Goal: Transaction & Acquisition: Register for event/course

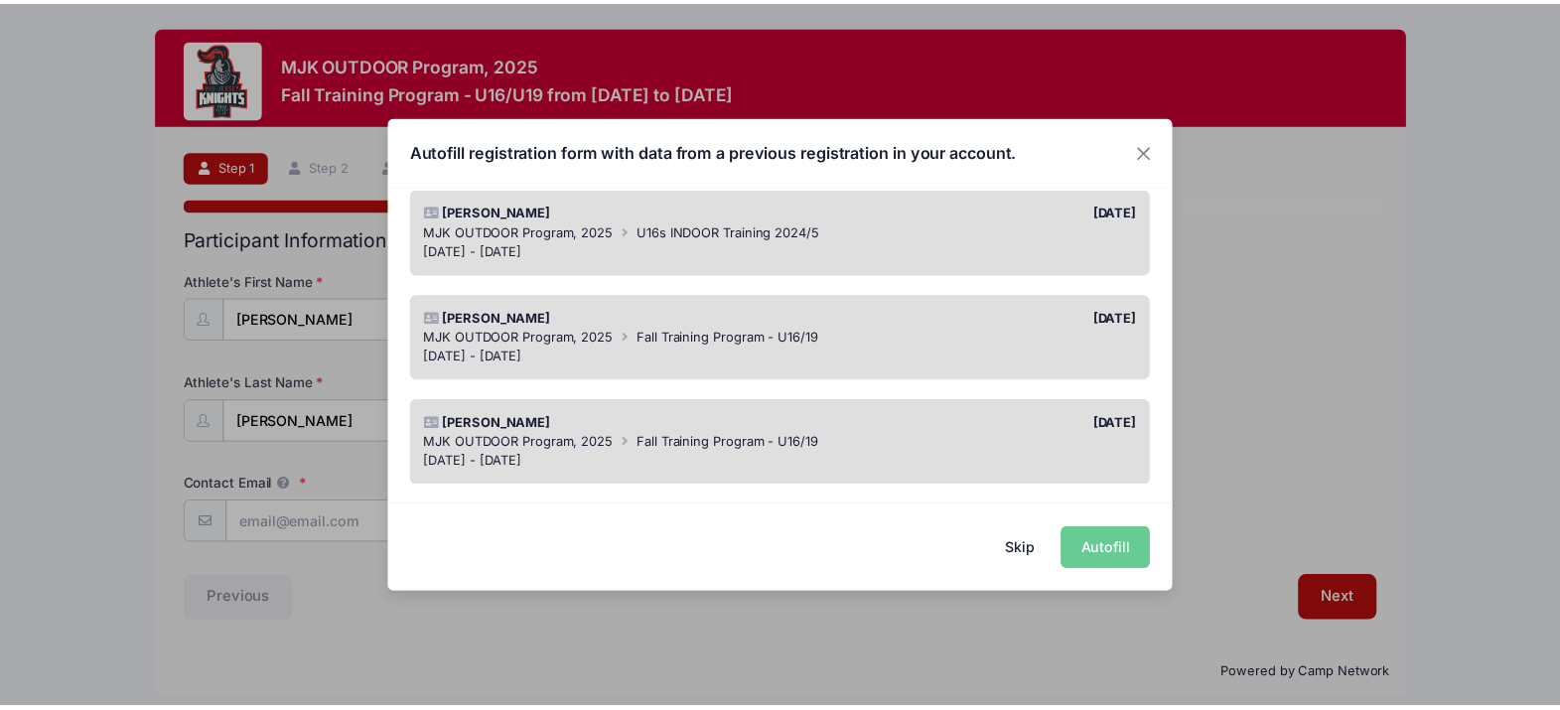
scroll to position [745, 0]
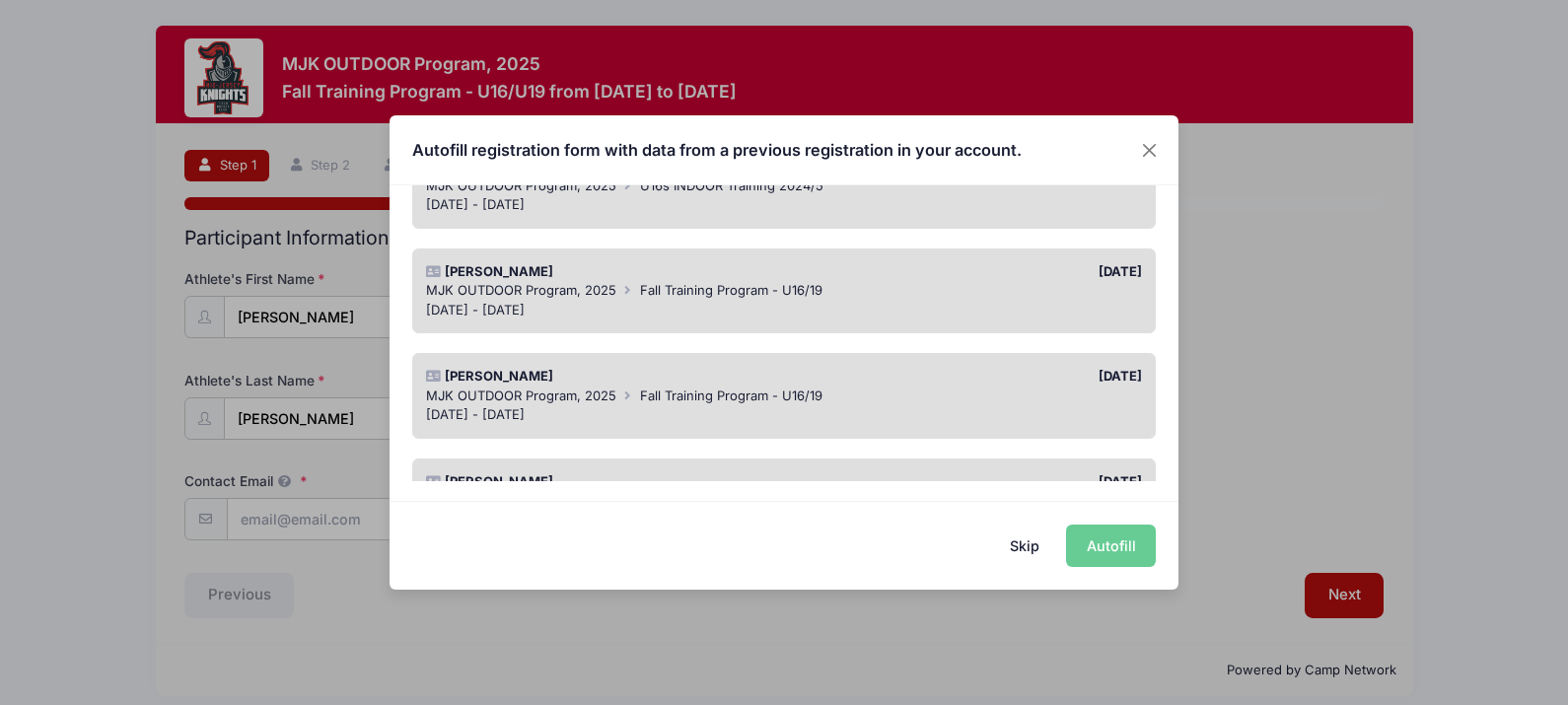
click at [1021, 534] on button "Skip" at bounding box center [1025, 545] width 71 height 43
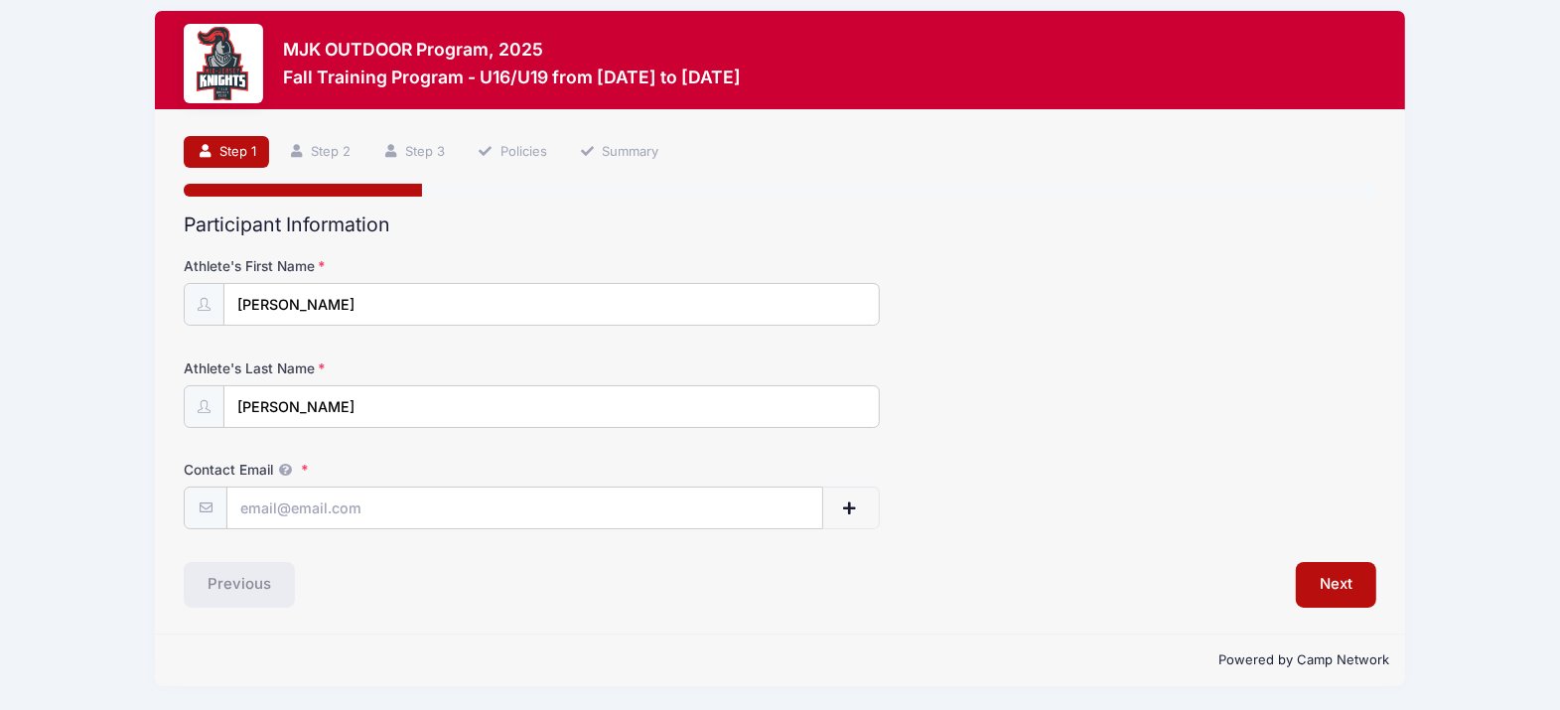
scroll to position [18, 0]
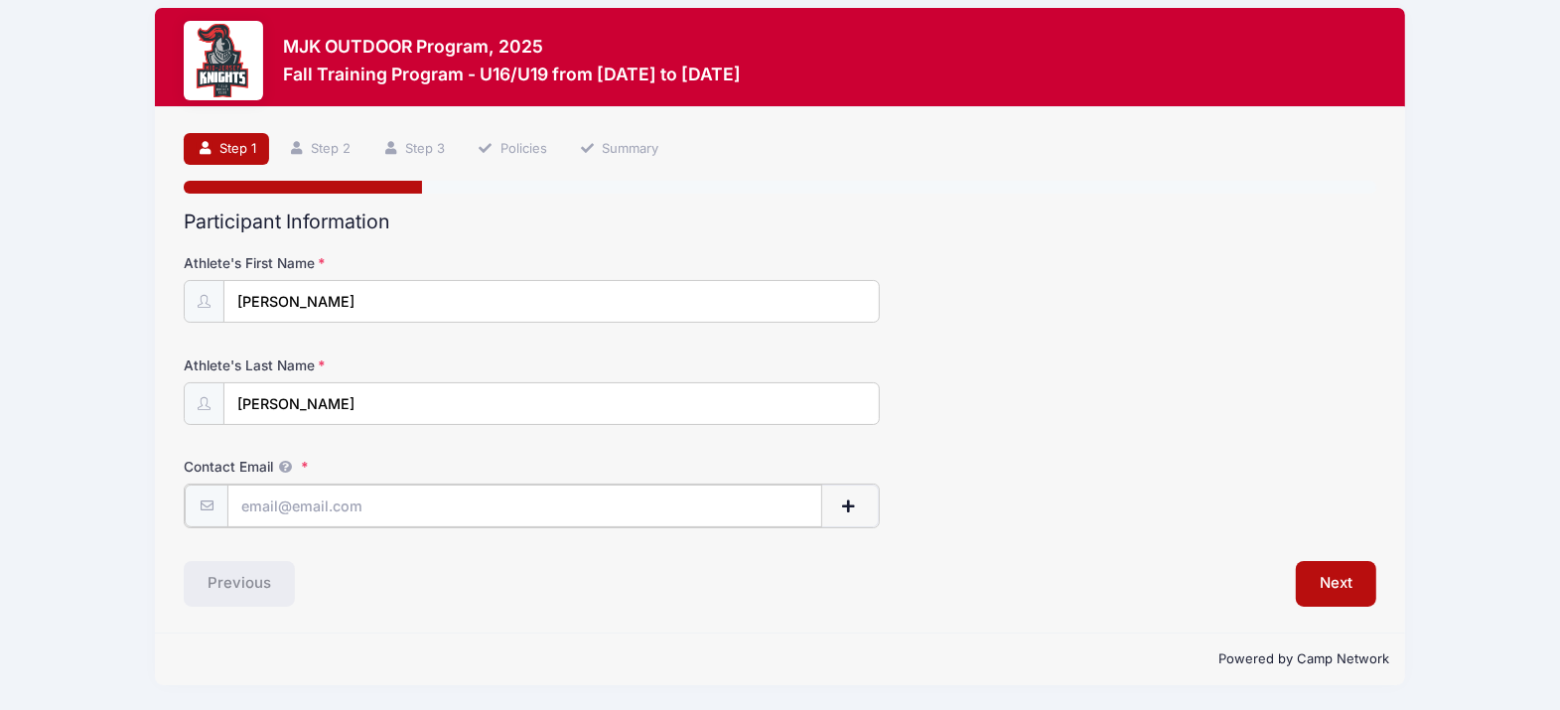
click at [284, 513] on input "Contact Email" at bounding box center [524, 506] width 594 height 43
type input "jctimler@gmail.com"
click at [845, 512] on button "button" at bounding box center [850, 506] width 58 height 43
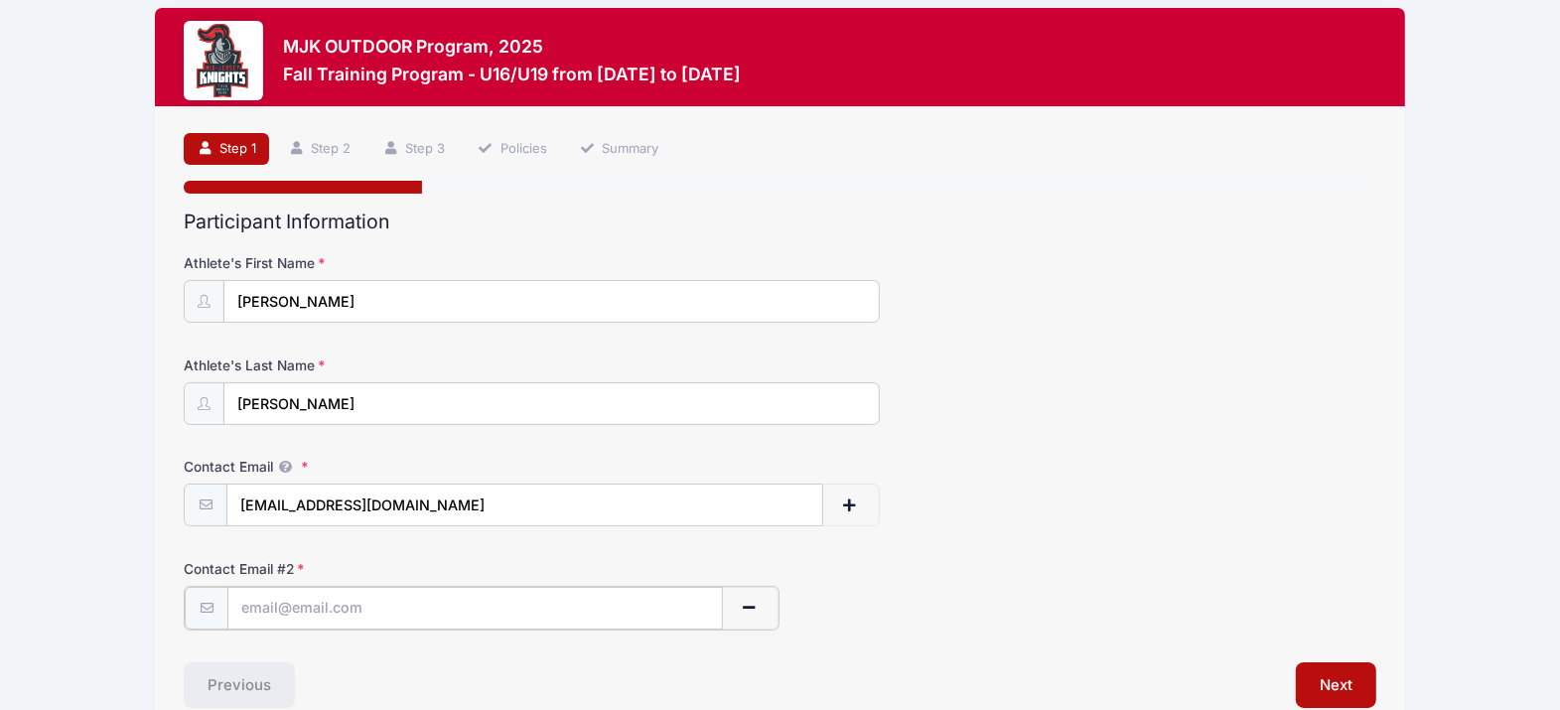
click at [368, 599] on input "text" at bounding box center [474, 608] width 495 height 43
type input "[EMAIL_ADDRESS][DOMAIN_NAME]"
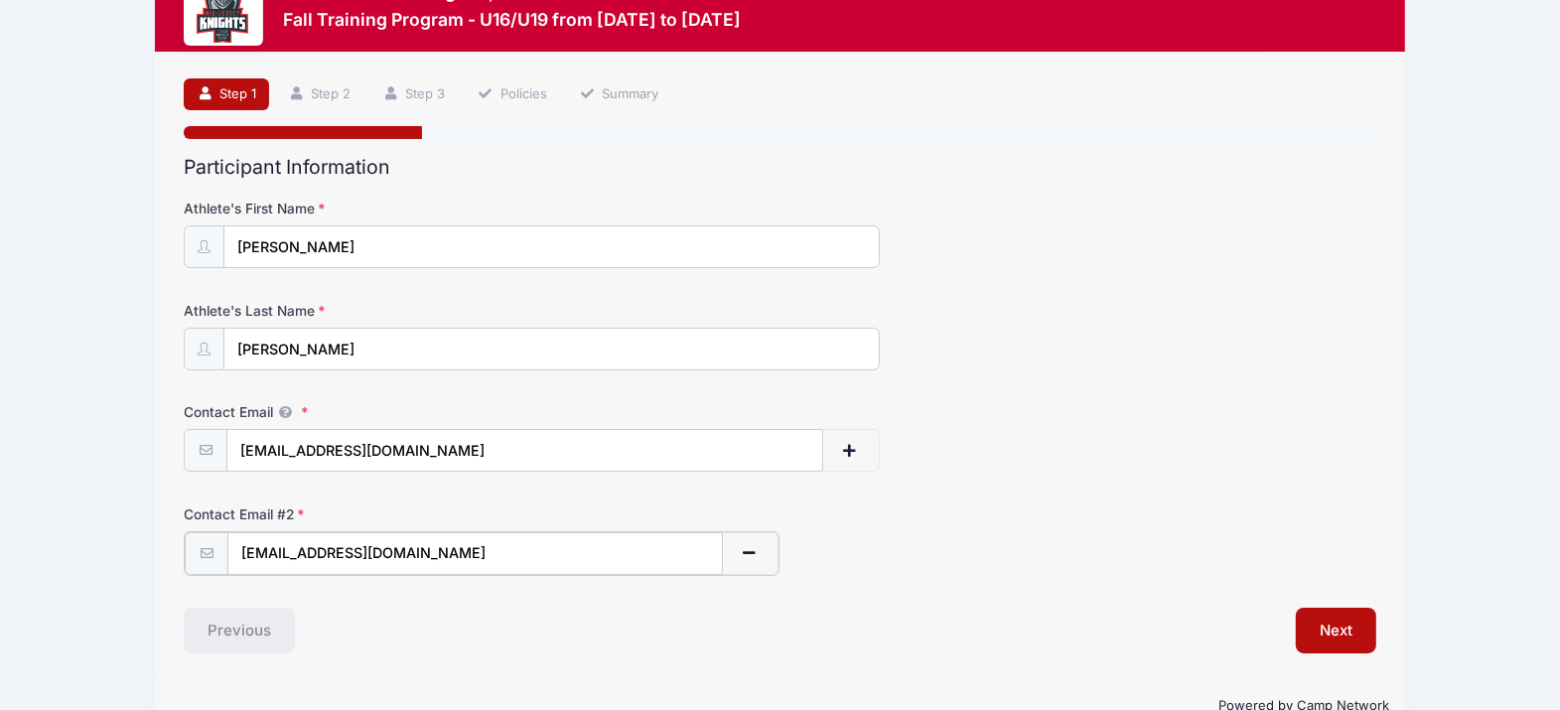
scroll to position [122, 0]
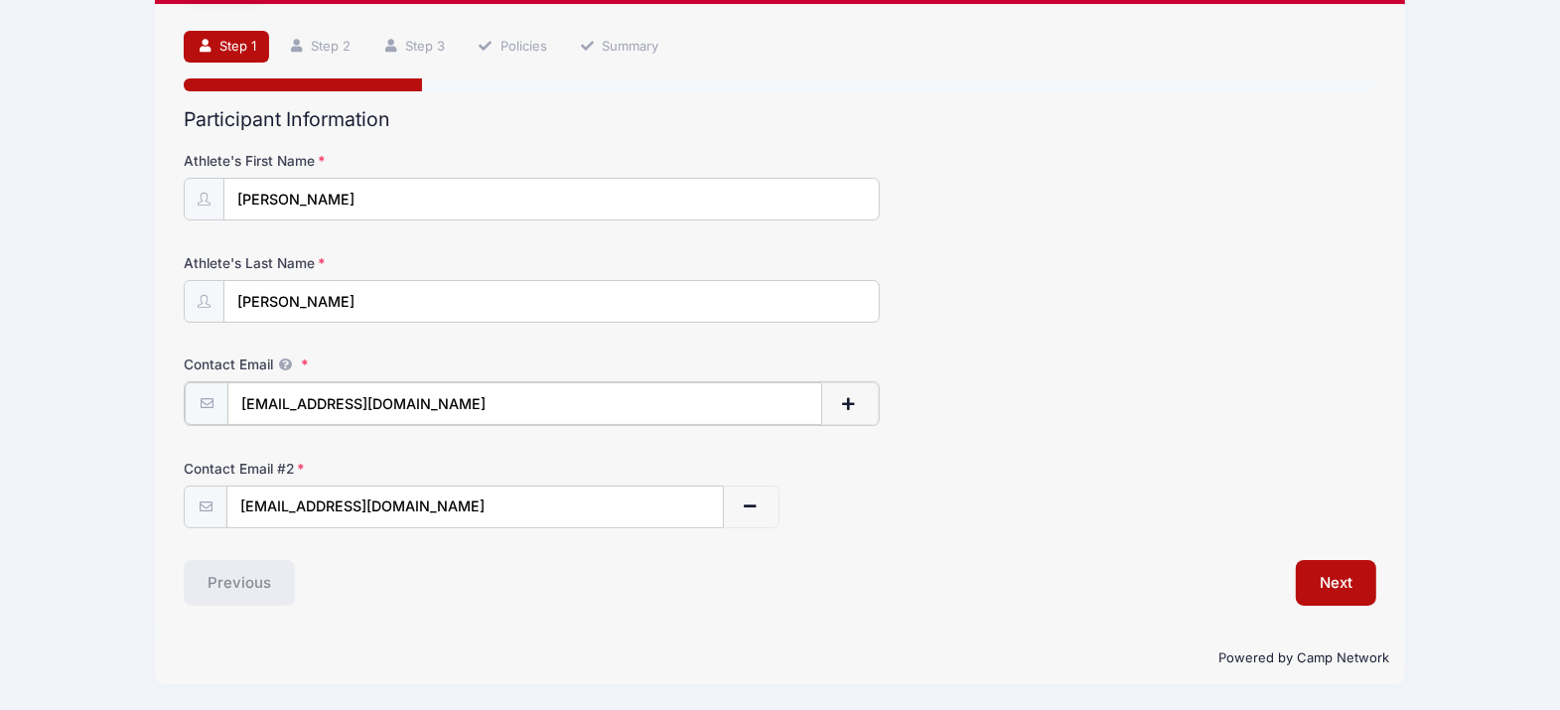
click at [835, 394] on button "button" at bounding box center [850, 403] width 58 height 43
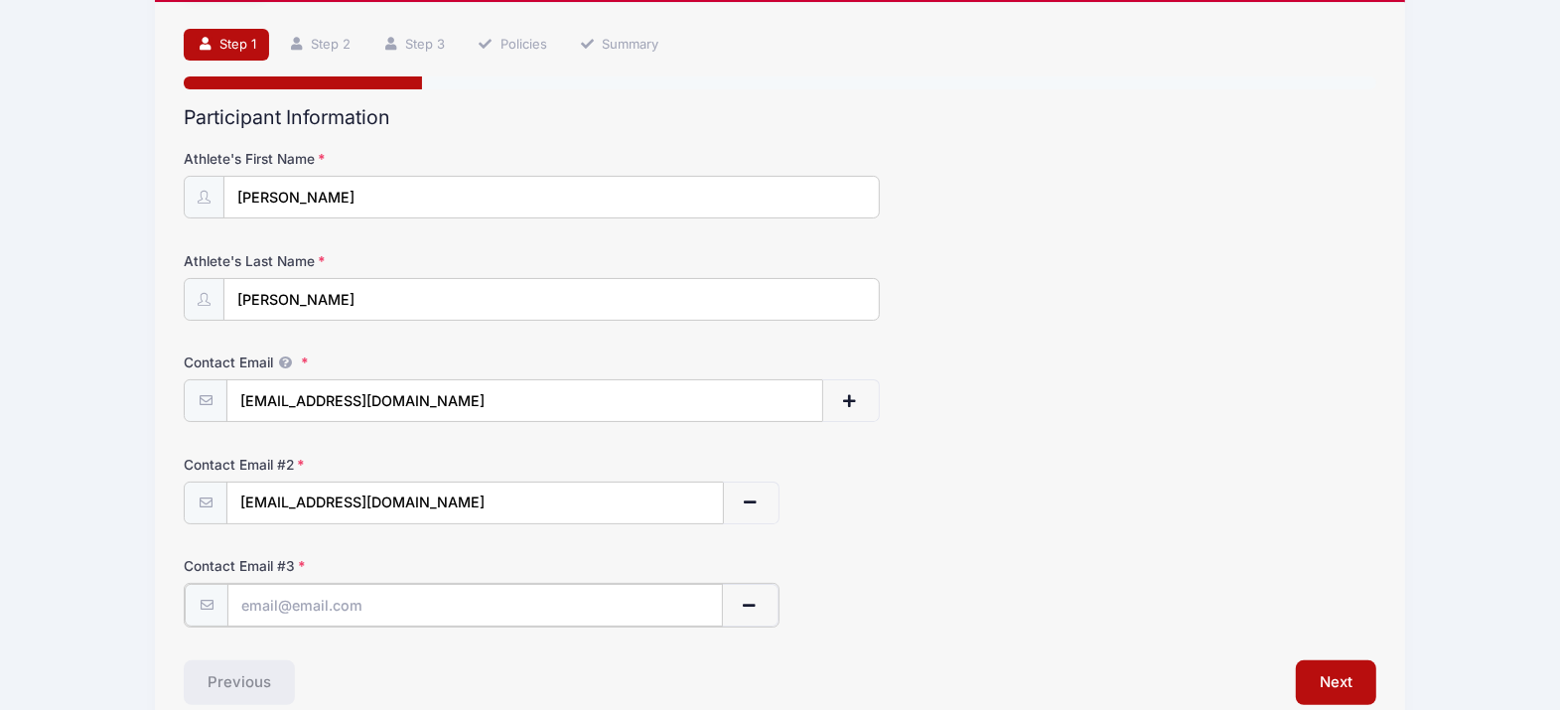
click at [305, 619] on input "text" at bounding box center [474, 605] width 495 height 43
type input "jaypt@verizon.net"
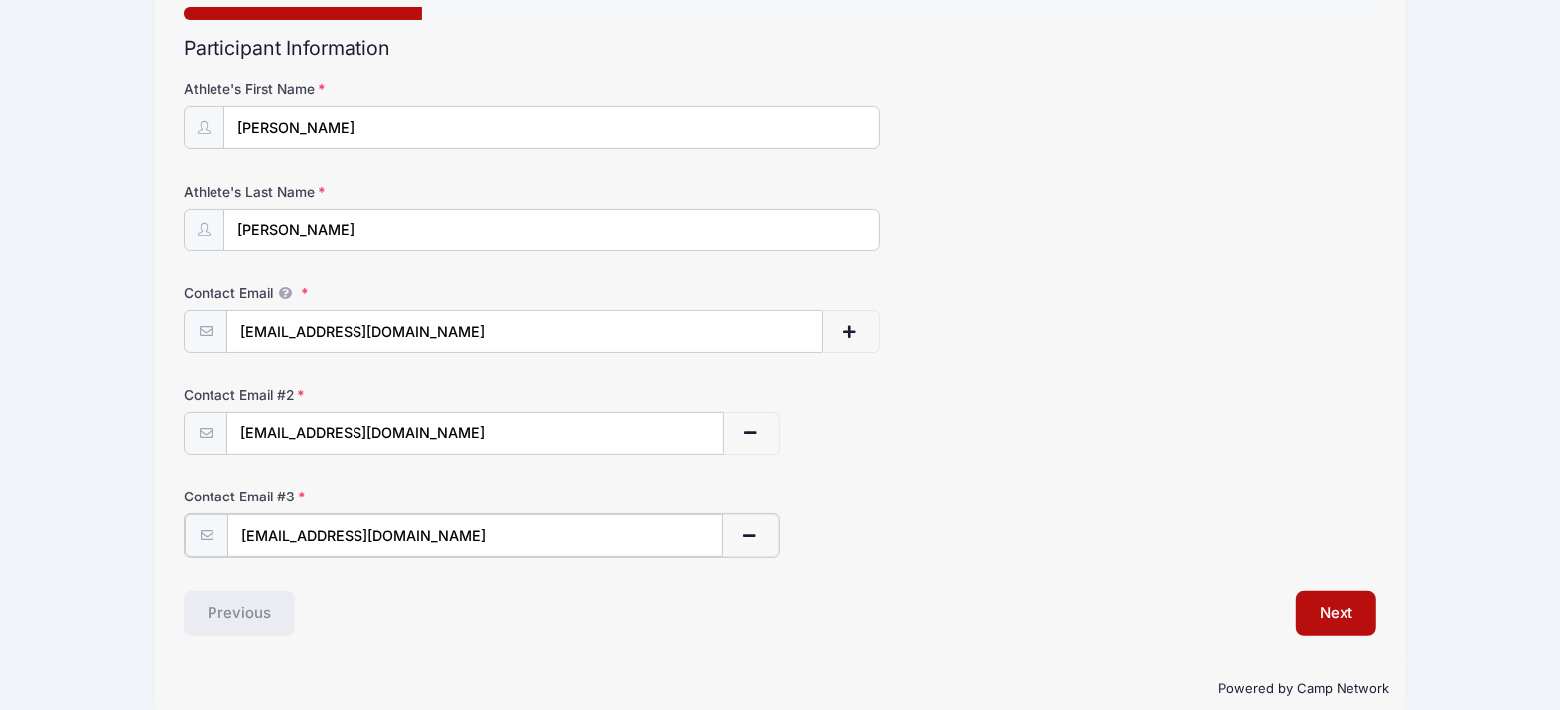
scroll to position [224, 0]
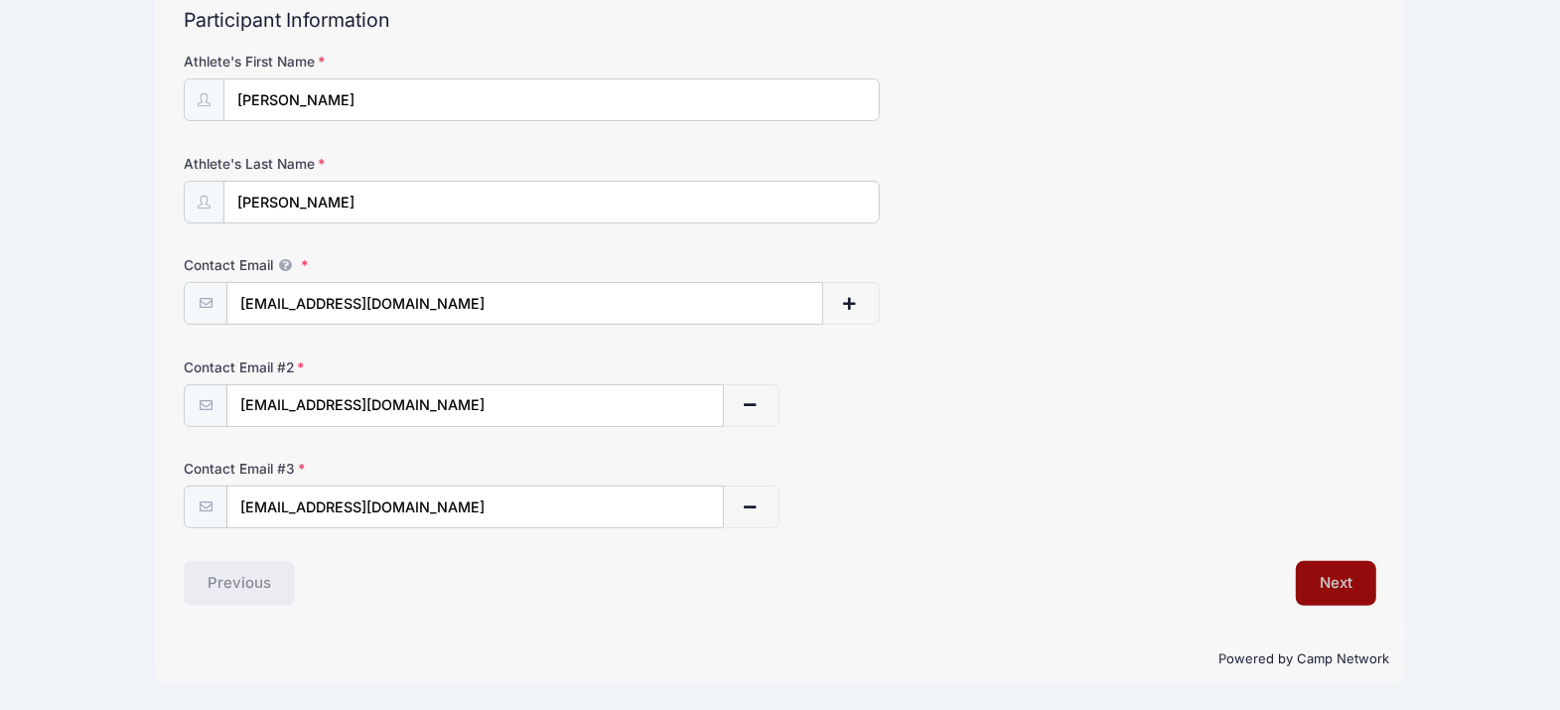
click at [1321, 584] on button "Next" at bounding box center [1336, 584] width 80 height 46
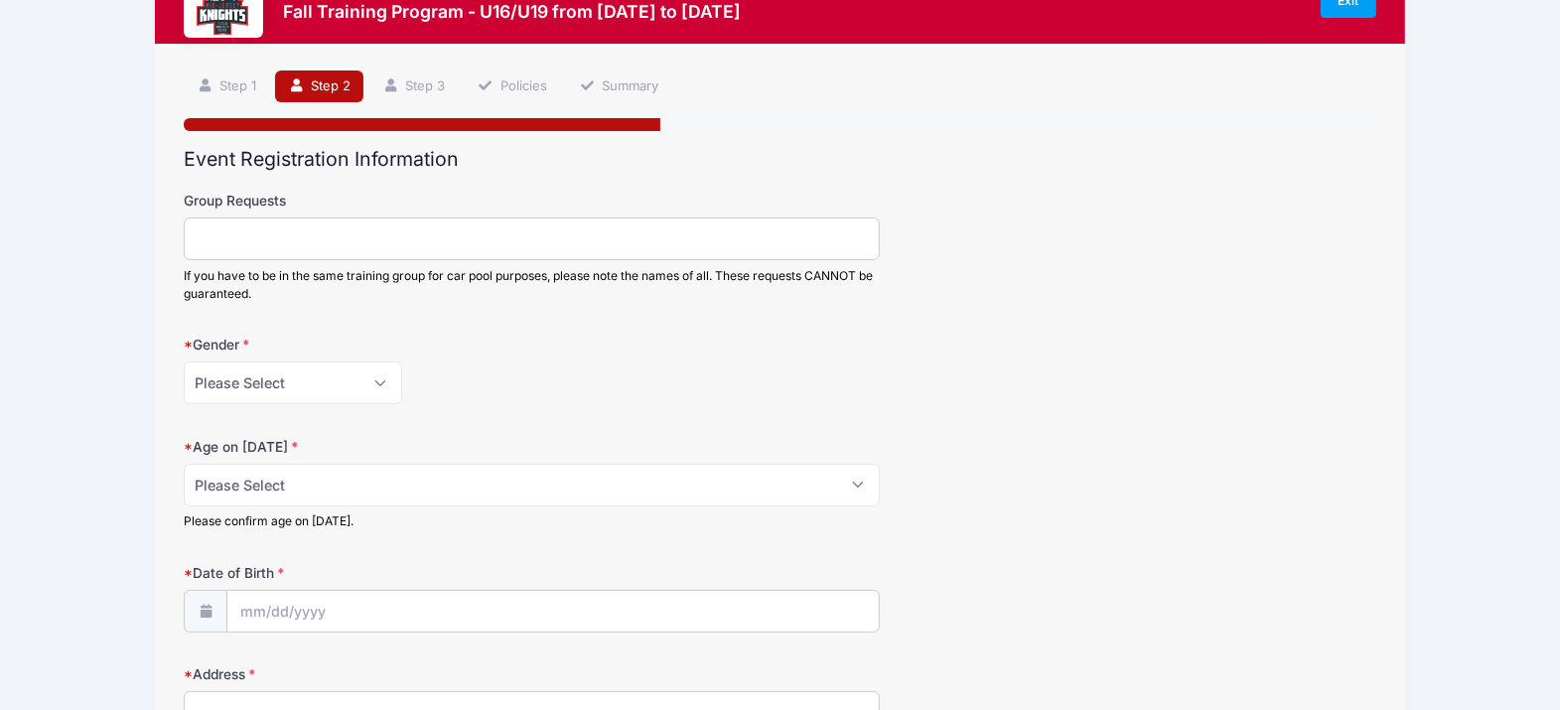
scroll to position [124, 0]
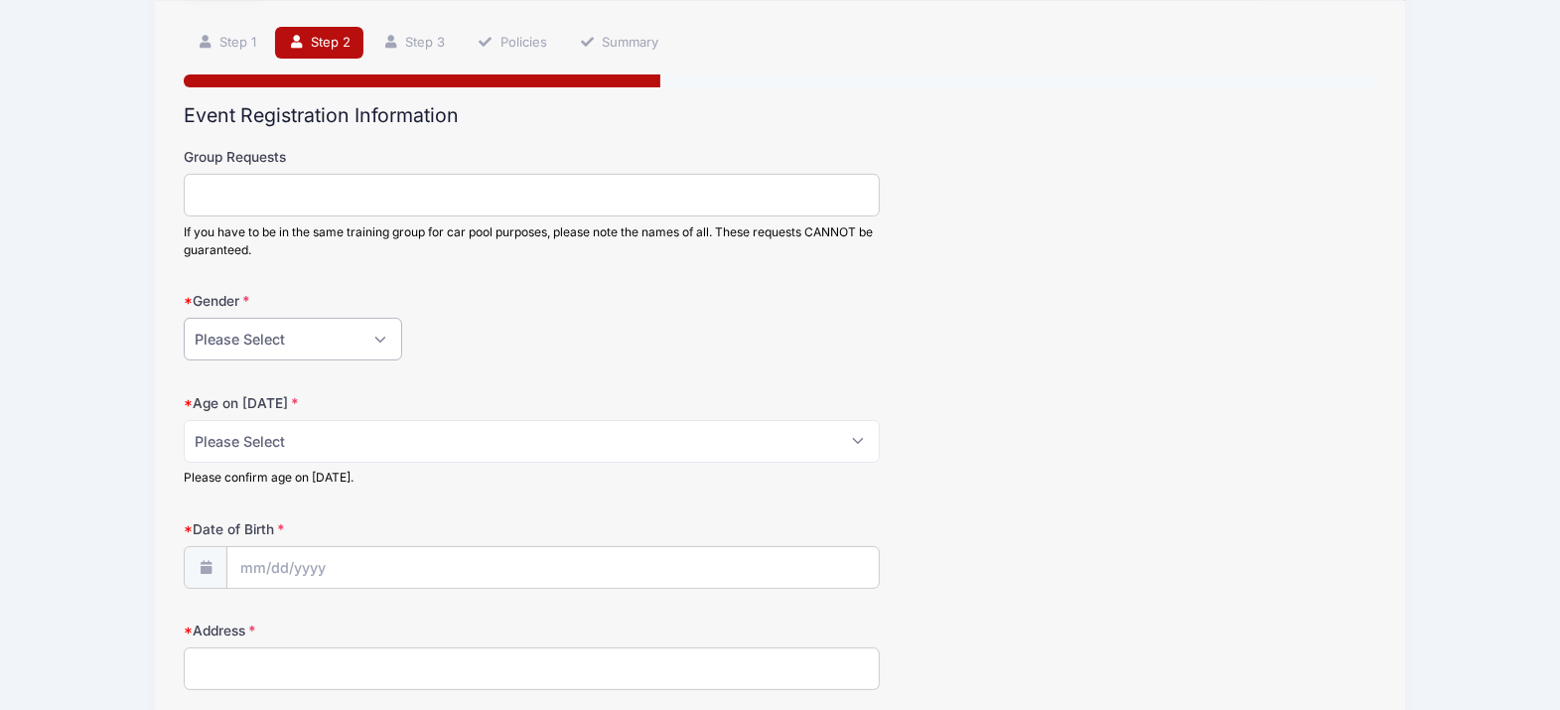
click at [340, 319] on select "Please Select Female Male" at bounding box center [293, 339] width 219 height 43
select select "Female"
click at [184, 319] on select "Please Select Female Male" at bounding box center [293, 339] width 219 height 43
click at [273, 444] on select "Please Select 1 2 3 4 5 6 7 8 9 10 11 12 13 14 15 16 17 18" at bounding box center [531, 441] width 695 height 43
select select "17"
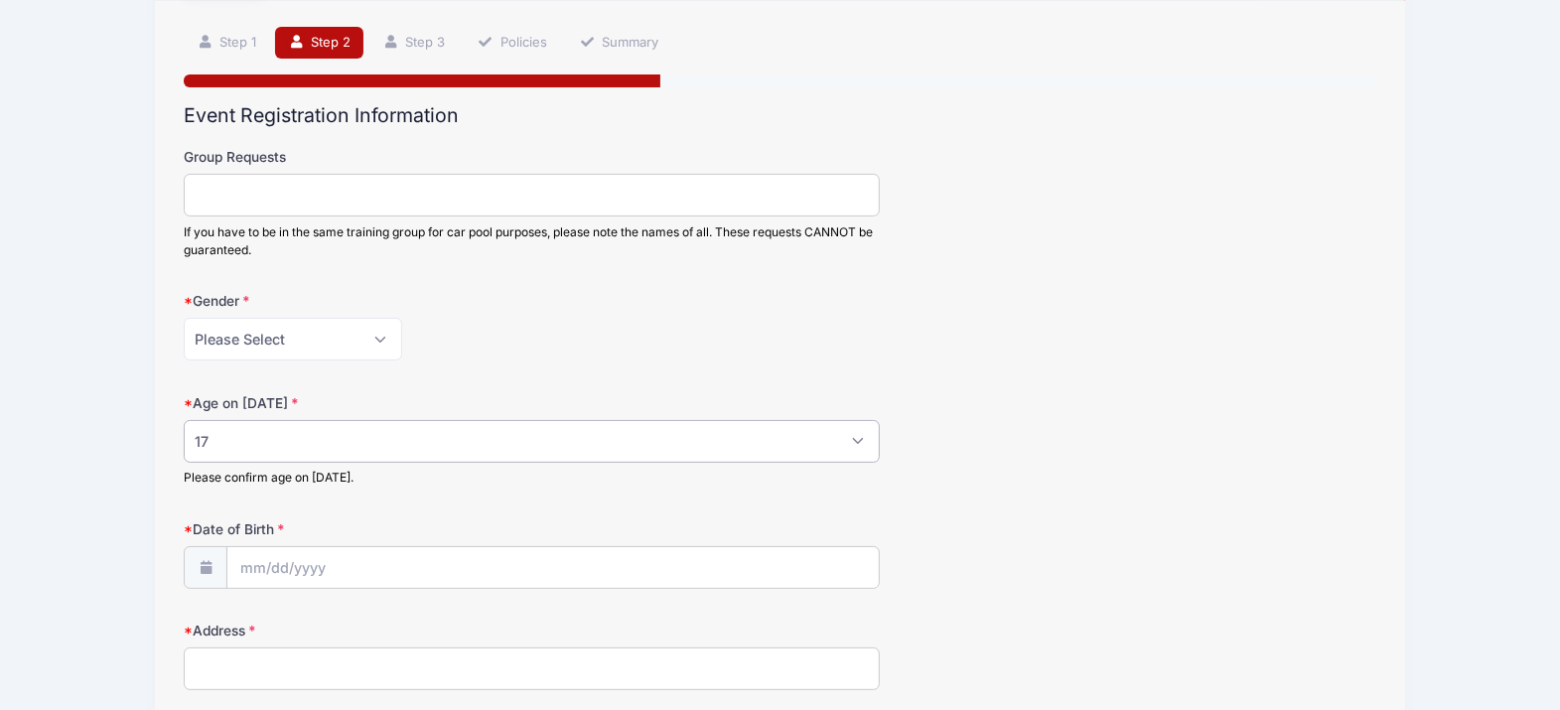
click at [184, 421] on select "Please Select 1 2 3 4 5 6 7 8 9 10 11 12 13 14 15 16 17 18" at bounding box center [531, 441] width 695 height 43
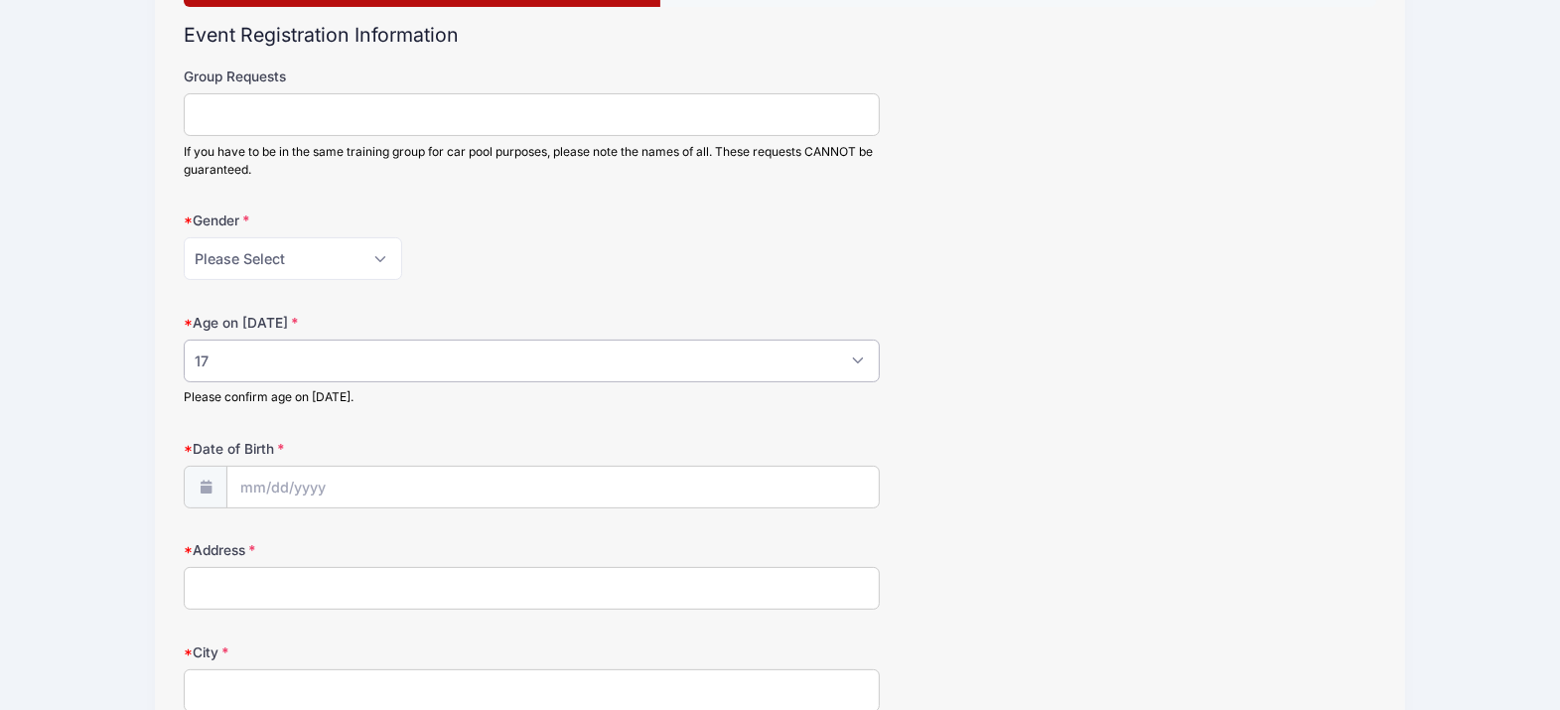
scroll to position [248, 0]
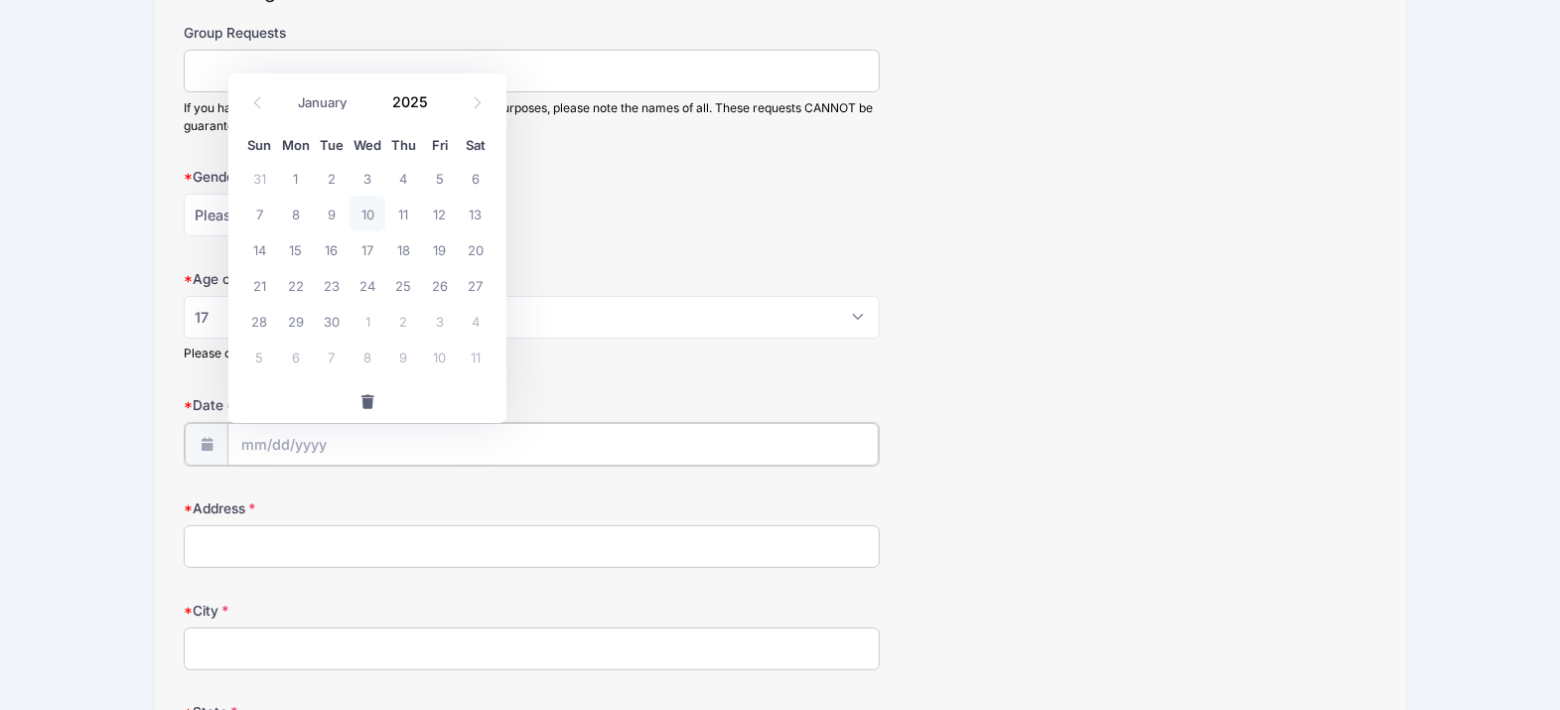
click at [270, 444] on input "Date of Birth" at bounding box center [552, 444] width 651 height 43
click at [480, 96] on icon at bounding box center [477, 102] width 13 height 13
select select "9"
drag, startPoint x: 479, startPoint y: 274, endPoint x: 464, endPoint y: 245, distance: 32.4
click at [478, 274] on span "25" at bounding box center [476, 285] width 36 height 36
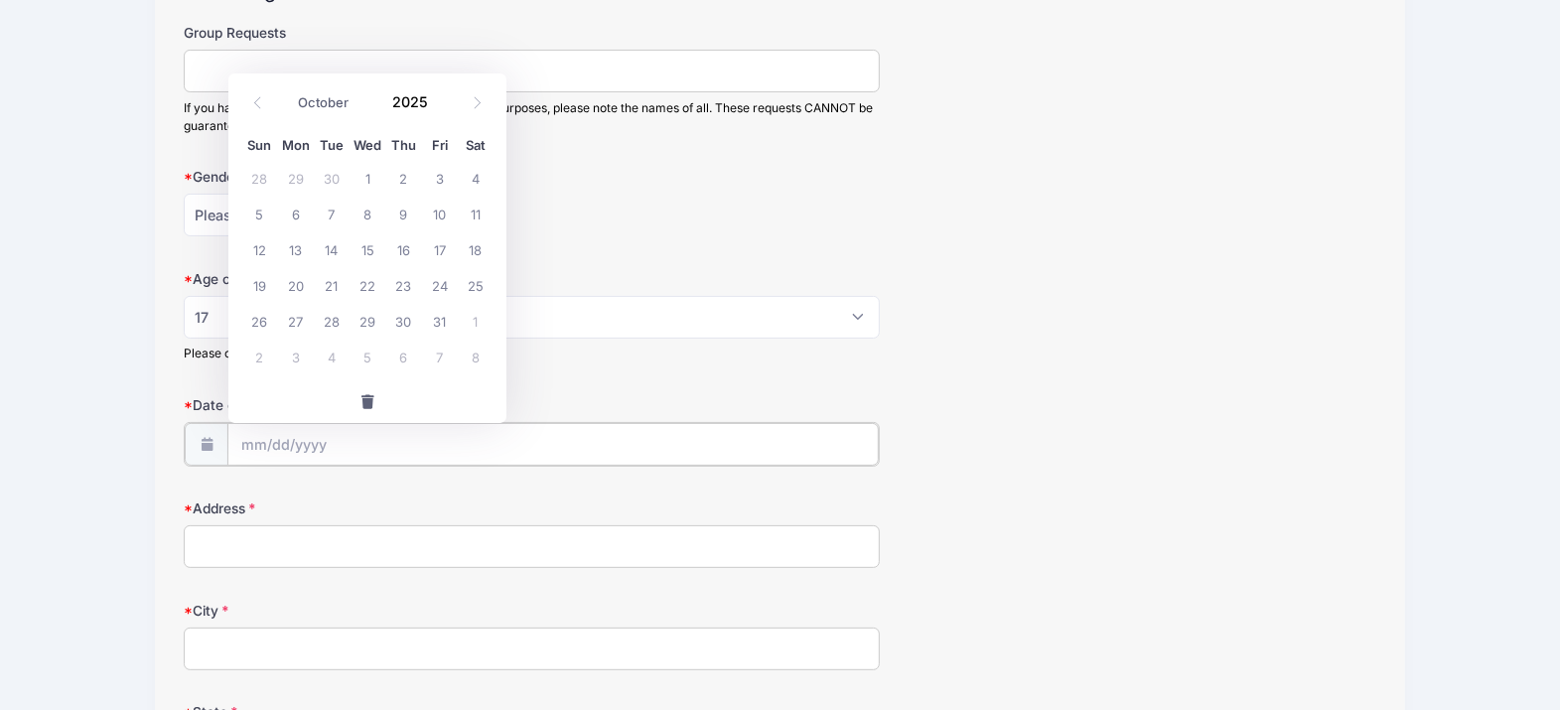
type input "10/25/2025"
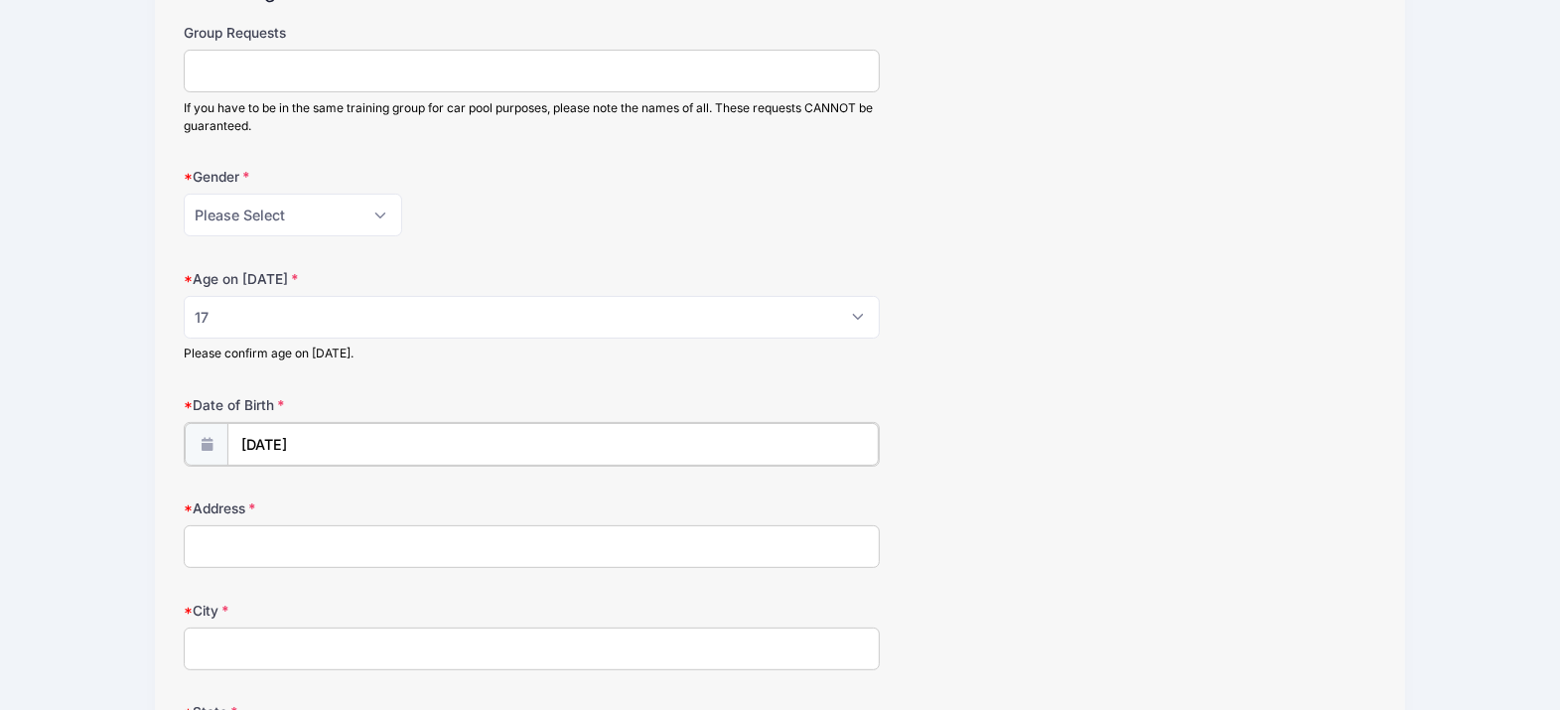
click at [348, 439] on input "10/25/2025" at bounding box center [552, 444] width 651 height 43
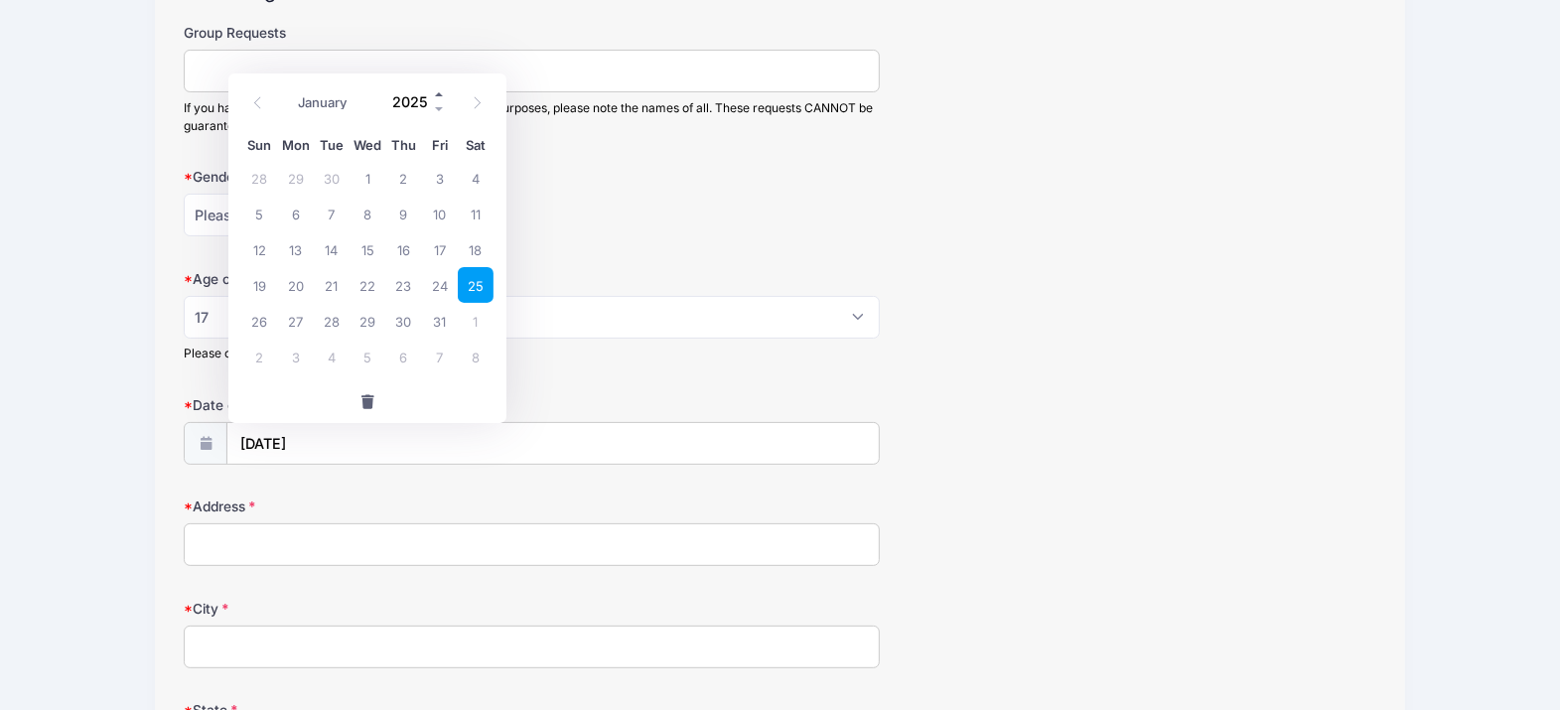
click at [434, 89] on span at bounding box center [440, 94] width 14 height 15
click at [439, 106] on span at bounding box center [440, 109] width 14 height 15
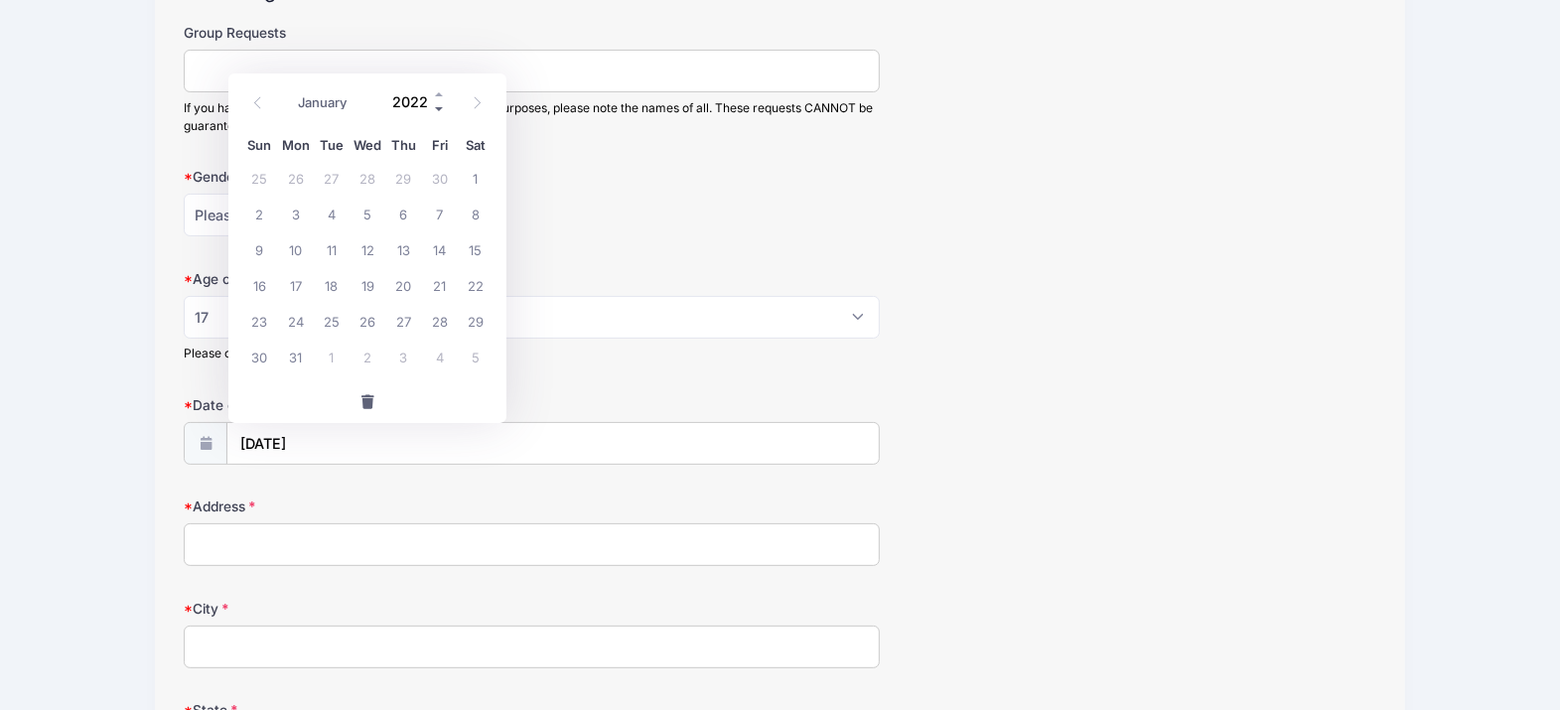
click at [439, 106] on span at bounding box center [440, 109] width 14 height 15
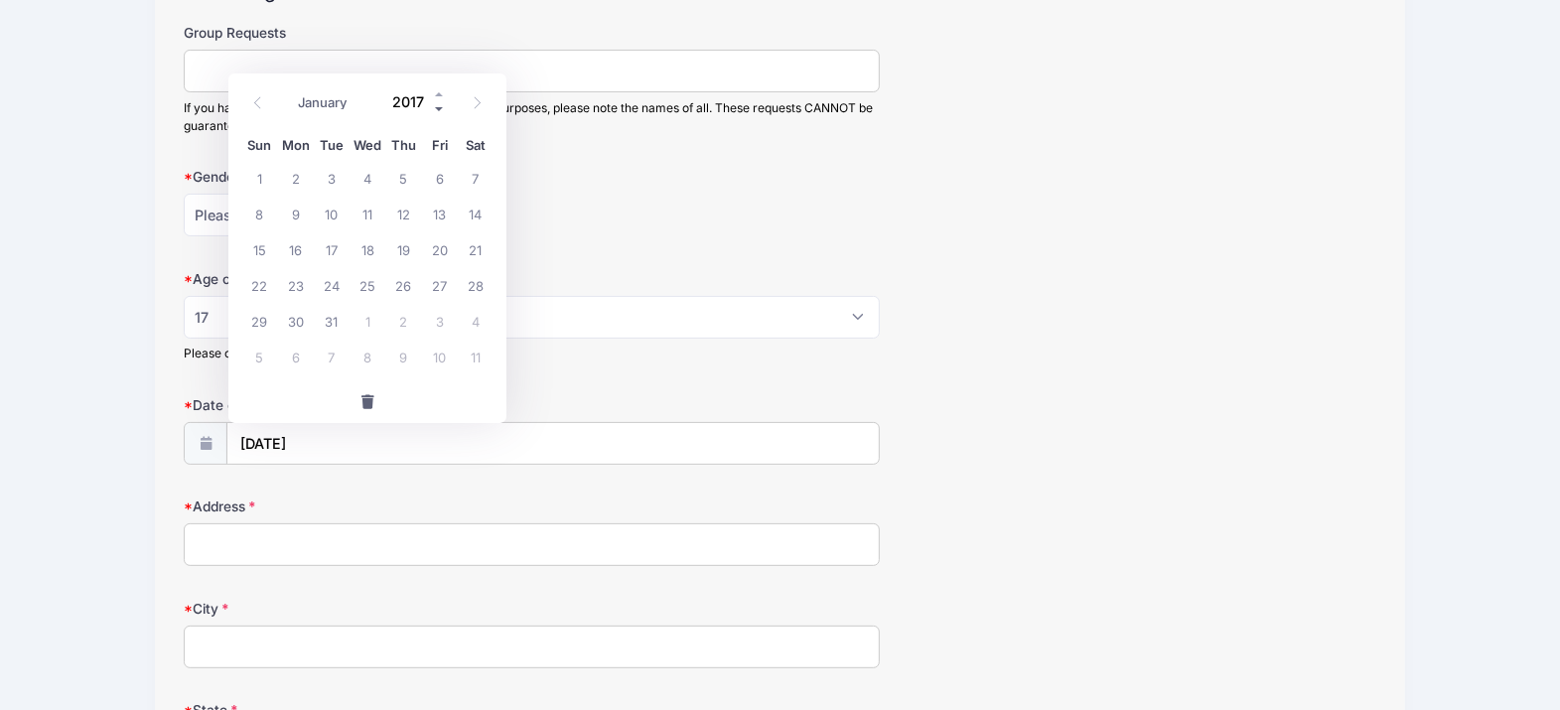
click at [439, 106] on span at bounding box center [440, 109] width 14 height 15
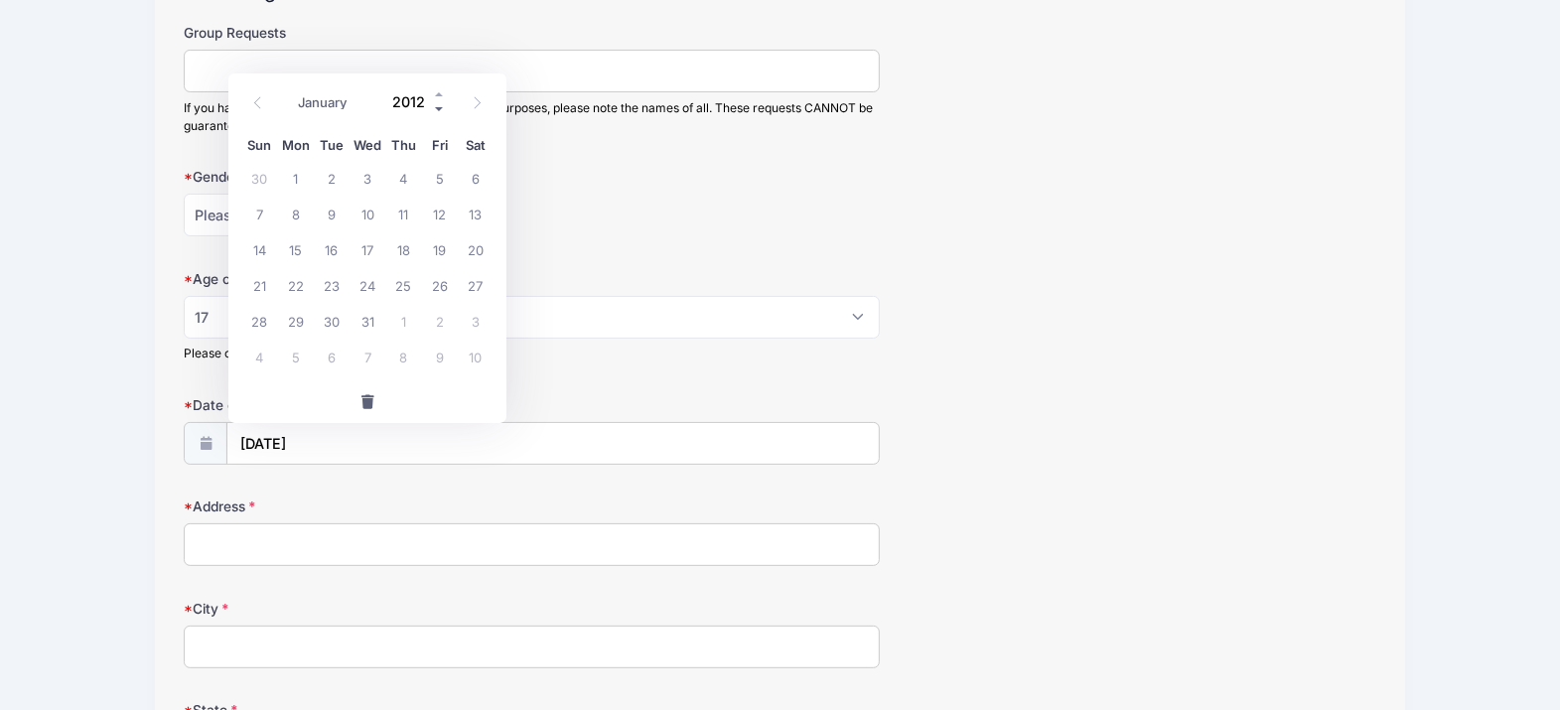
click at [439, 106] on span at bounding box center [440, 109] width 14 height 15
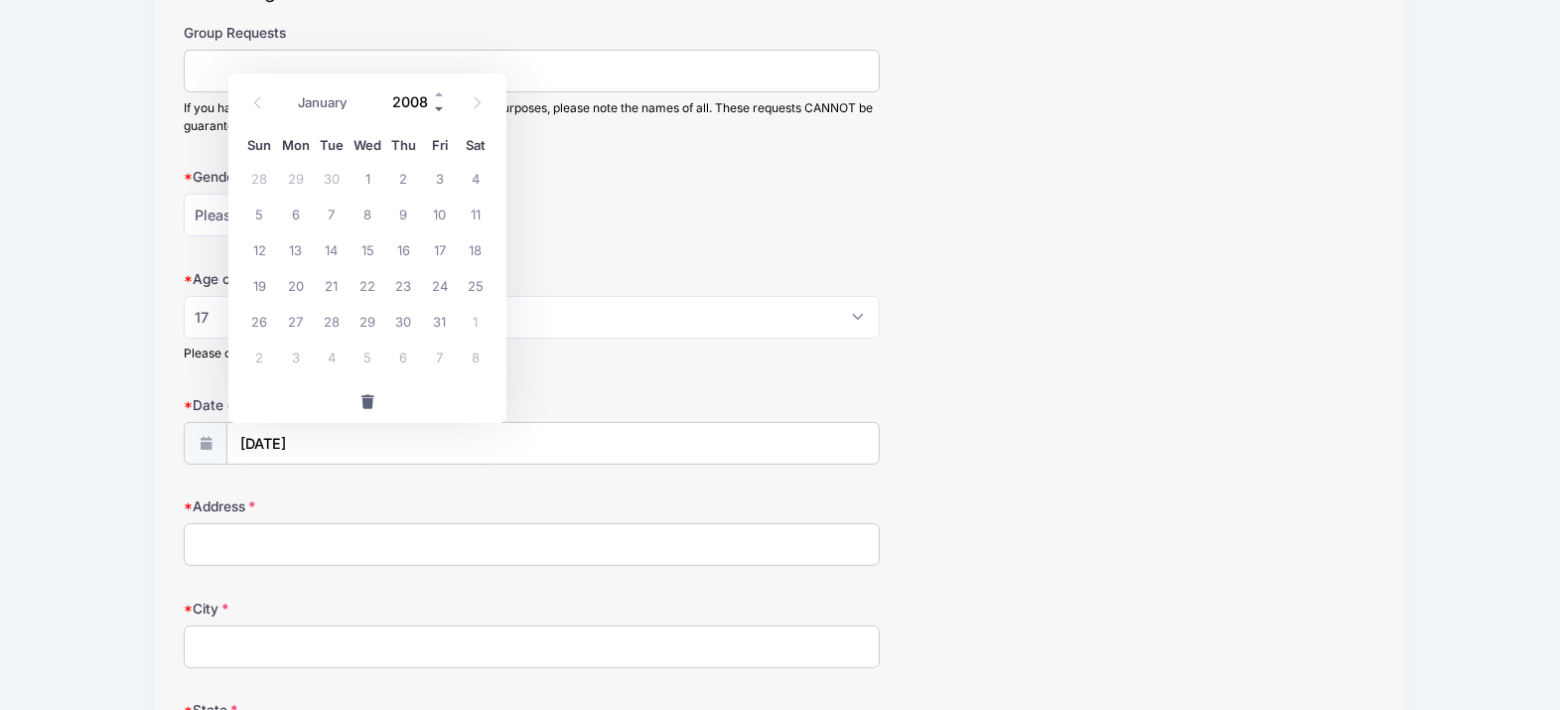
type input "2007"
click at [408, 283] on span "25" at bounding box center [403, 285] width 36 height 36
type input "10/25/2007"
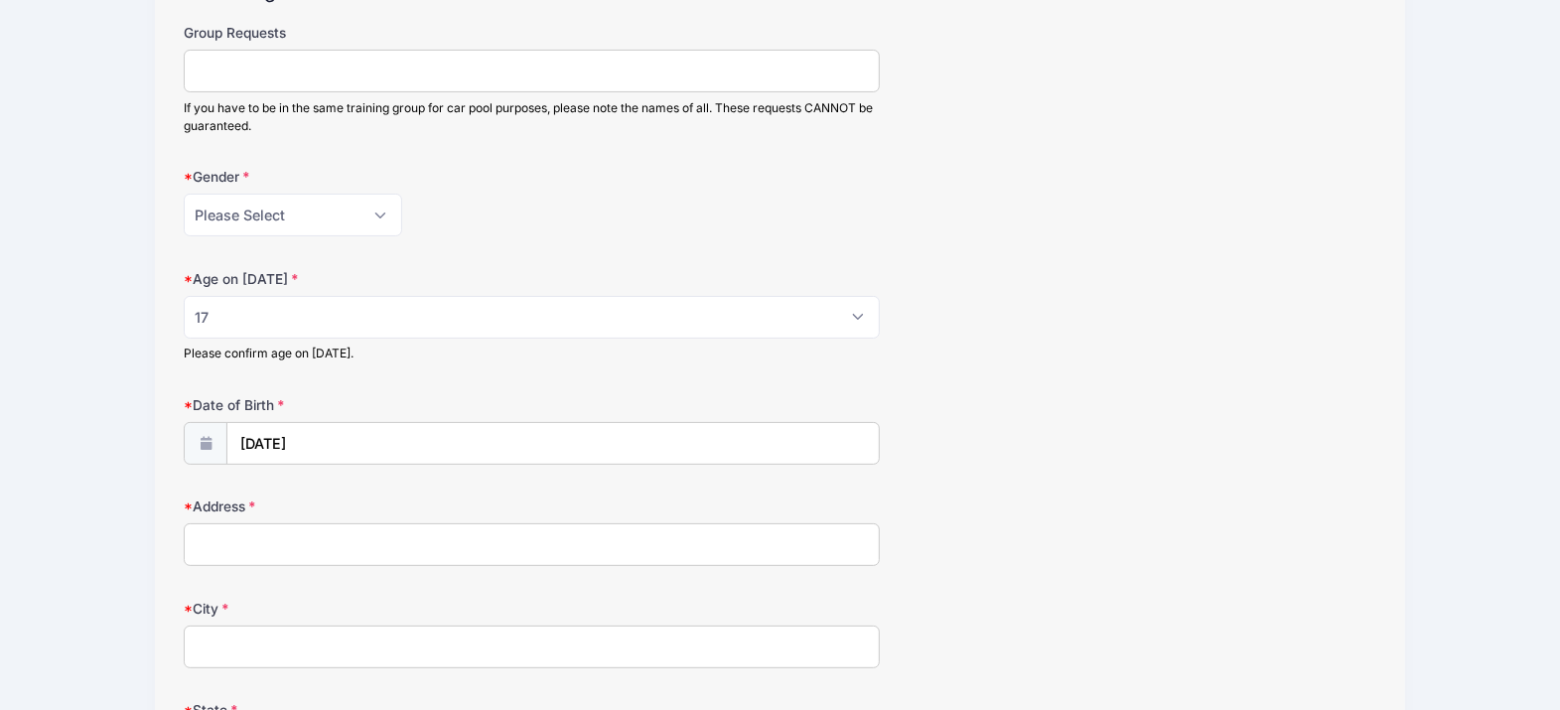
click at [338, 552] on input "Address" at bounding box center [531, 544] width 695 height 43
type input "43 Snowbourn Pl"
type input "Hillsborough"
type input "08844"
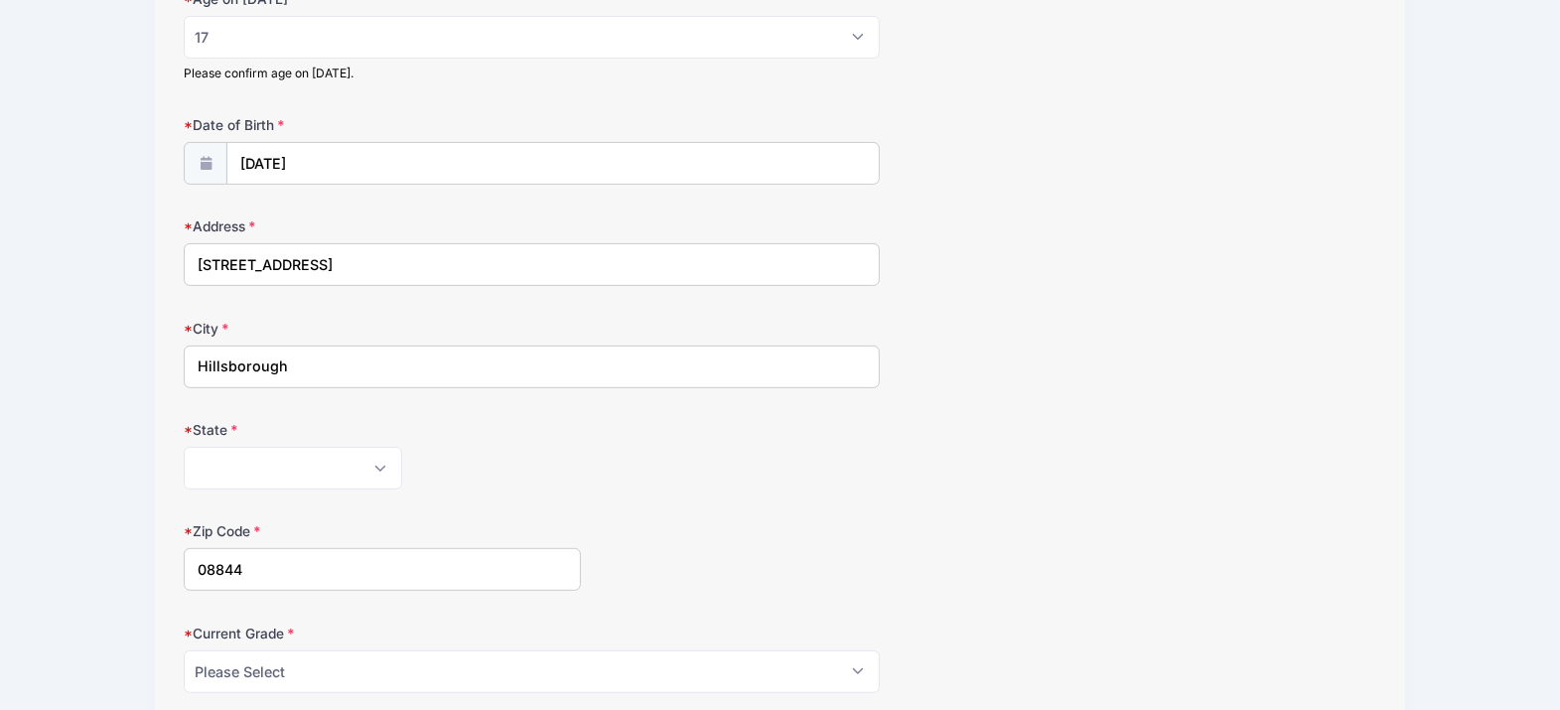
scroll to position [621, 0]
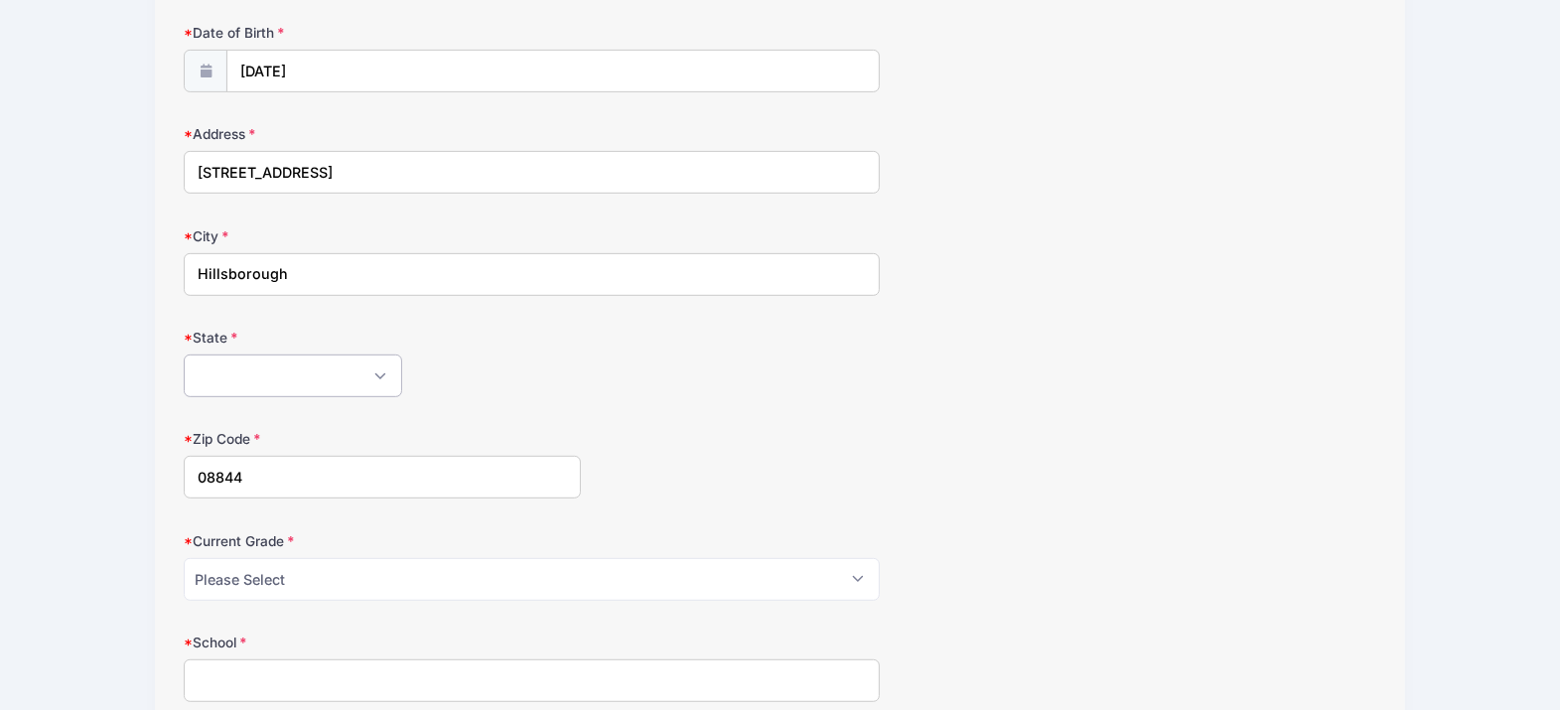
click at [344, 369] on select "Alabama Alaska American Samoa Arizona Arkansas Armed Forces Africa Armed Forces…" at bounding box center [293, 376] width 219 height 43
select select "NJ"
click at [184, 358] on select "Alabama Alaska American Samoa Arizona Arkansas Armed Forces Africa Armed Forces…" at bounding box center [293, 376] width 219 height 43
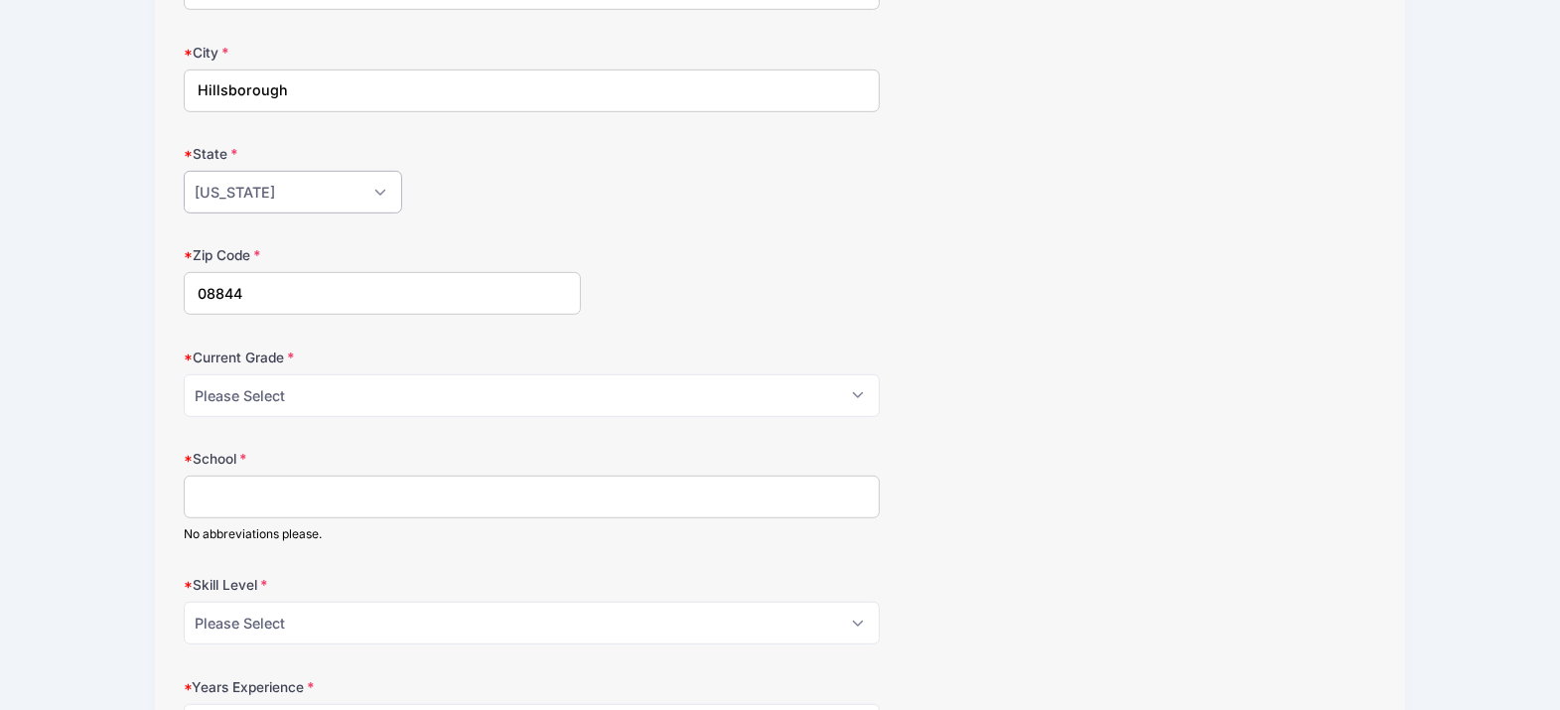
scroll to position [869, 0]
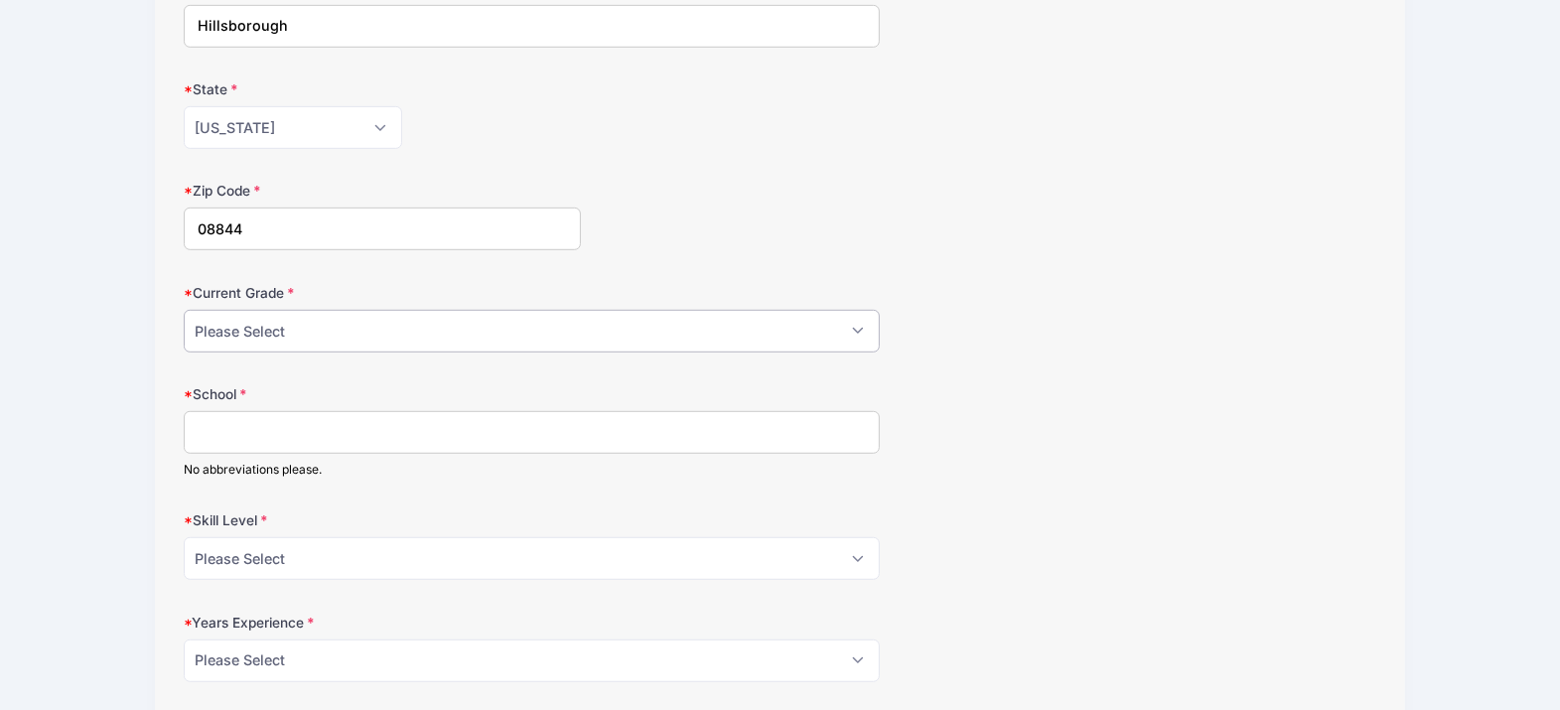
click at [299, 346] on select "Please Select Grade: K Grade: 1st Grade: 2nd Grade: 3rd Grade: 4th 5th Grade: 6…" at bounding box center [531, 331] width 695 height 43
select select "Grade: 12th"
click at [184, 313] on select "Please Select Grade: K Grade: 1st Grade: 2nd Grade: 3rd Grade: 4th 5th Grade: 6…" at bounding box center [531, 331] width 695 height 43
click at [266, 464] on div "No abbreviations please." at bounding box center [531, 444] width 695 height 67
click at [263, 433] on input "School" at bounding box center [531, 432] width 695 height 43
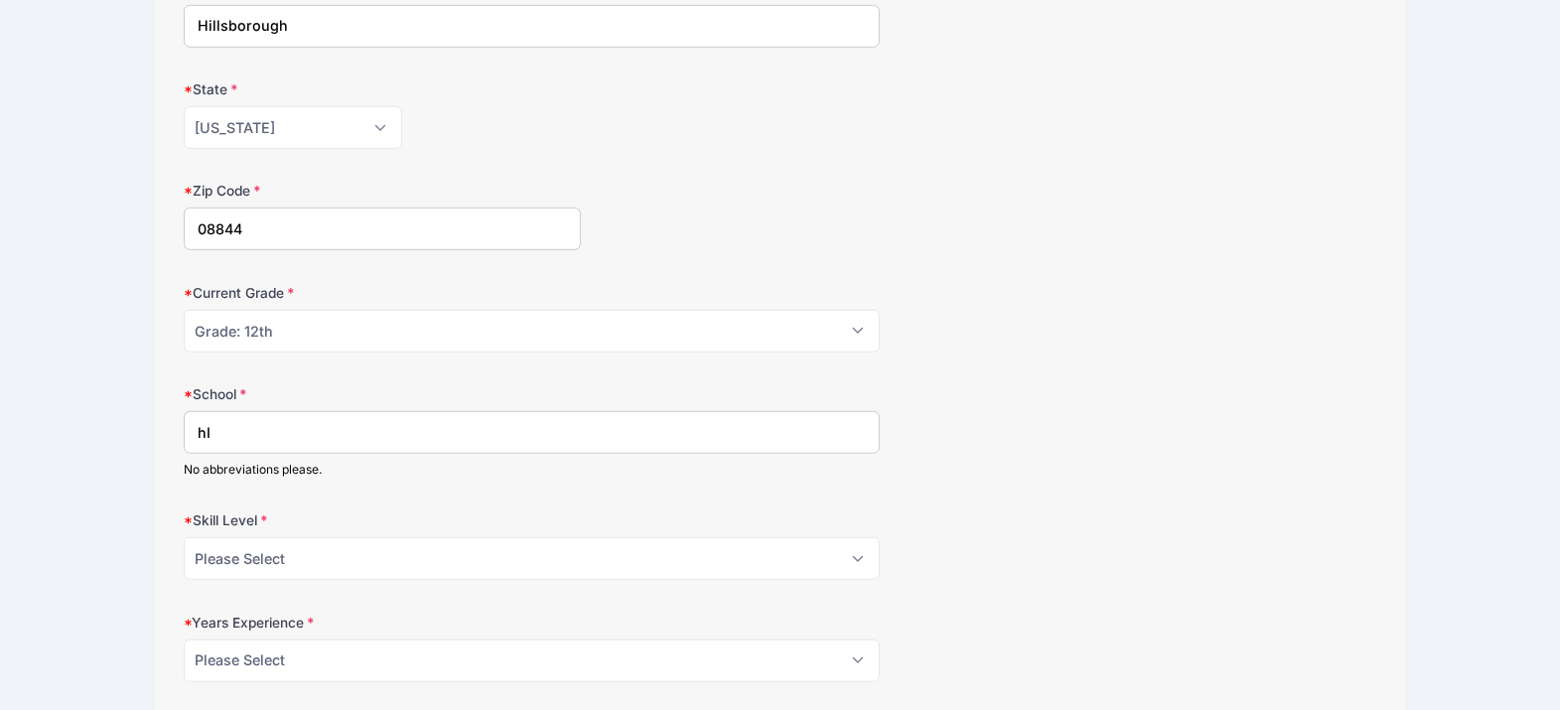
type input "h"
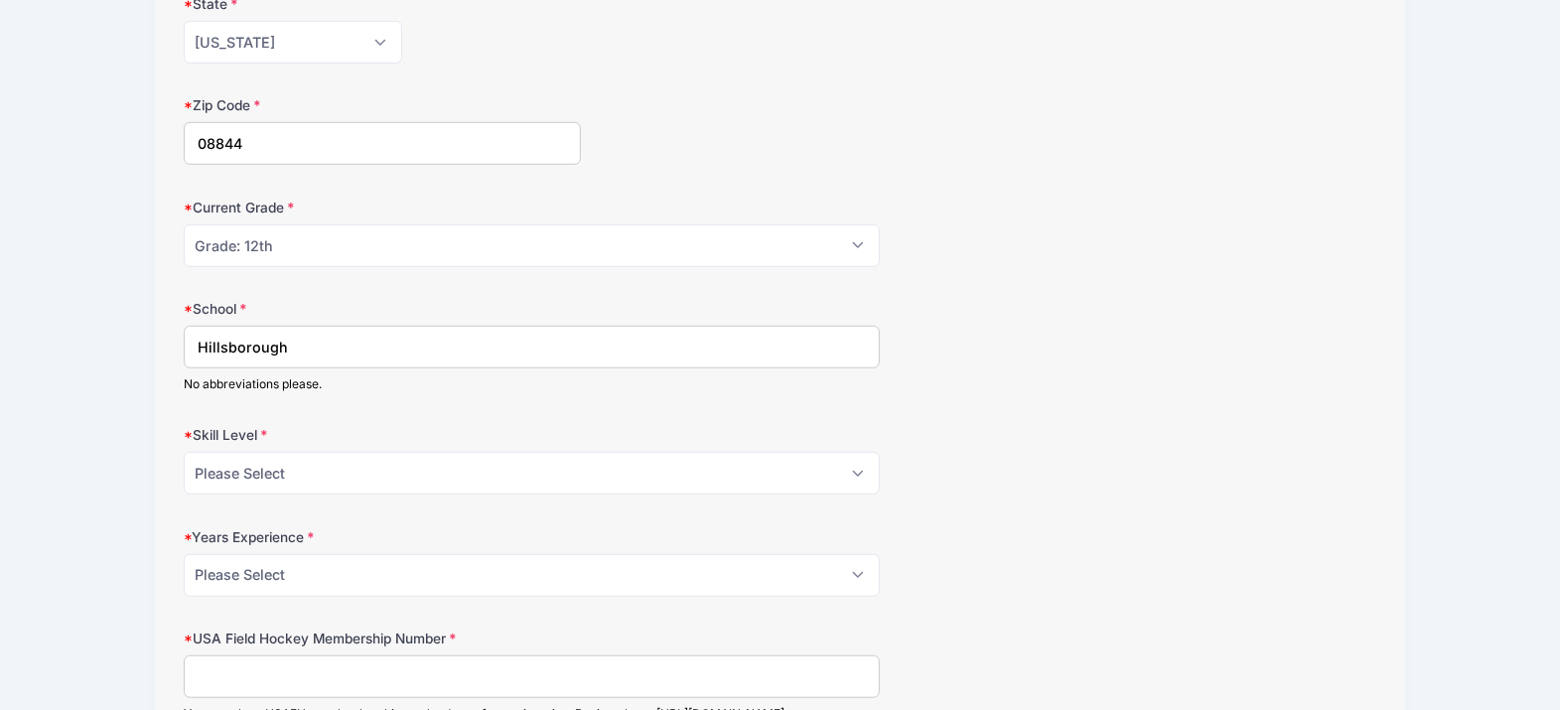
scroll to position [1117, 0]
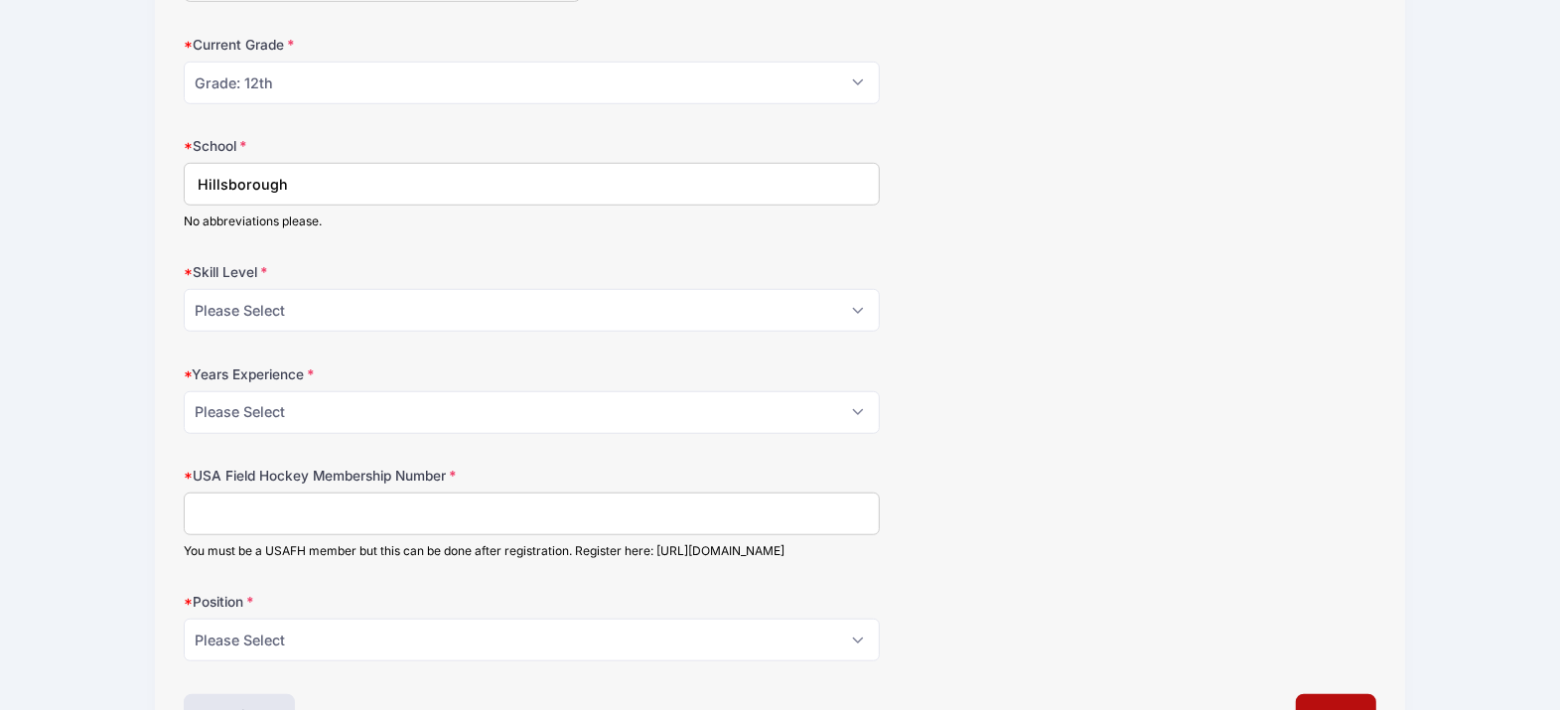
type input "Hillsborough"
click at [250, 309] on select "Please Select Beginner Intermediate Advanced" at bounding box center [531, 310] width 695 height 43
select select "Intermediate"
click at [184, 294] on select "Please Select Beginner Intermediate Advanced" at bounding box center [531, 310] width 695 height 43
click at [259, 412] on select "Please Select 0 1 2 3 4 5 6 7 8" at bounding box center [531, 412] width 695 height 43
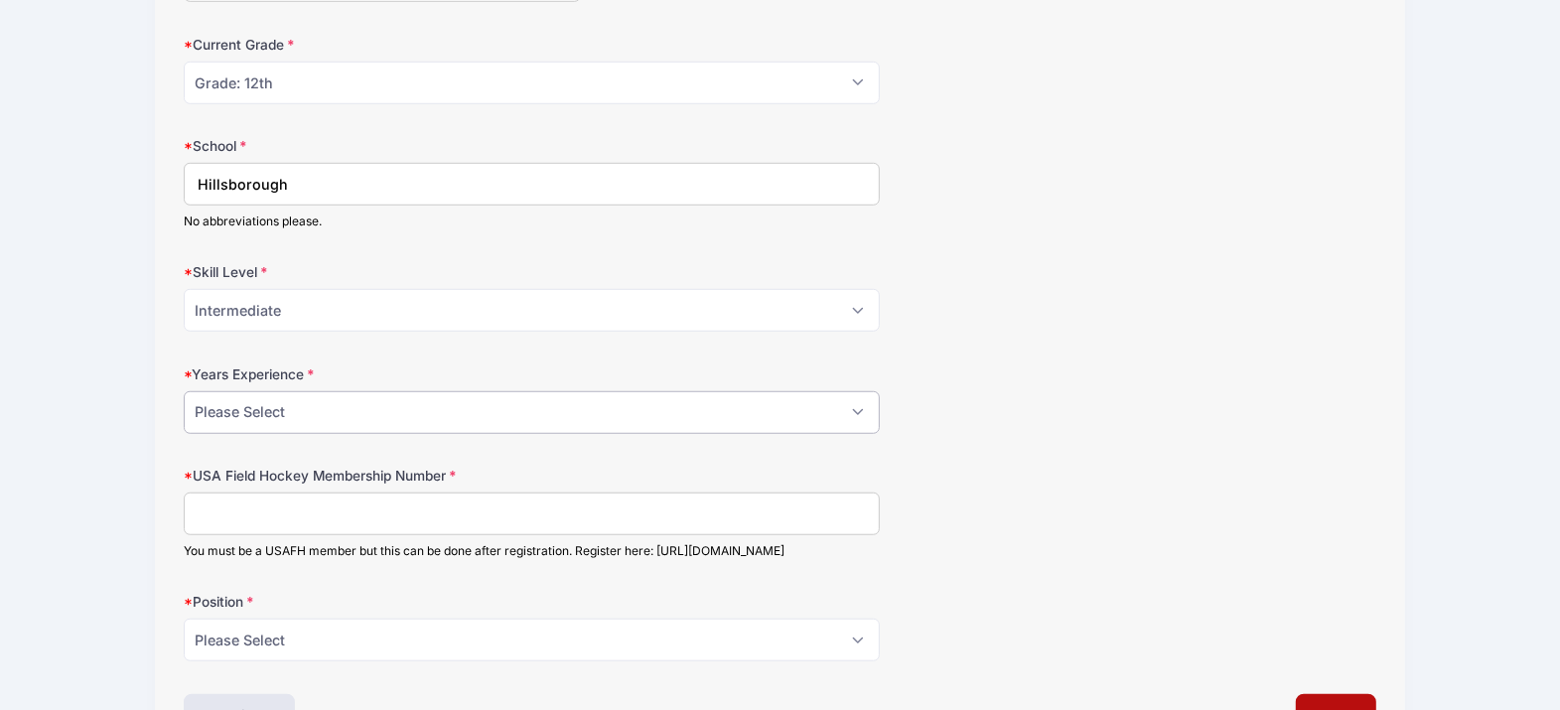
select select "7"
click at [184, 396] on select "Please Select 0 1 2 3 4 5 6 7 8" at bounding box center [531, 412] width 695 height 43
click at [255, 534] on input "USA Field Hockey Membership Number" at bounding box center [531, 514] width 695 height 43
click at [256, 524] on input "USA Field Hockey Membership Number" at bounding box center [531, 514] width 695 height 43
click at [256, 522] on input "USA Field Hockey Membership Number" at bounding box center [531, 514] width 695 height 43
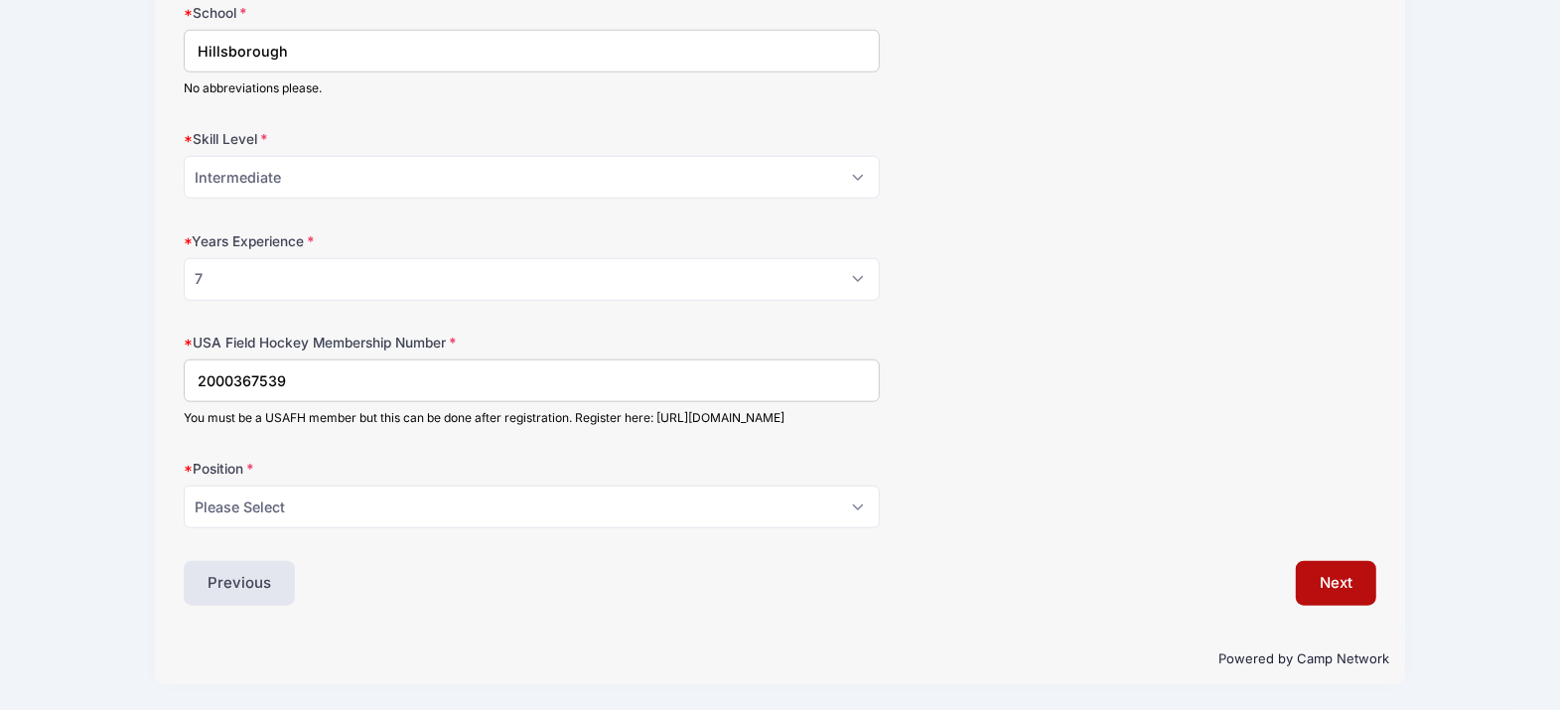
scroll to position [1276, 0]
type input "2000367539"
click at [336, 524] on select "Please Select Field Player Goalkeeper" at bounding box center [531, 507] width 695 height 43
select select "Field Player"
click at [184, 486] on select "Please Select Field Player Goalkeeper" at bounding box center [531, 507] width 695 height 43
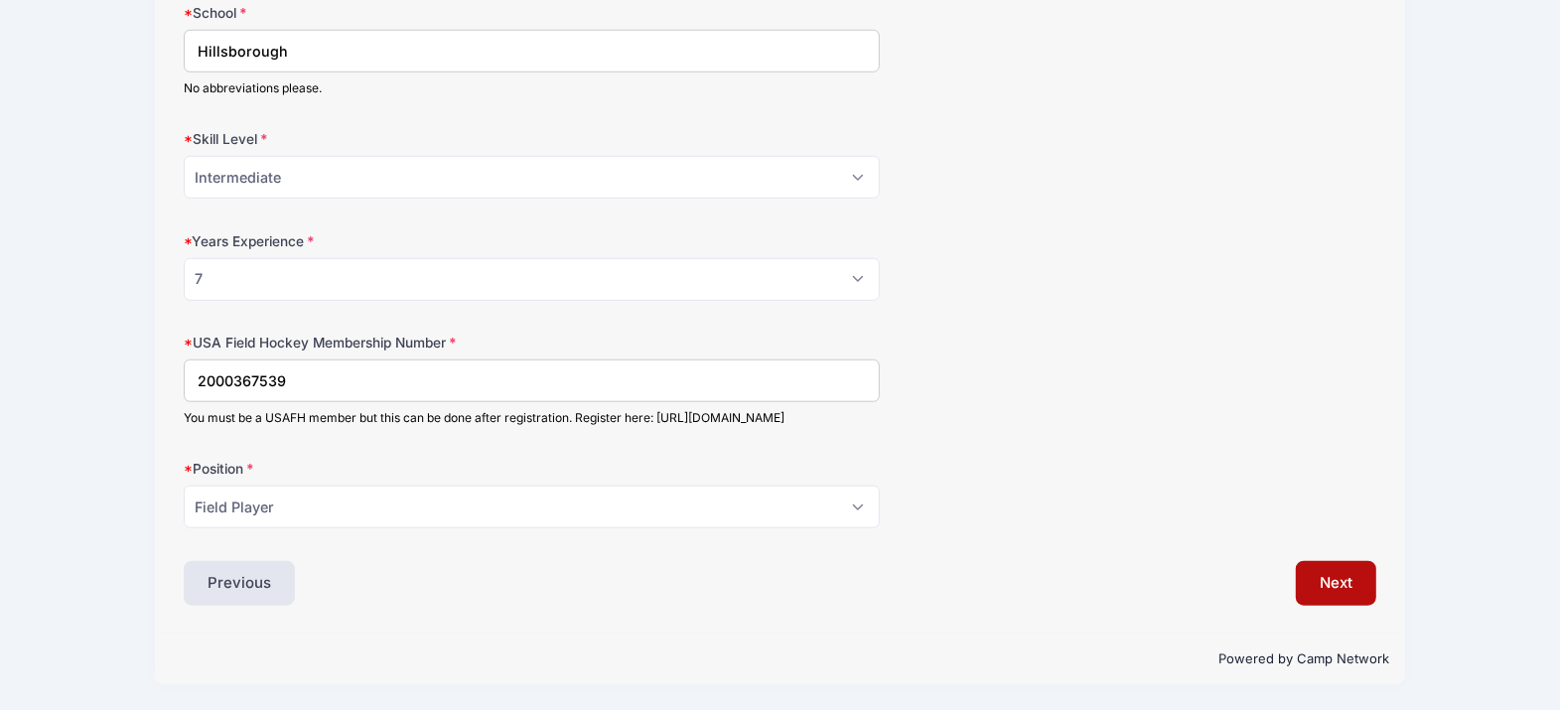
click at [343, 360] on input "2000367539" at bounding box center [531, 381] width 695 height 43
click at [1341, 589] on button "Next" at bounding box center [1336, 584] width 80 height 46
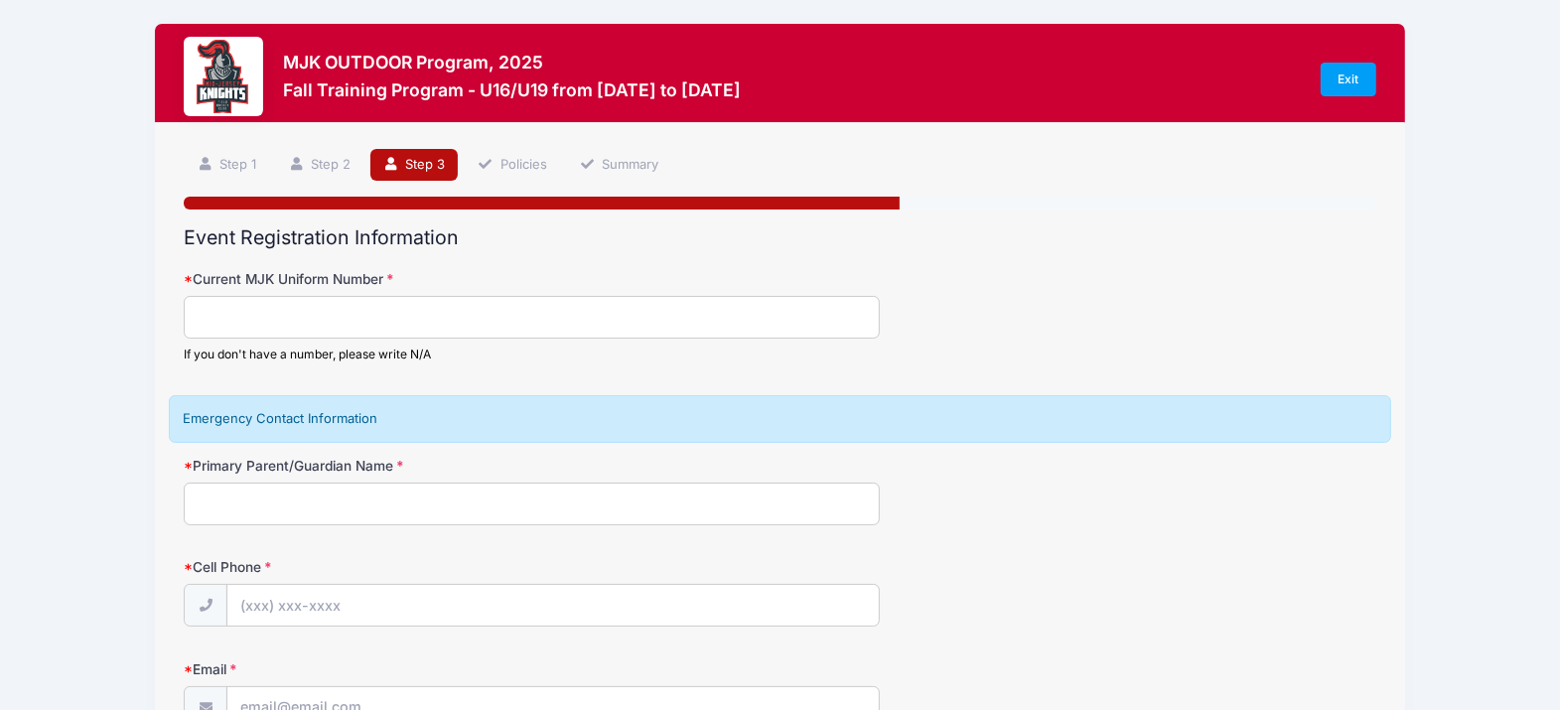
scroll to position [0, 0]
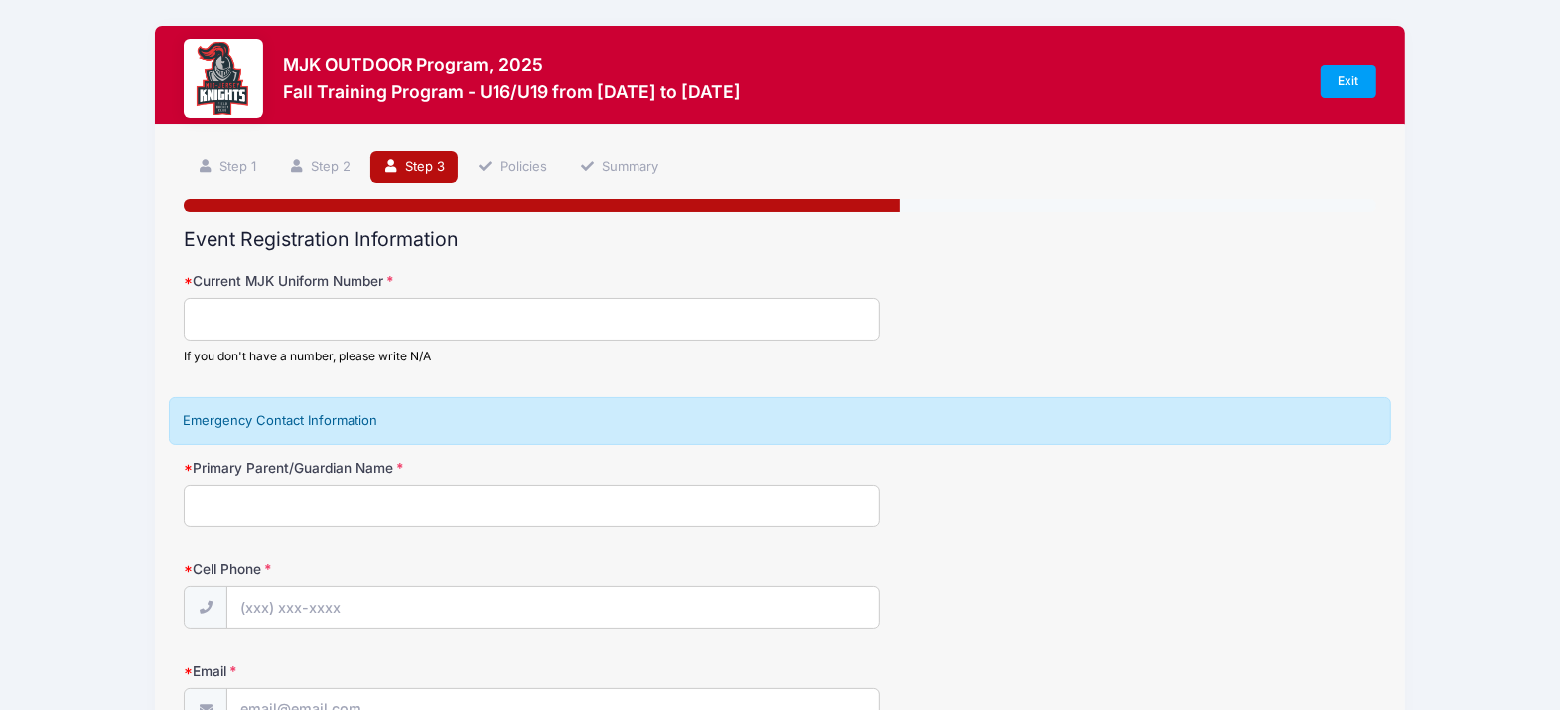
click at [220, 331] on input "Current MJK Uniform Number" at bounding box center [531, 319] width 695 height 43
type input "23"
click at [319, 514] on input "Primary Parent/Guardian Name" at bounding box center [531, 506] width 695 height 43
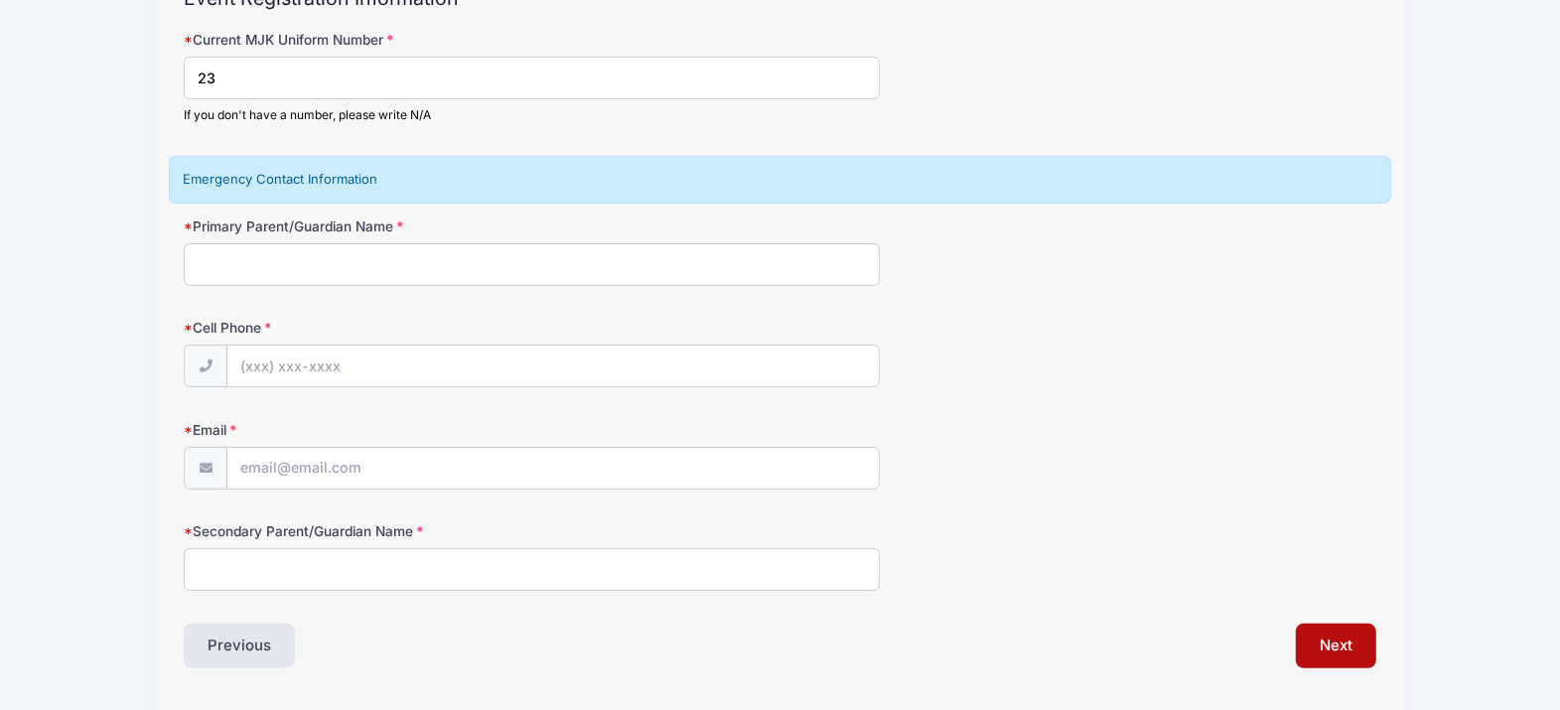
scroll to position [248, 0]
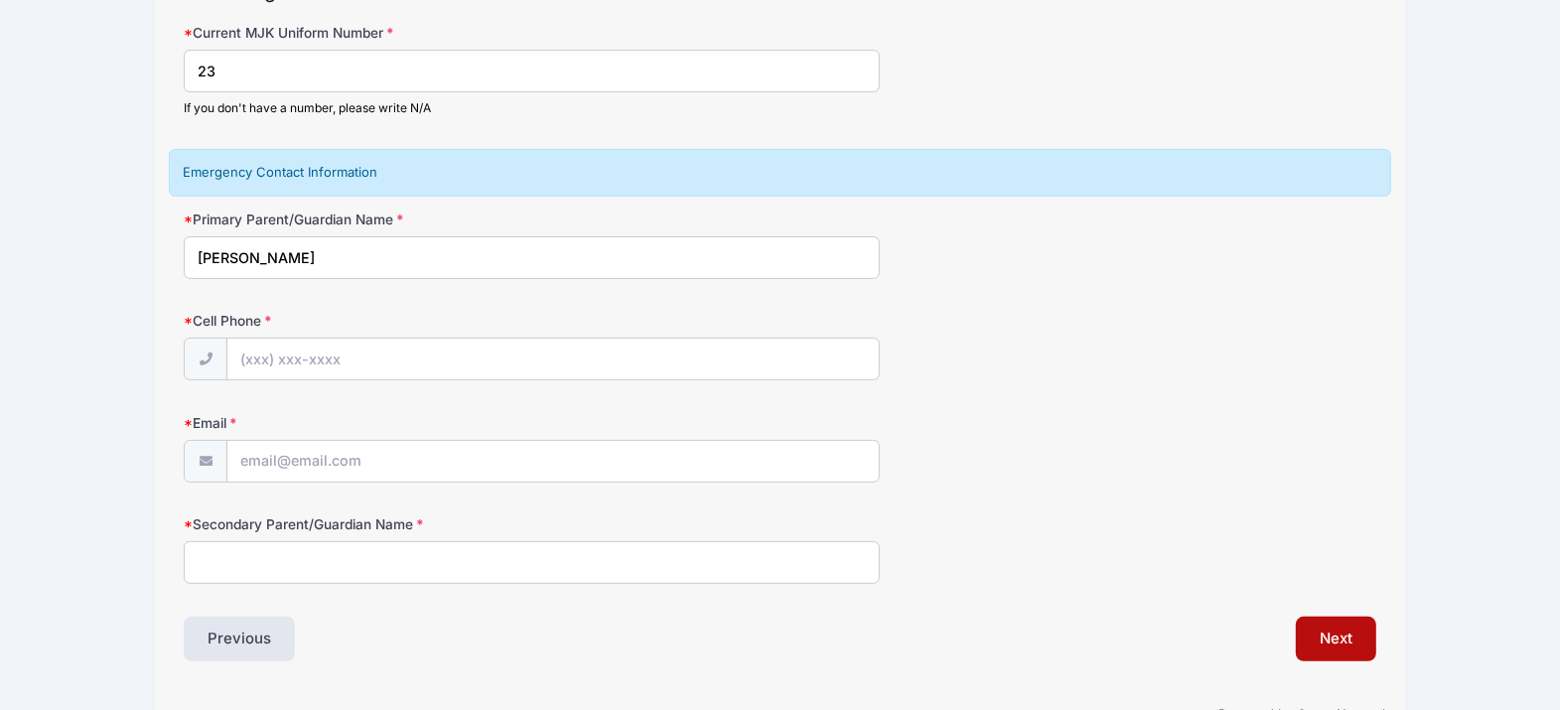
type input "[PERSON_NAME]"
click at [519, 365] on input "Cell Phone" at bounding box center [552, 360] width 651 height 43
type input "(201) 424-4353"
click at [404, 468] on input "Email" at bounding box center [552, 462] width 651 height 43
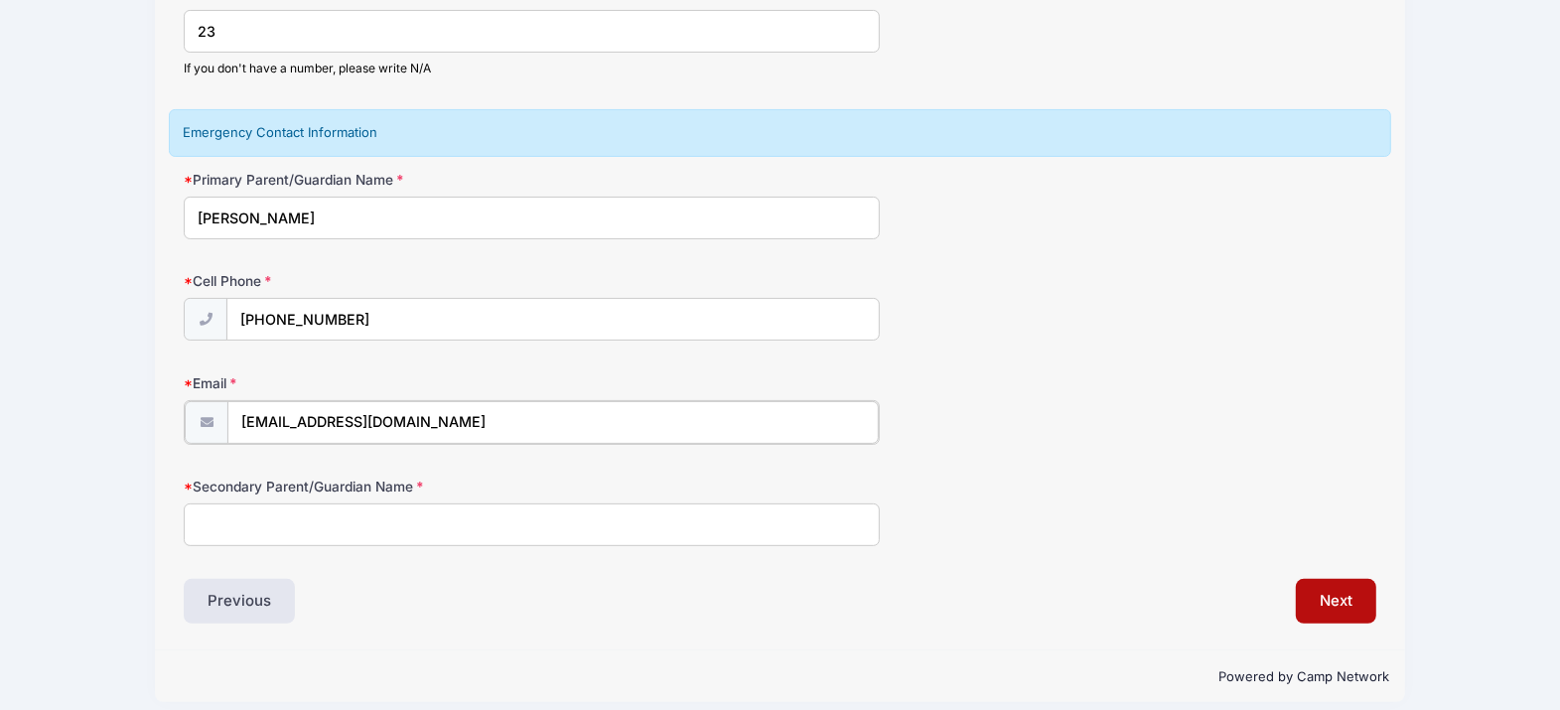
scroll to position [310, 0]
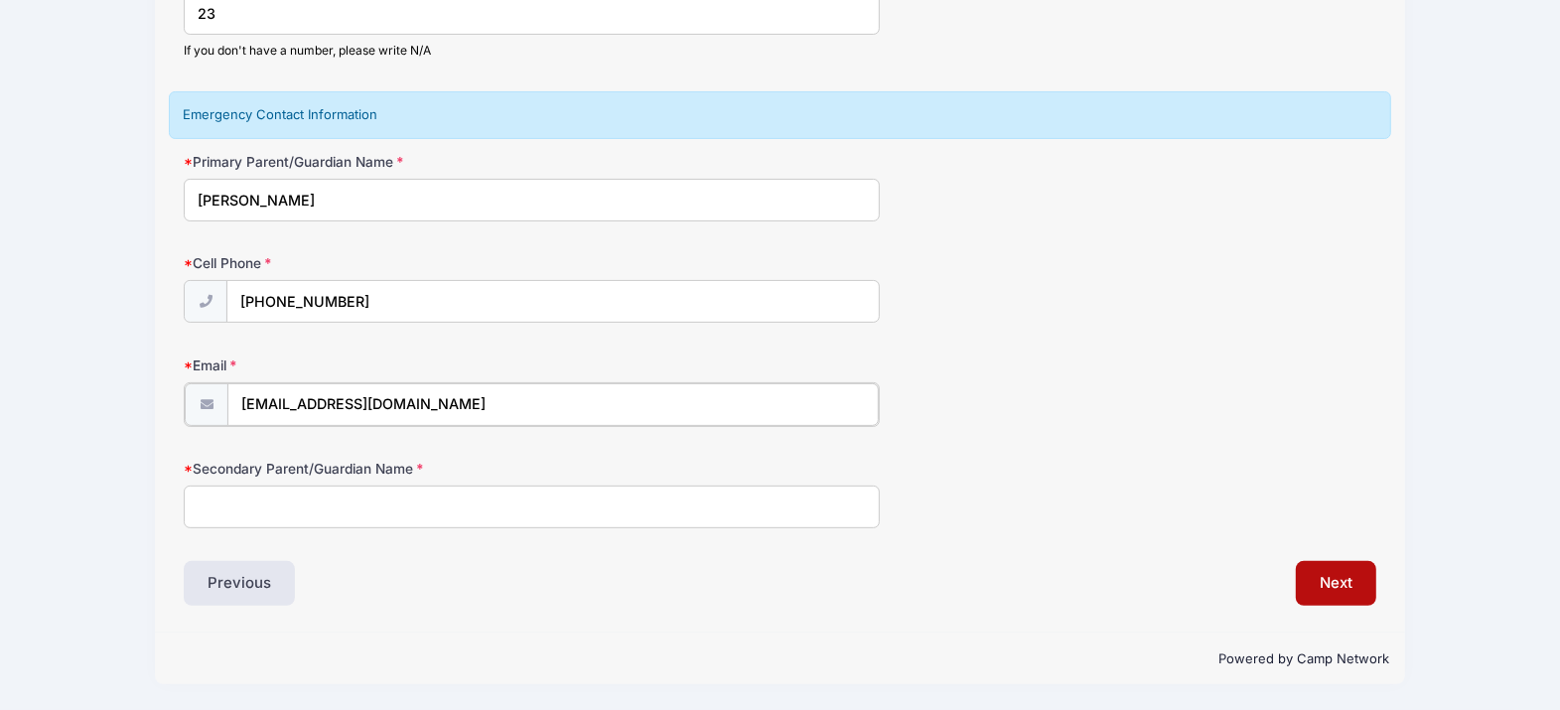
drag, startPoint x: 353, startPoint y: 394, endPoint x: 89, endPoint y: 414, distance: 264.0
click at [81, 407] on div "MJK OUTDOOR Program, 2025 Fall Training Program - U16/U19 from 09/14 to 10/19/2…" at bounding box center [780, 202] width 1501 height 1016
type input "chrissyt71@verizon.net"
type input "John Timler"
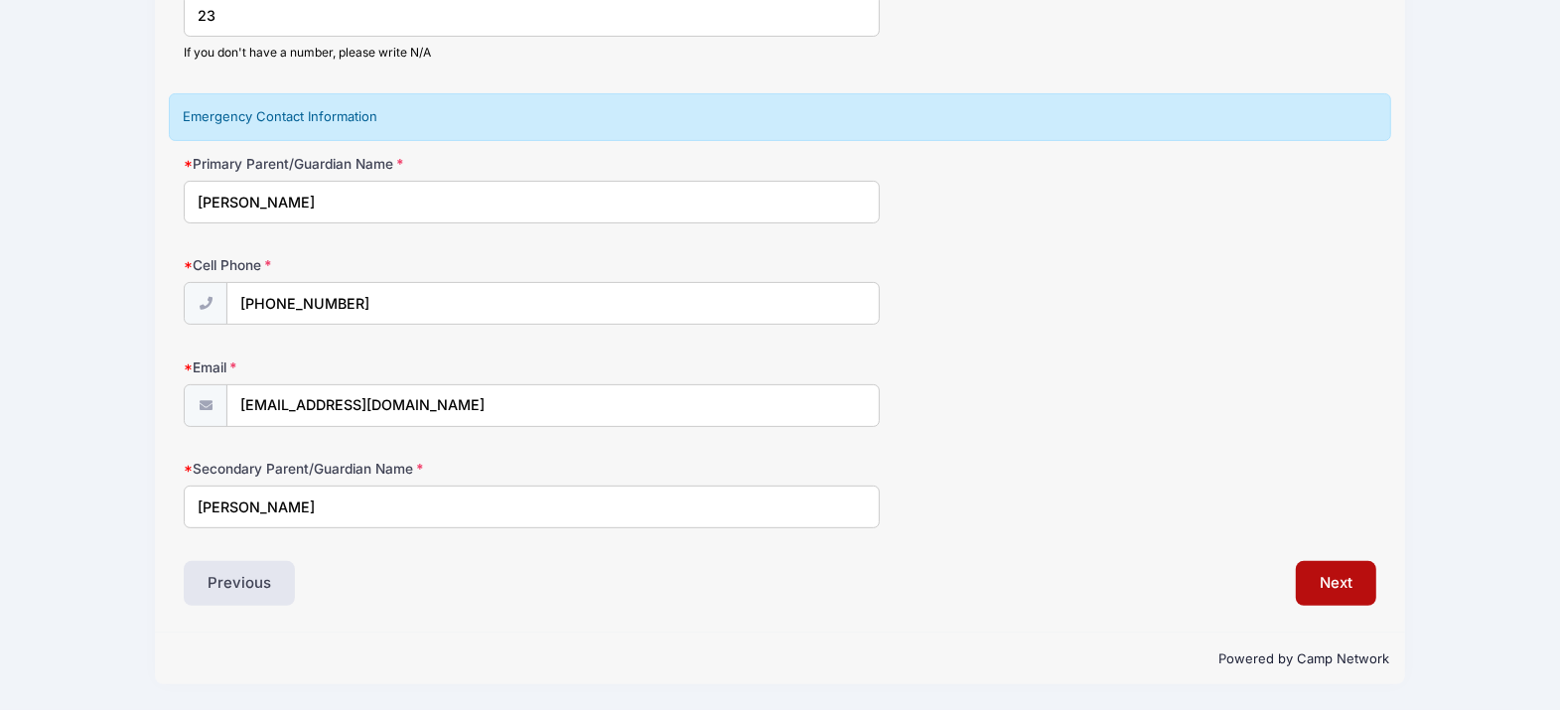
click at [390, 513] on input "John Timler" at bounding box center [531, 507] width 695 height 43
click at [564, 577] on div "Previous" at bounding box center [477, 584] width 606 height 46
click at [1331, 581] on button "Next" at bounding box center [1336, 584] width 80 height 46
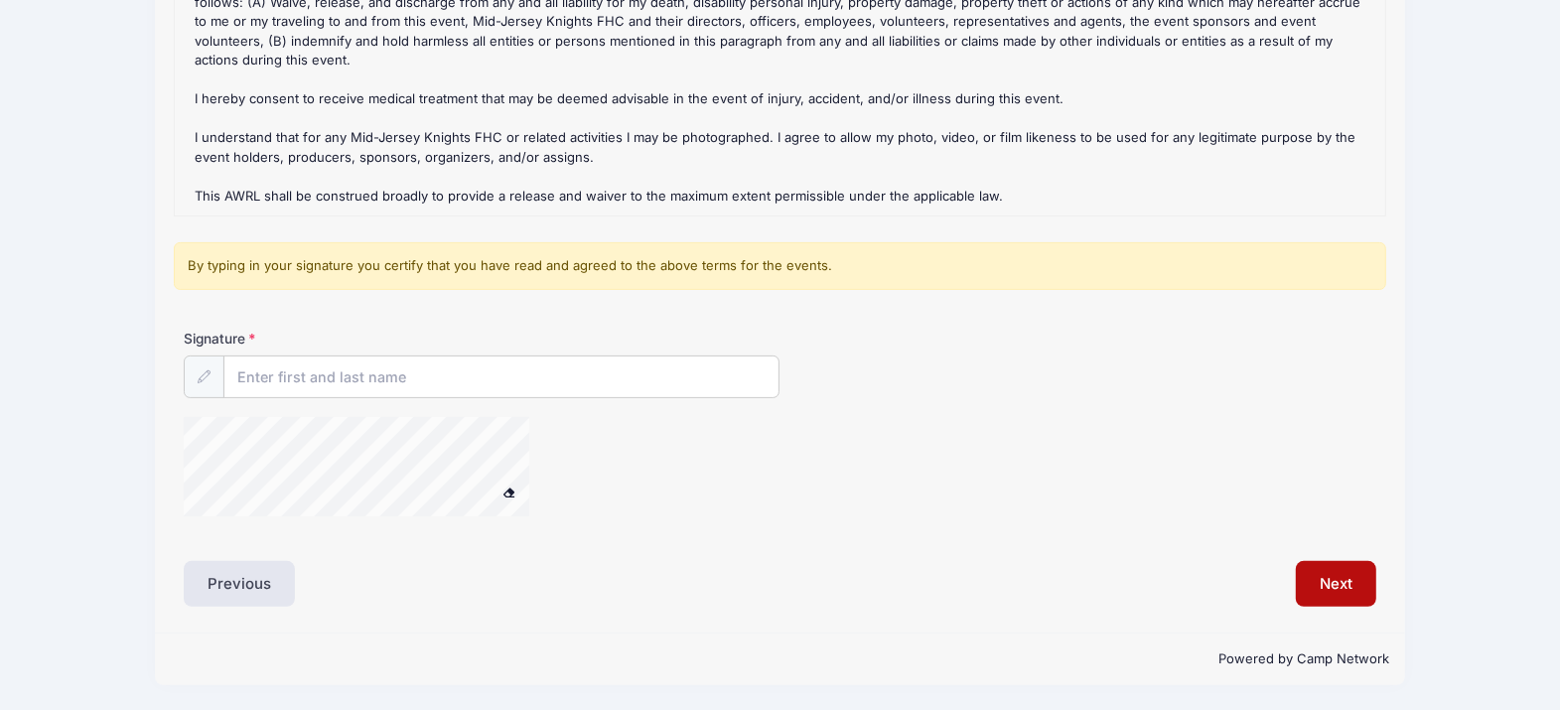
scroll to position [364, 0]
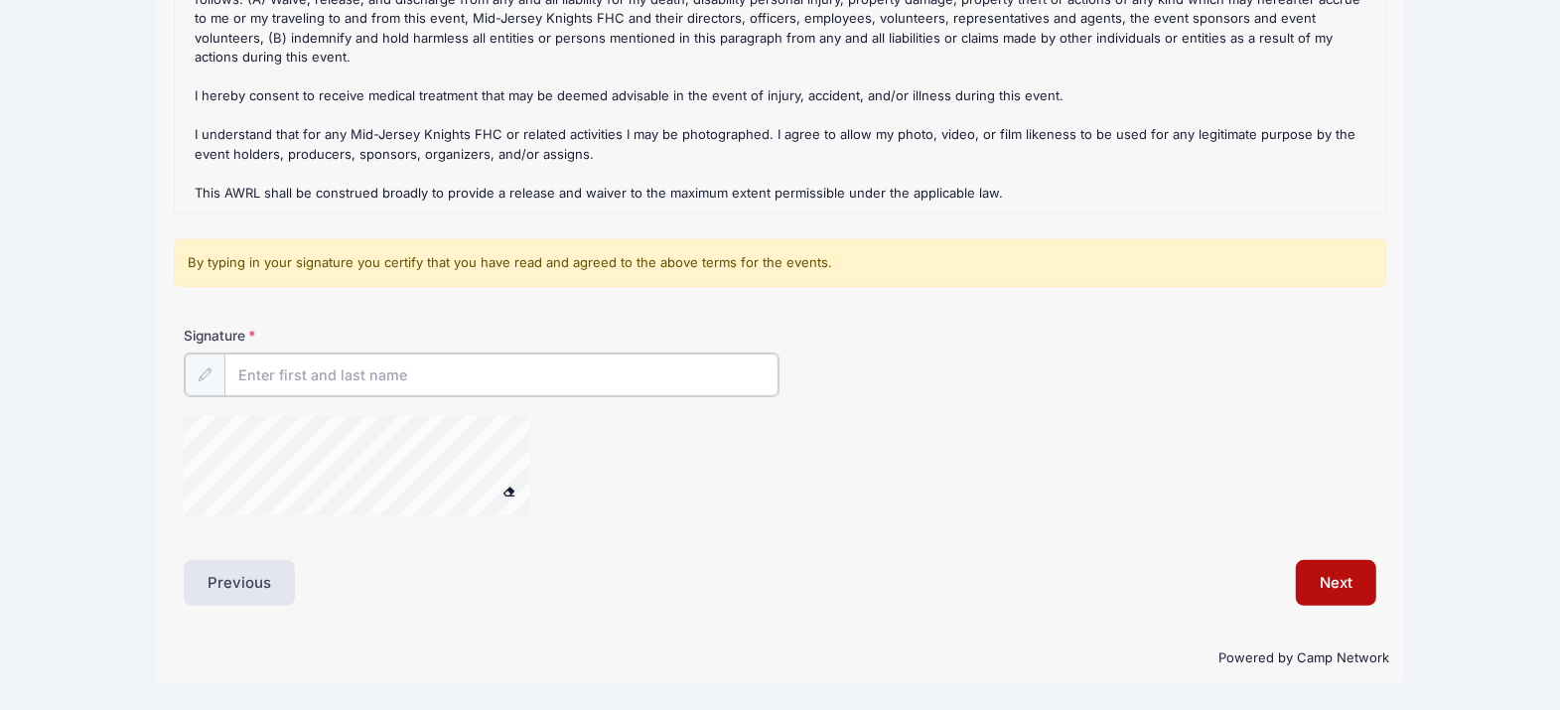
click at [301, 372] on input "Signature" at bounding box center [501, 375] width 554 height 43
type input "Christine E Timler"
drag, startPoint x: 537, startPoint y: 295, endPoint x: 627, endPoint y: 479, distance: 204.3
click at [627, 479] on form "Fall Training Program - U16/U19 Refund Policy : Refund Policy The deposit is no…" at bounding box center [780, 215] width 1193 height 639
click at [628, 483] on div at bounding box center [581, 468] width 795 height 105
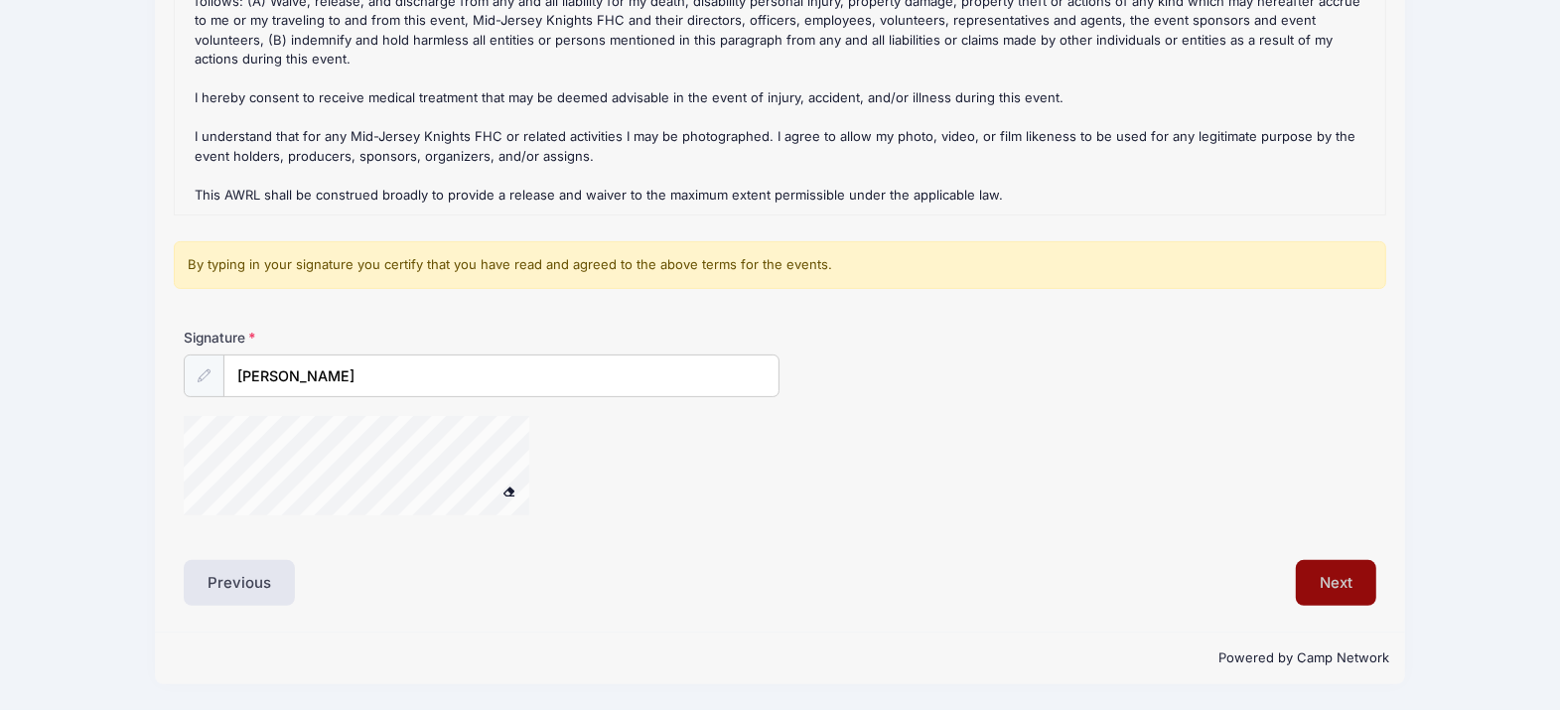
click at [1332, 579] on button "Next" at bounding box center [1336, 583] width 80 height 46
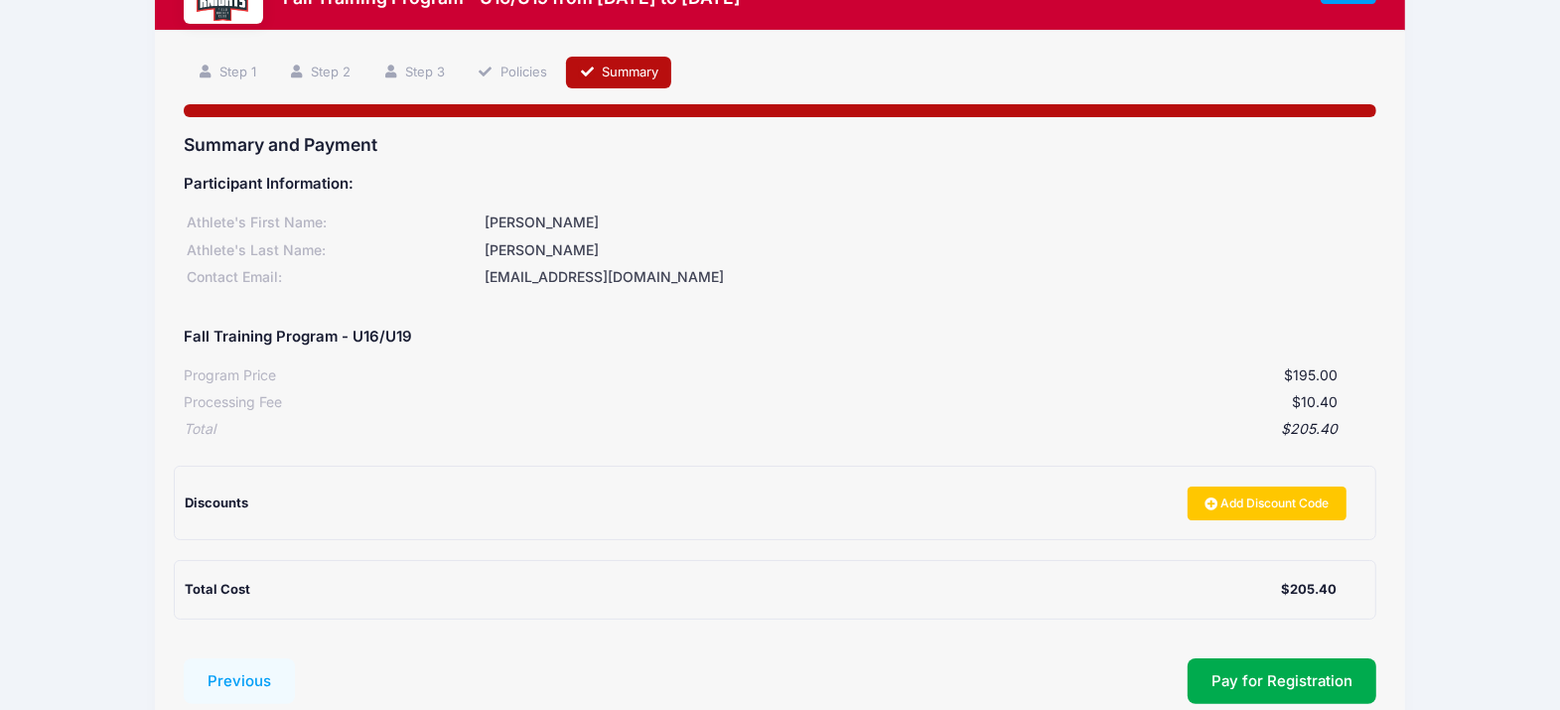
scroll to position [0, 0]
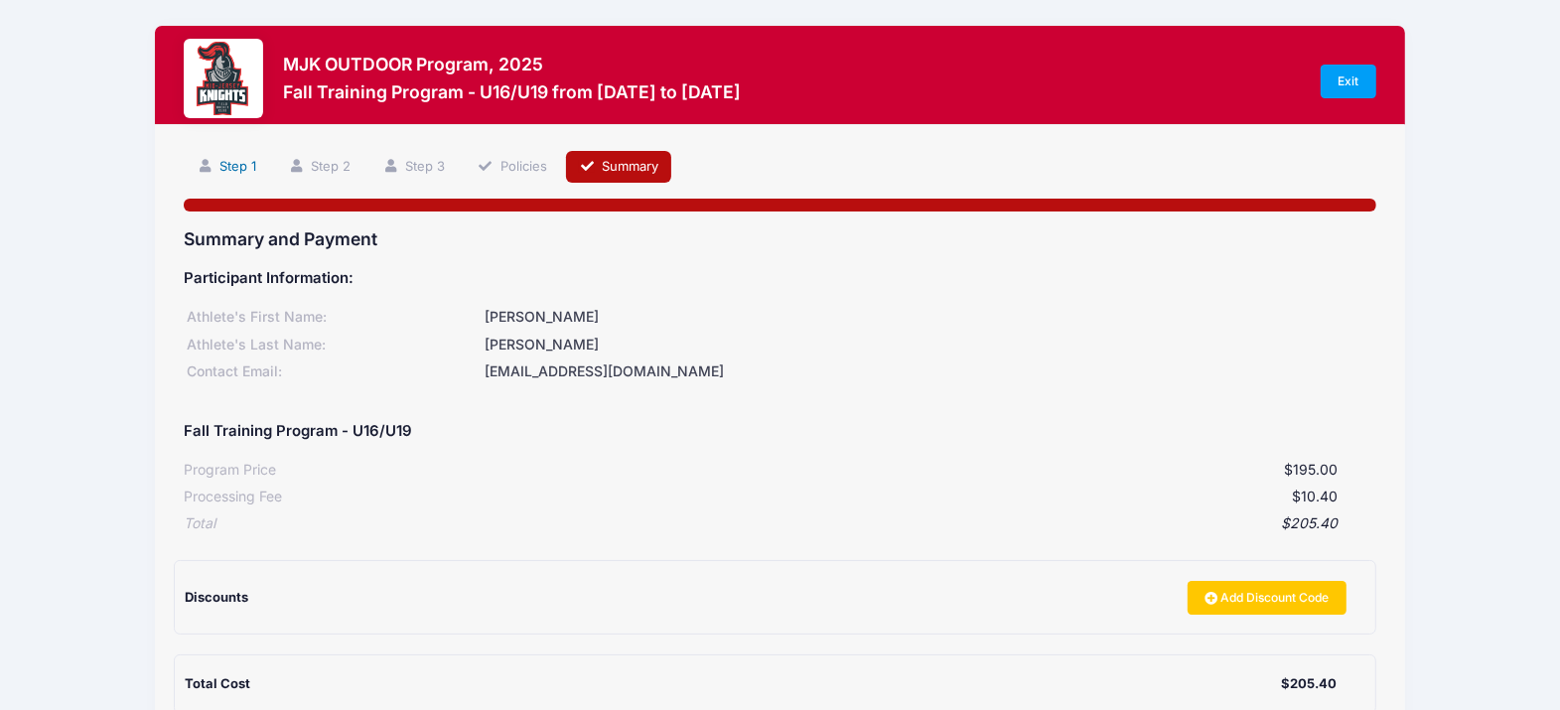
click at [238, 171] on link "Step 1" at bounding box center [226, 167] width 85 height 33
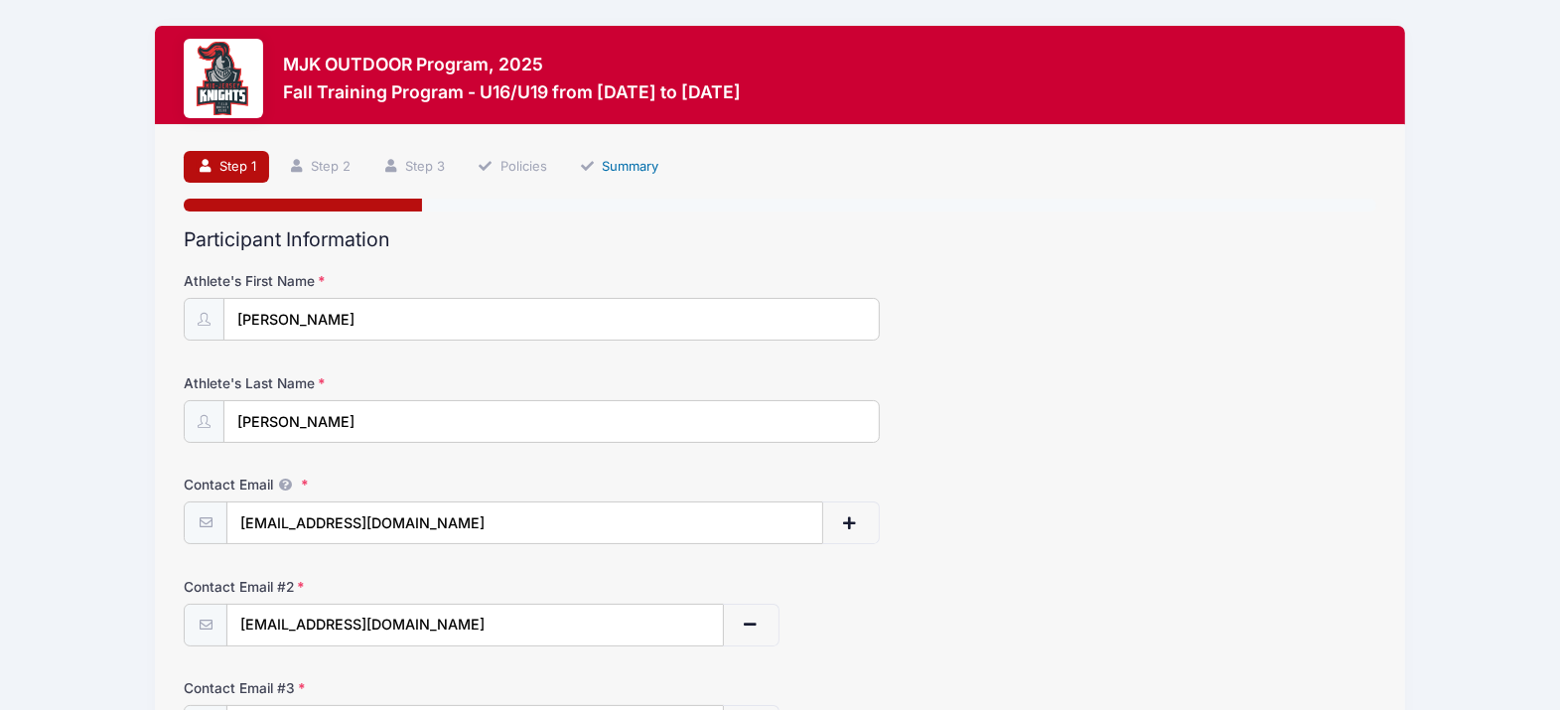
click at [603, 170] on link "Summary" at bounding box center [618, 167] width 105 height 33
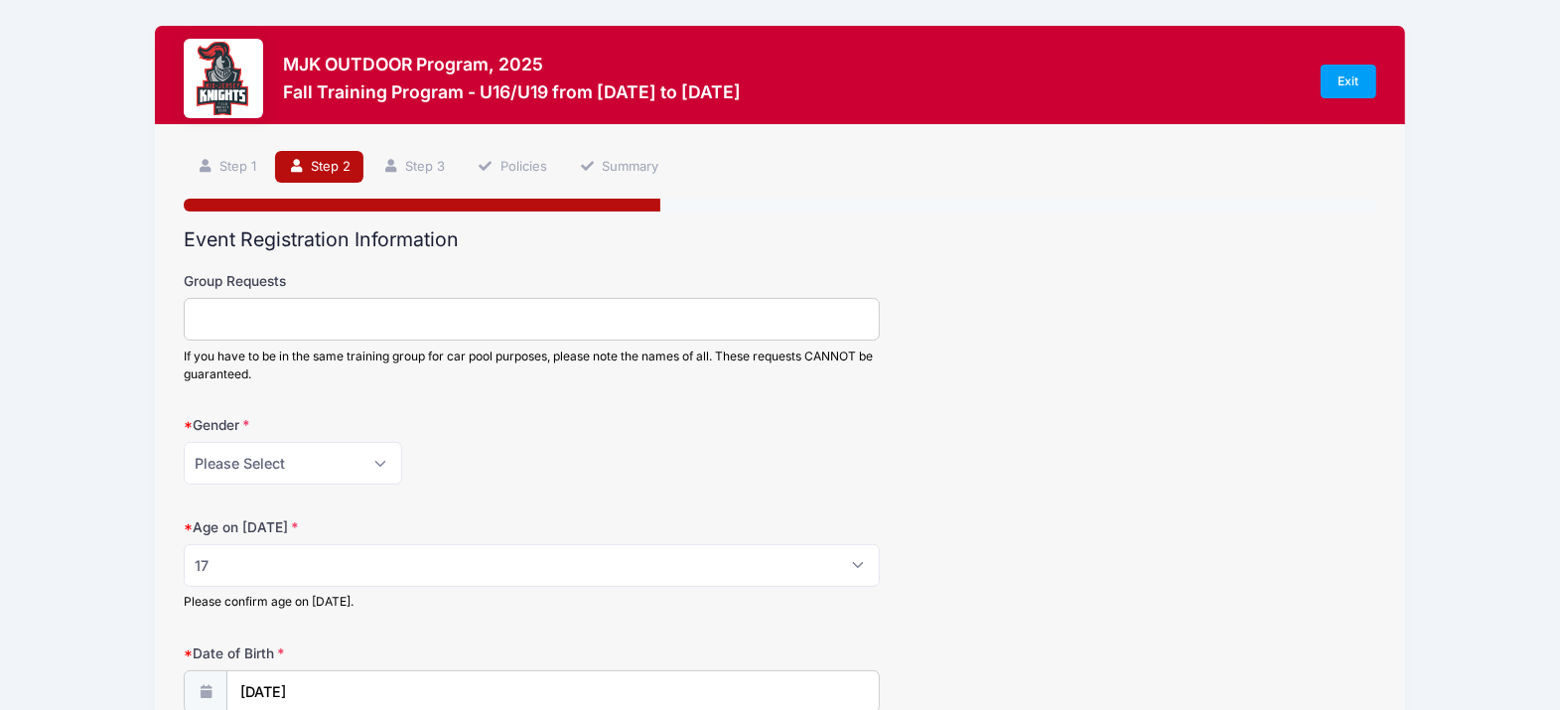
click at [429, 77] on div "MJK OUTDOOR Program, 2025 Fall Training Program - U16/U19 from 09/14 to 10/19/2…" at bounding box center [512, 81] width 458 height 55
click at [389, 68] on h3 "MJK OUTDOOR Program, 2025" at bounding box center [512, 64] width 458 height 21
click at [643, 162] on link "Summary" at bounding box center [618, 167] width 105 height 33
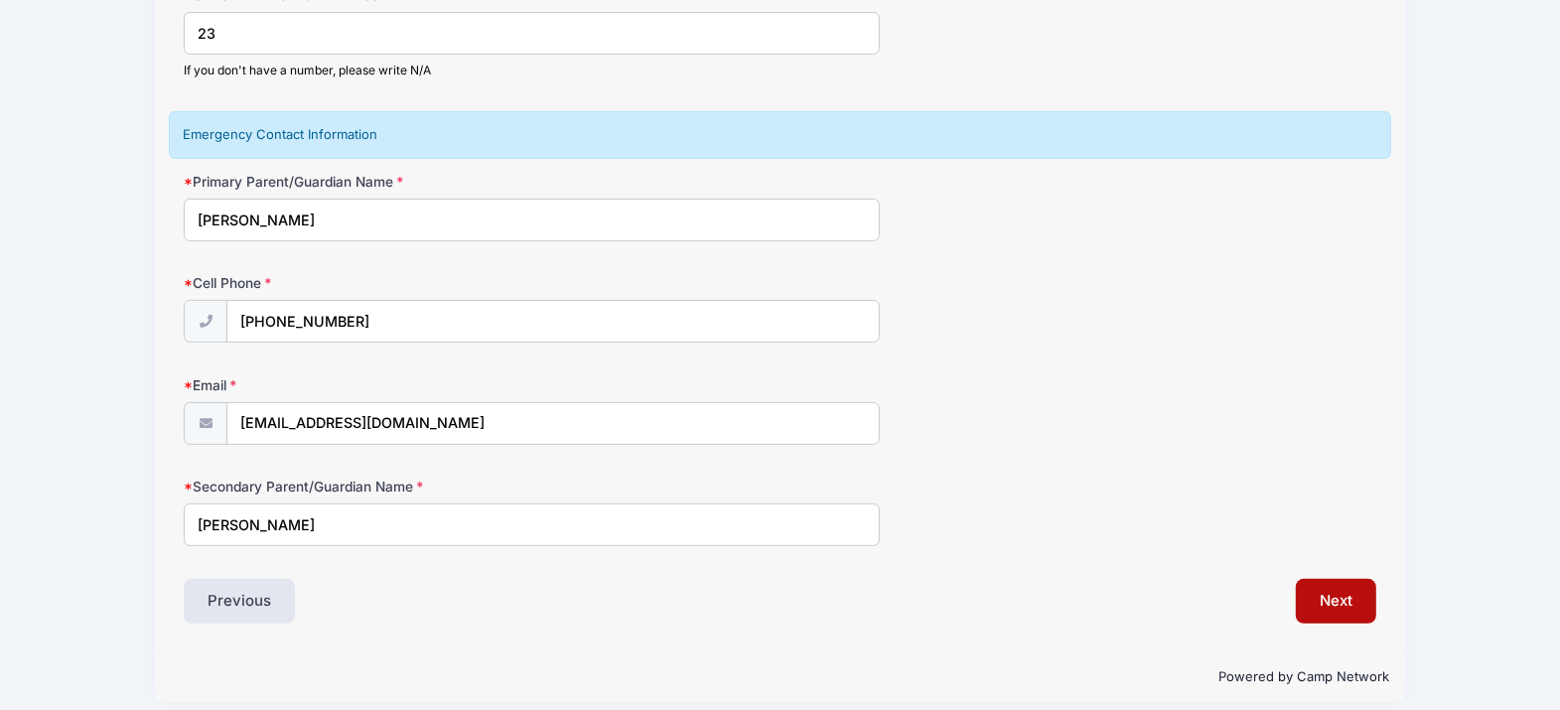
scroll to position [308, 0]
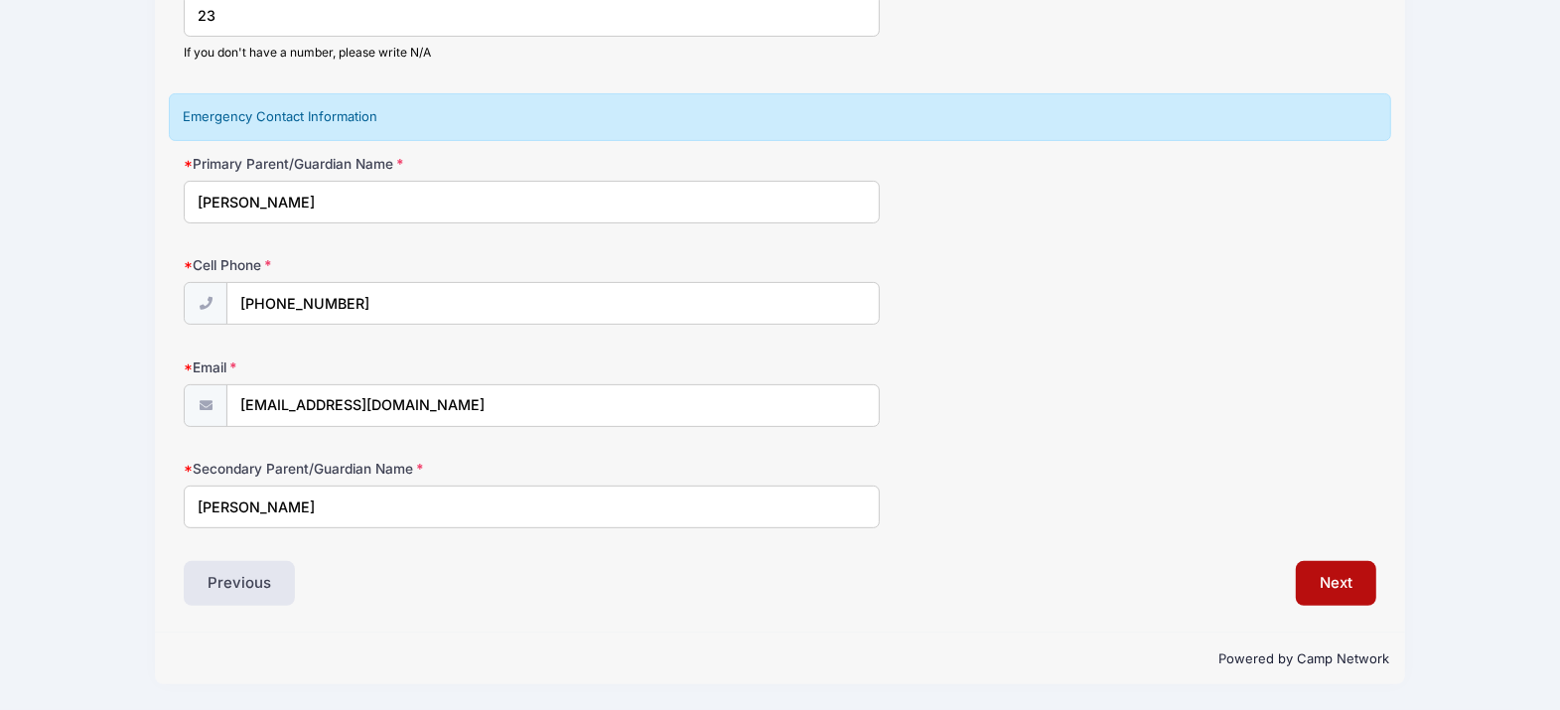
click at [512, 514] on input "John Timler" at bounding box center [531, 507] width 695 height 43
click at [442, 403] on input "chrissyt71@verizon.net" at bounding box center [552, 404] width 651 height 43
click at [487, 298] on input "(201) 424-4353" at bounding box center [552, 302] width 651 height 43
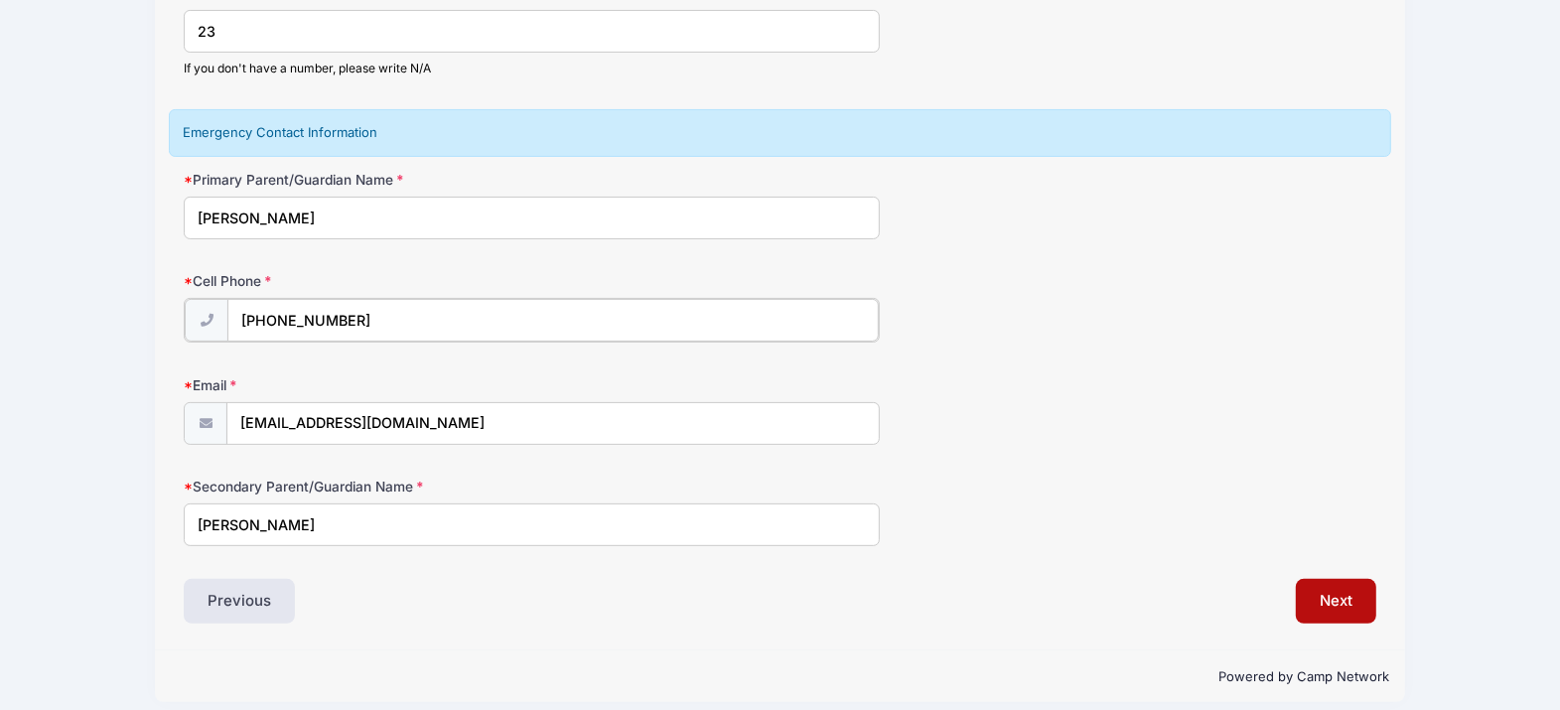
scroll to position [310, 0]
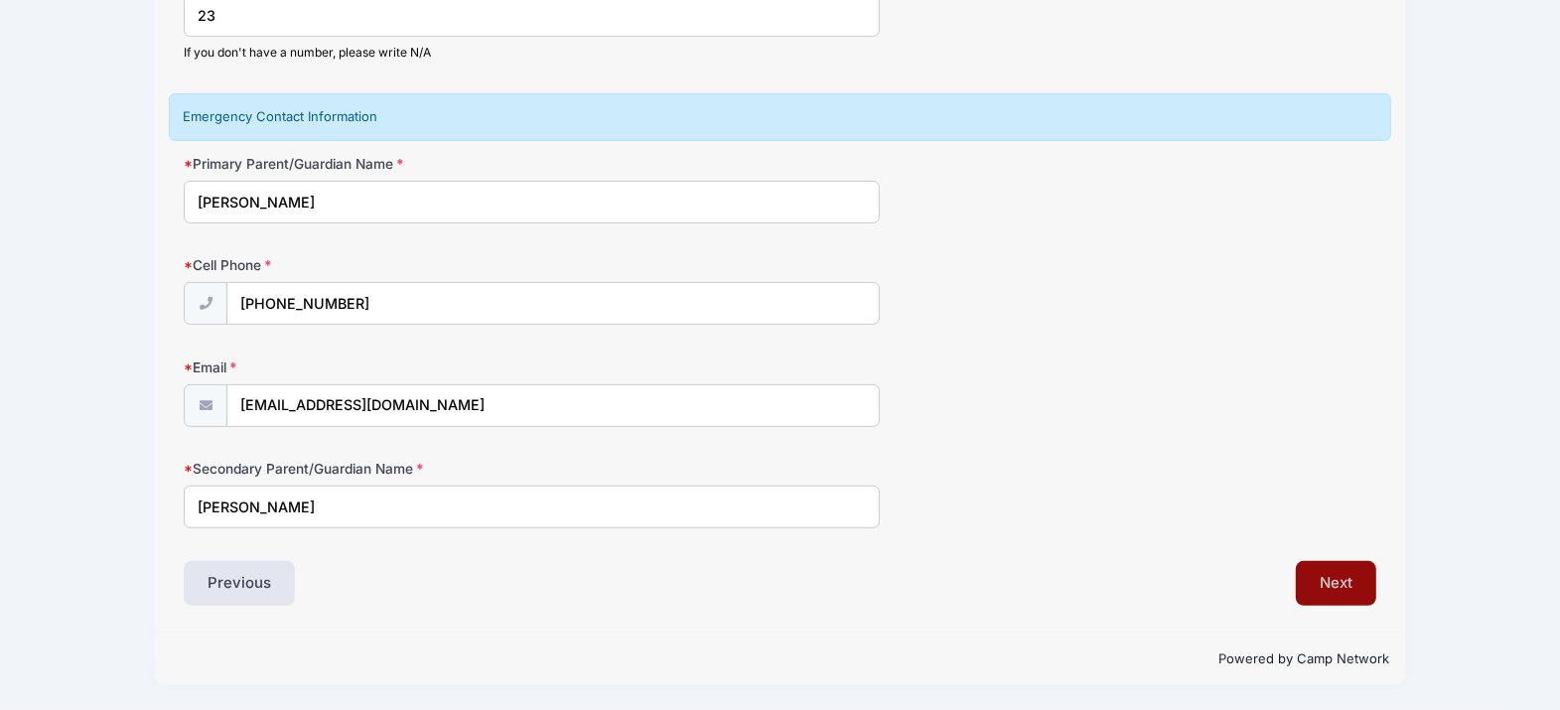
click at [1354, 588] on button "Next" at bounding box center [1336, 584] width 80 height 46
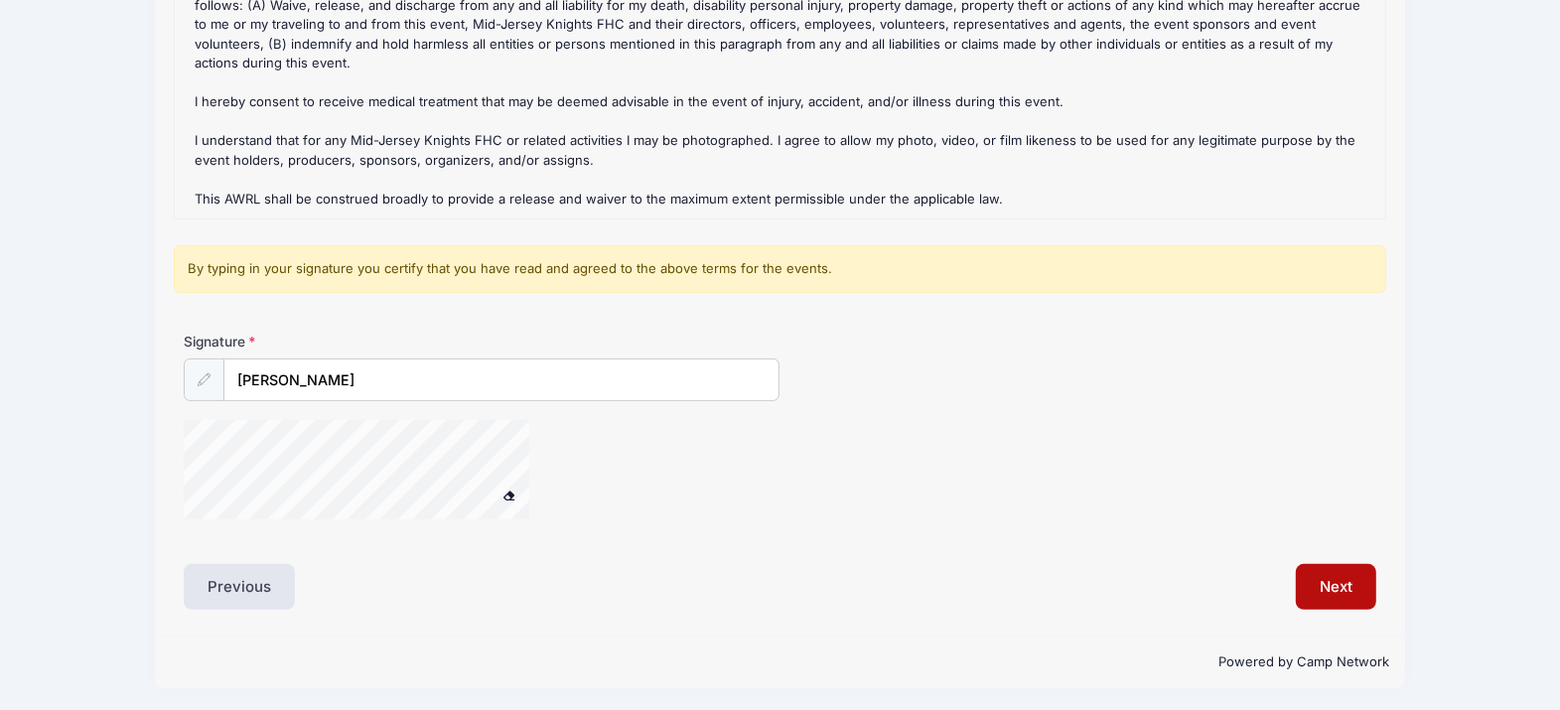
scroll to position [364, 0]
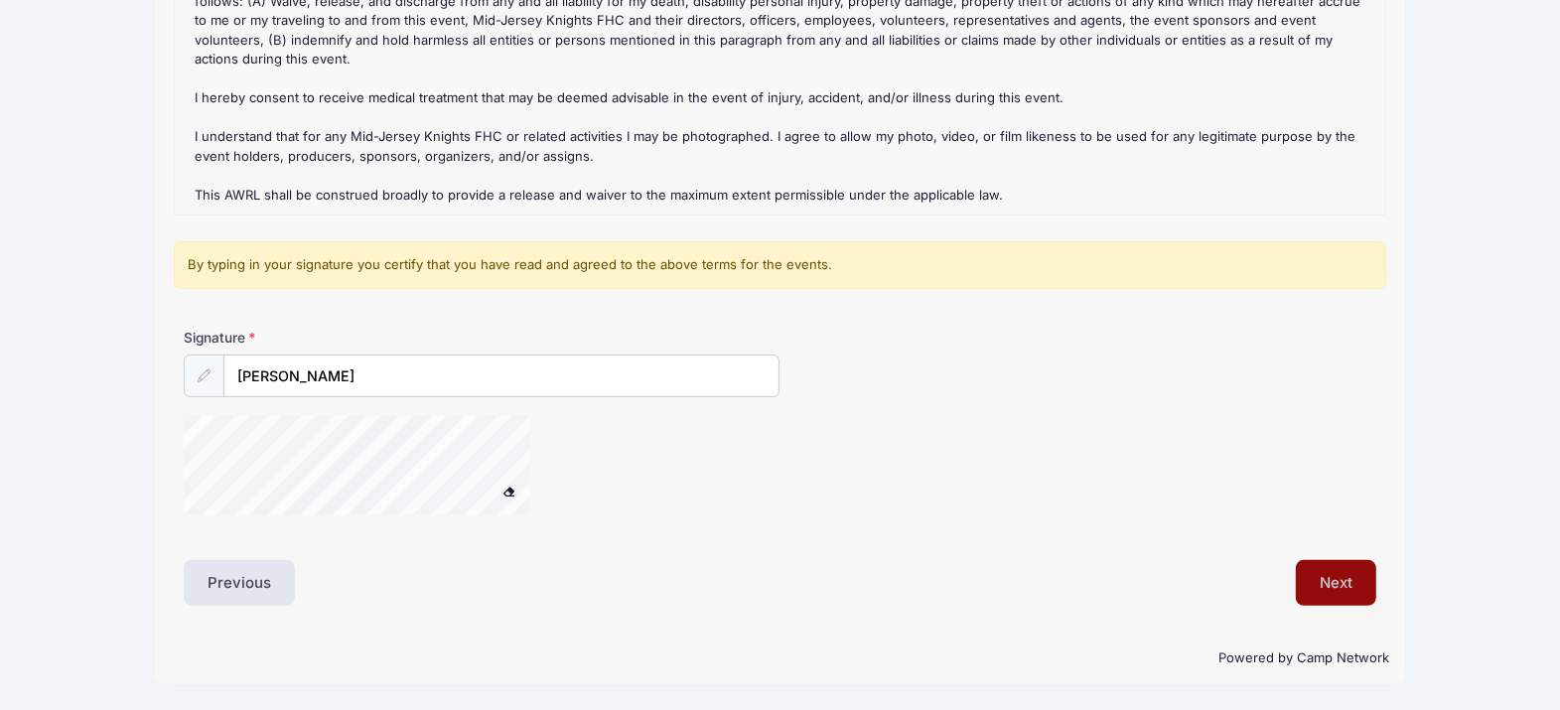
click at [1356, 578] on button "Next" at bounding box center [1336, 583] width 80 height 46
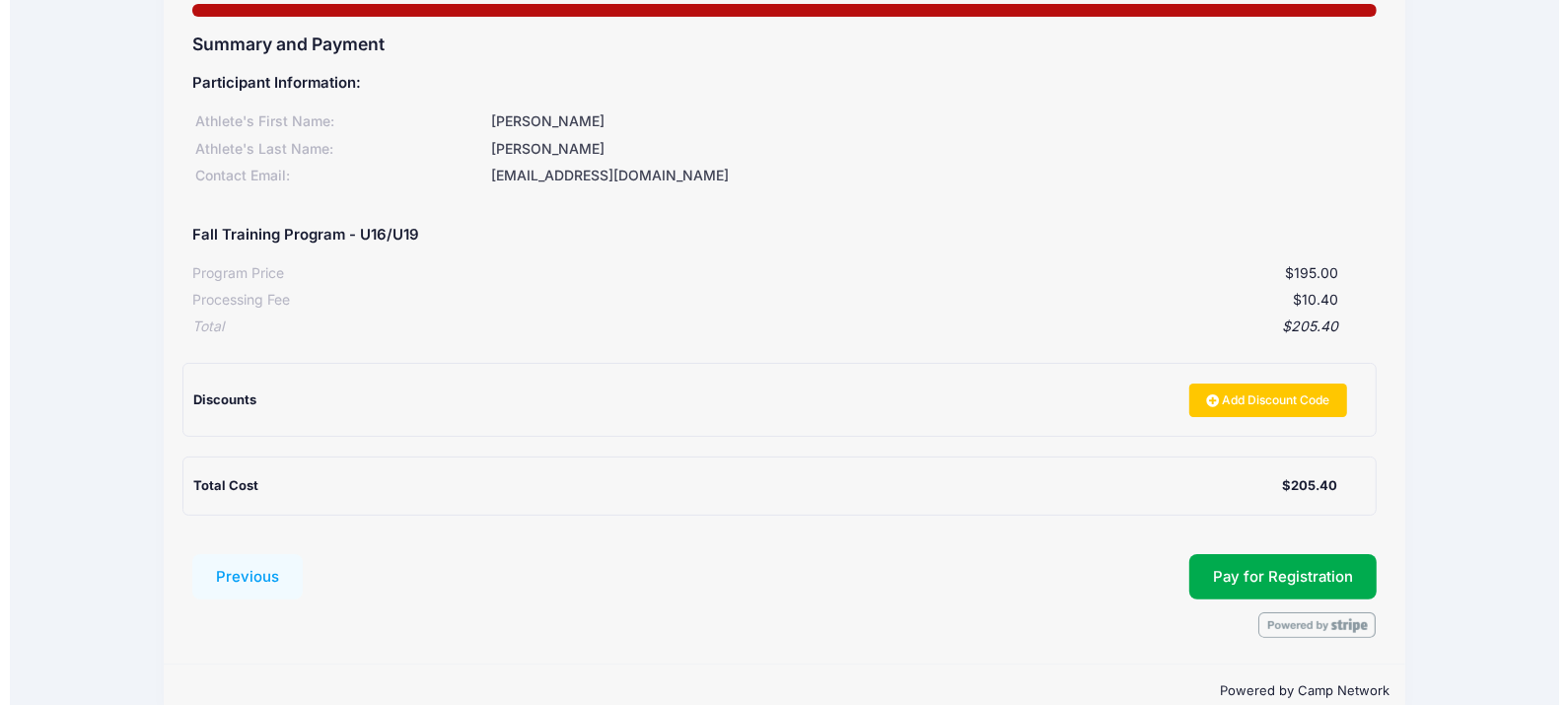
scroll to position [231, 0]
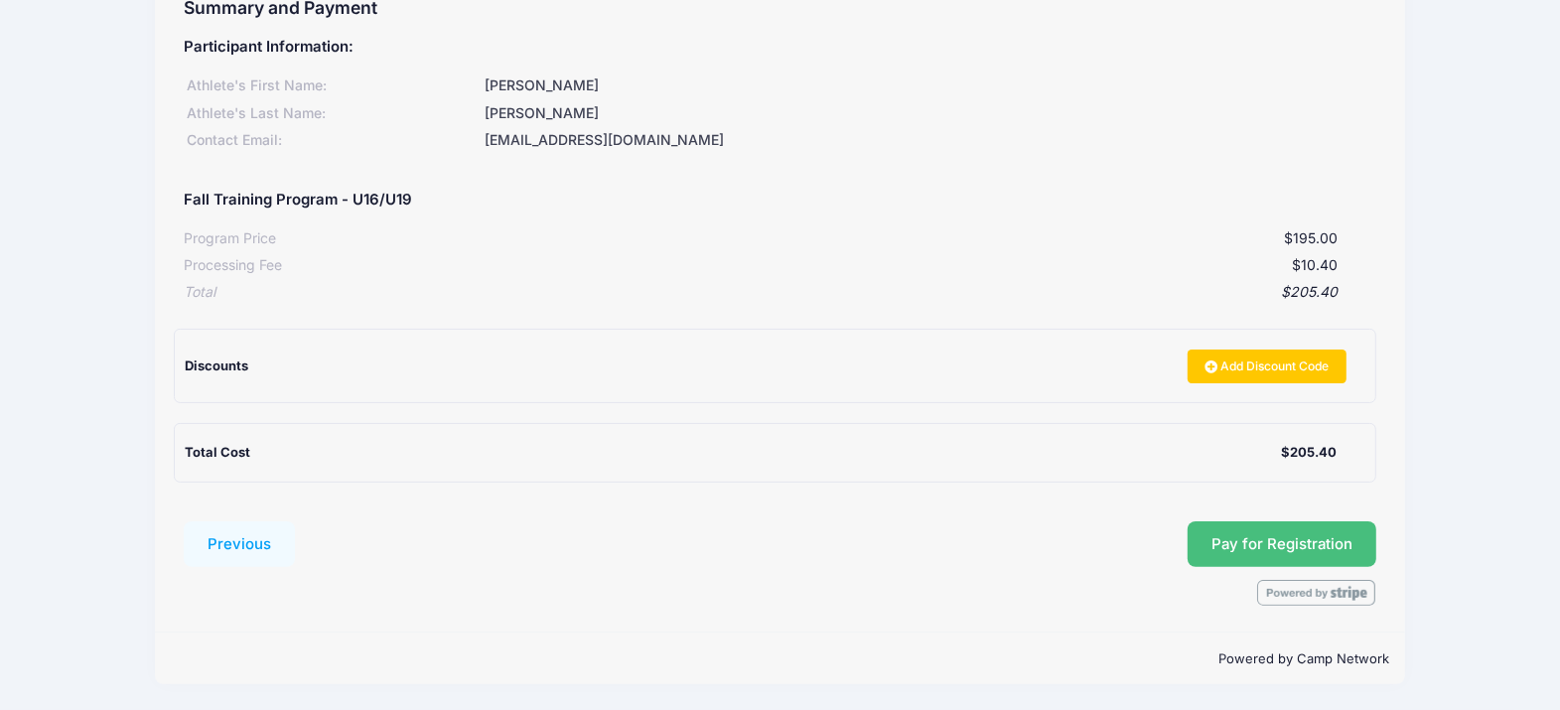
click at [1264, 542] on button "Pay for Registration" at bounding box center [1282, 544] width 189 height 46
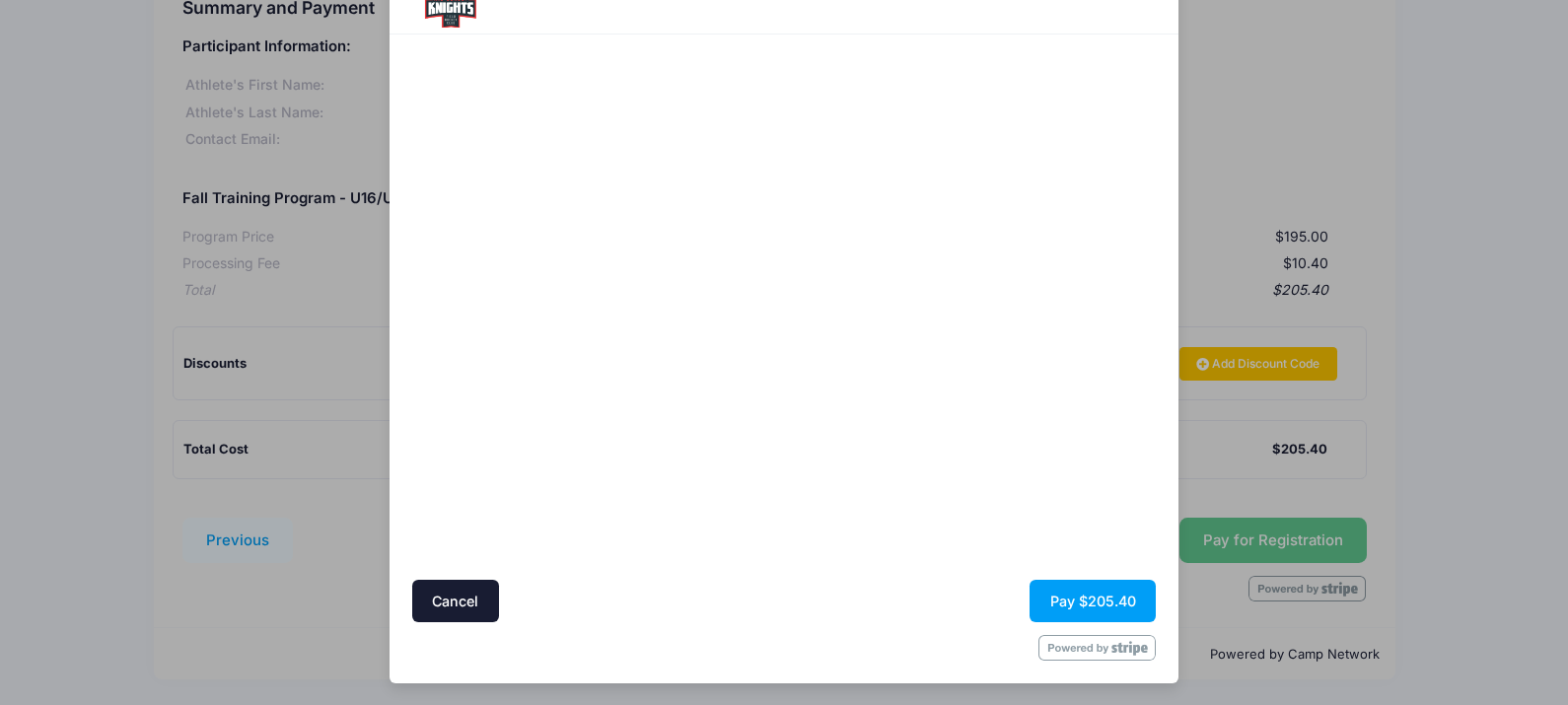
scroll to position [0, 0]
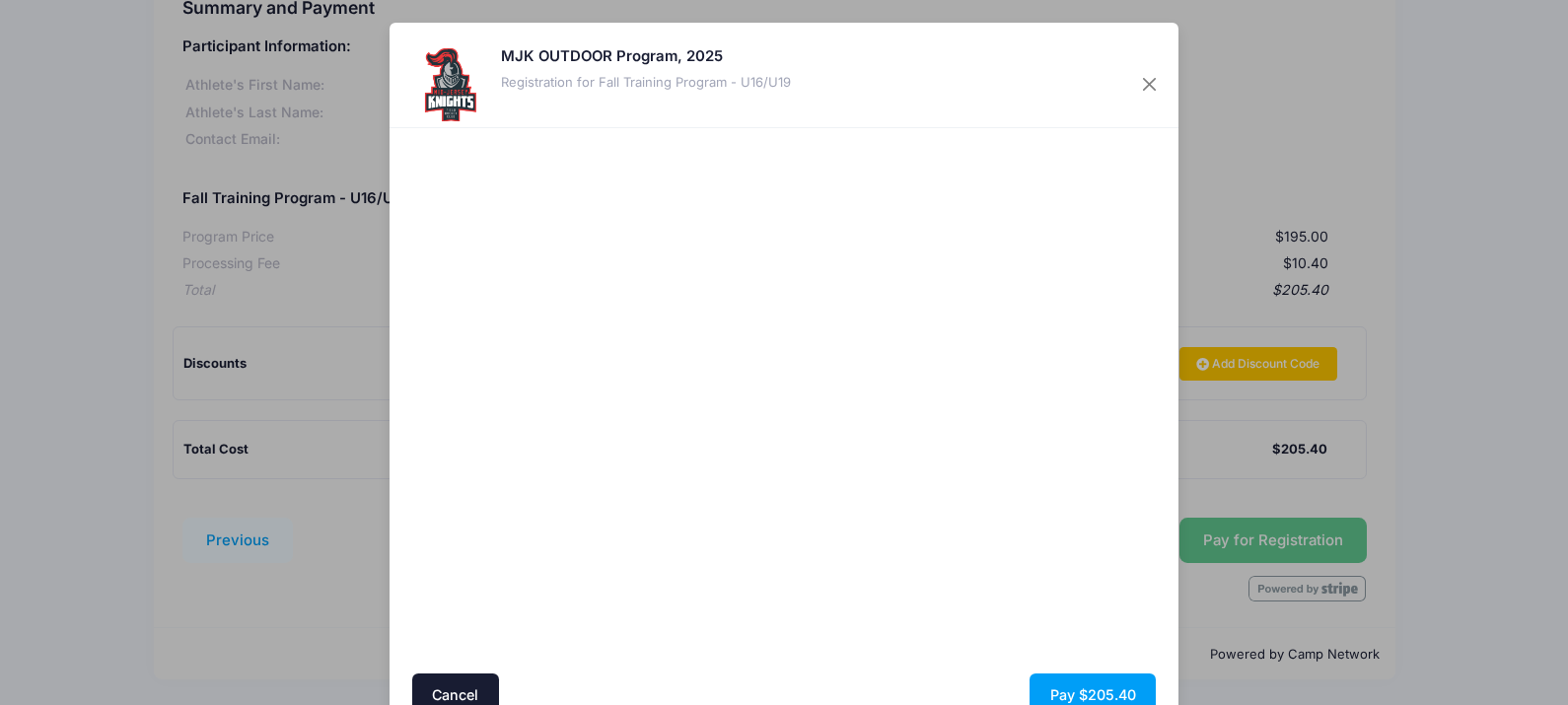
click at [899, 547] on div at bounding box center [976, 401] width 363 height 526
click at [815, 549] on div at bounding box center [976, 401] width 363 height 526
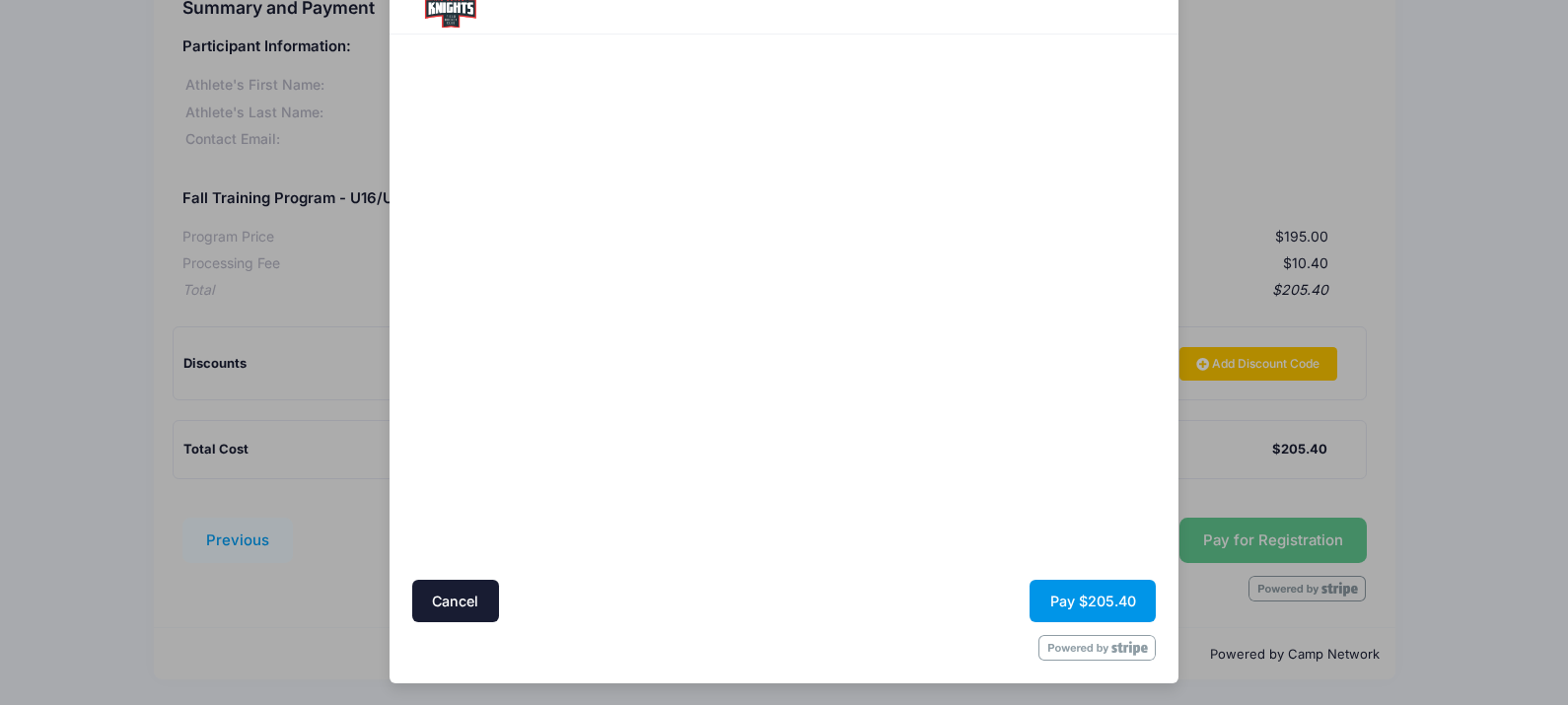
click at [1092, 594] on button "Pay $205.40" at bounding box center [1092, 601] width 126 height 43
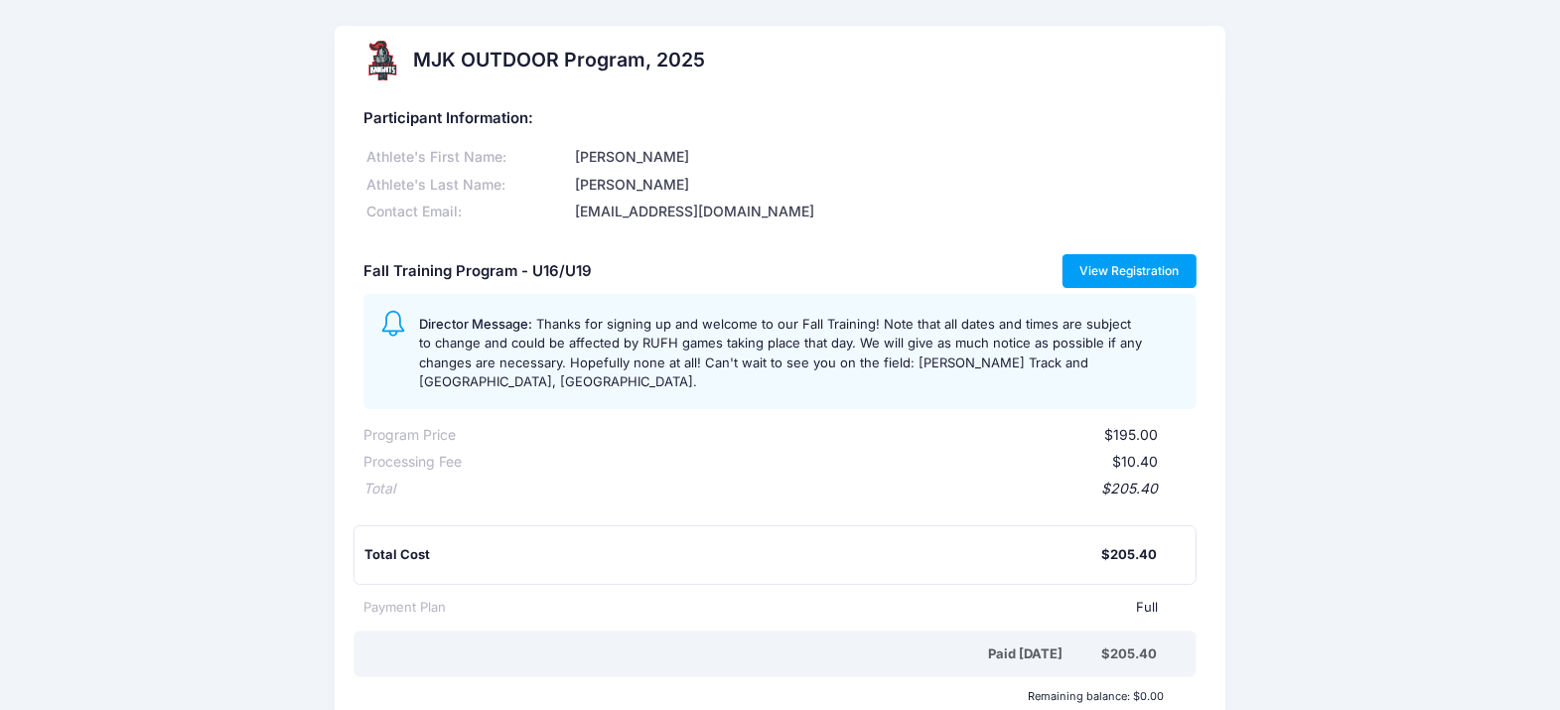
click at [1093, 276] on link "View Registration" at bounding box center [1130, 271] width 134 height 34
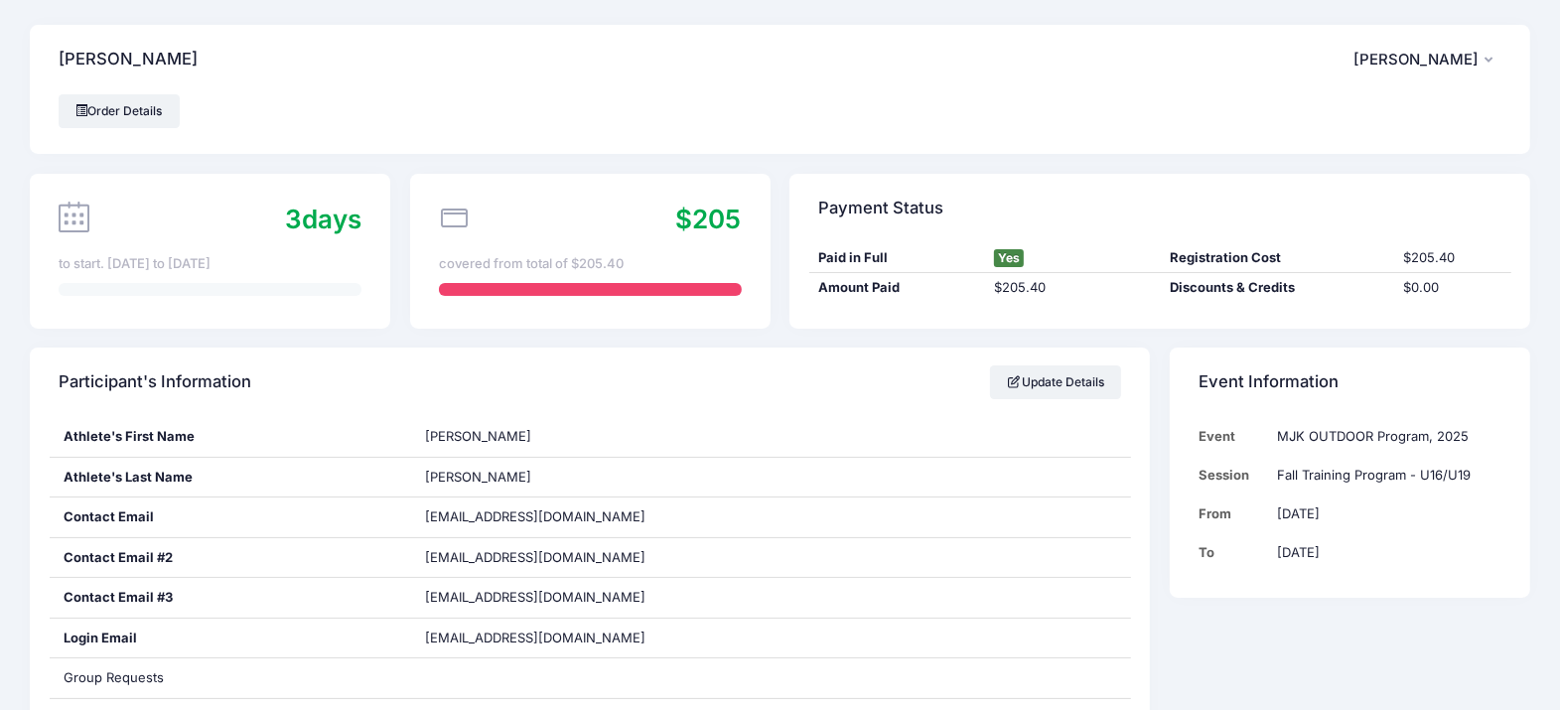
click at [1495, 62] on button "CT Christine Timler" at bounding box center [1428, 60] width 148 height 46
click at [1495, 55] on button "CT Christine Timler" at bounding box center [1428, 60] width 148 height 46
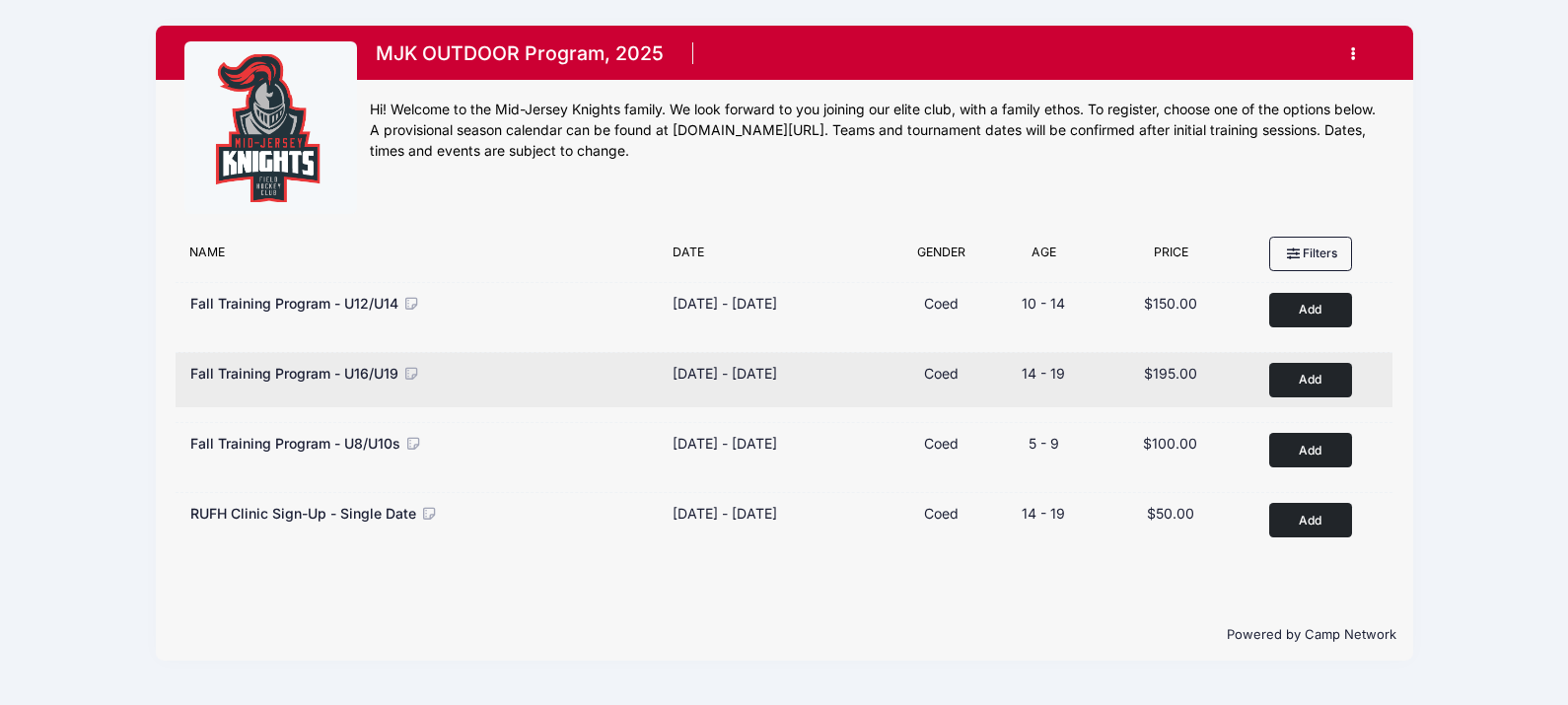
click at [1310, 386] on button "Add to Cart" at bounding box center [1310, 380] width 82 height 35
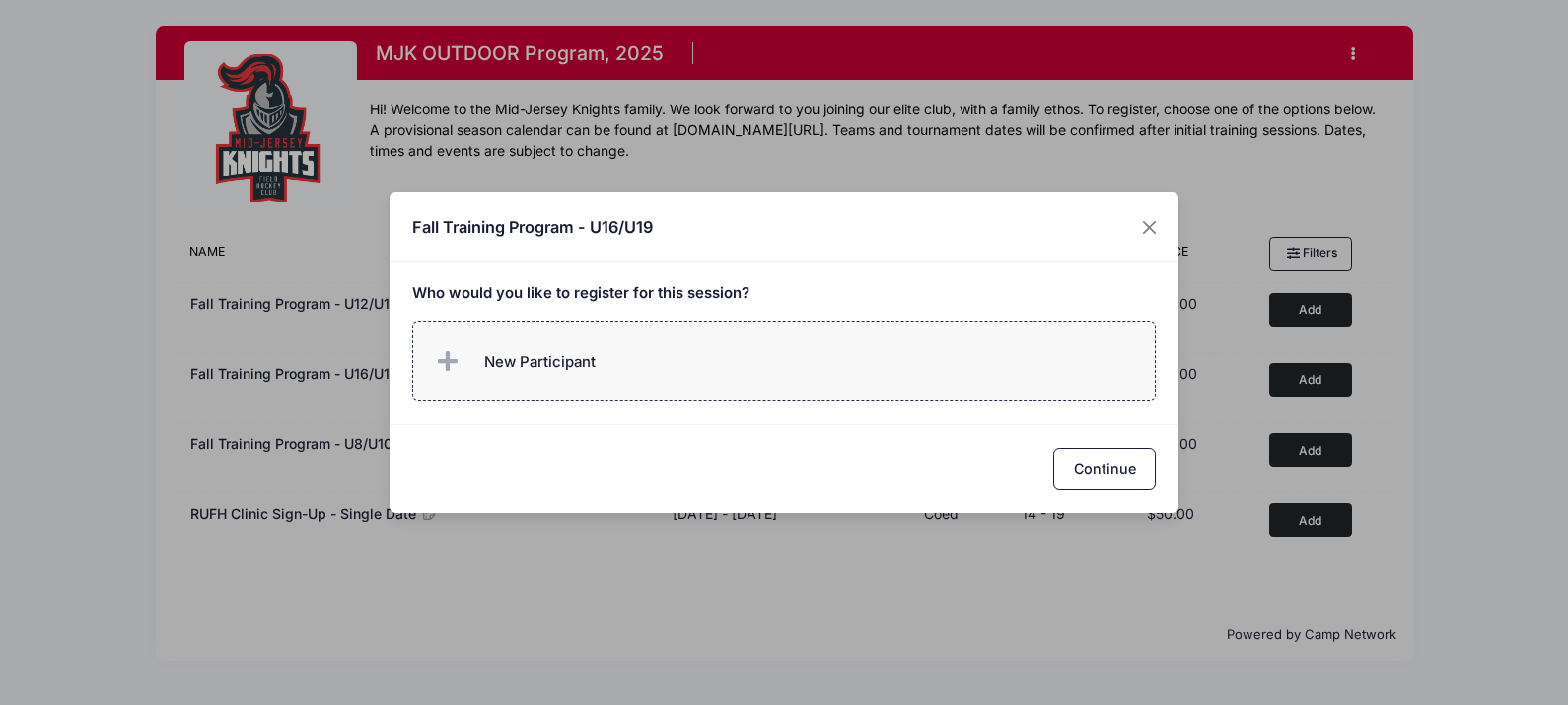
click at [487, 353] on span "New Participant" at bounding box center [540, 362] width 111 height 22
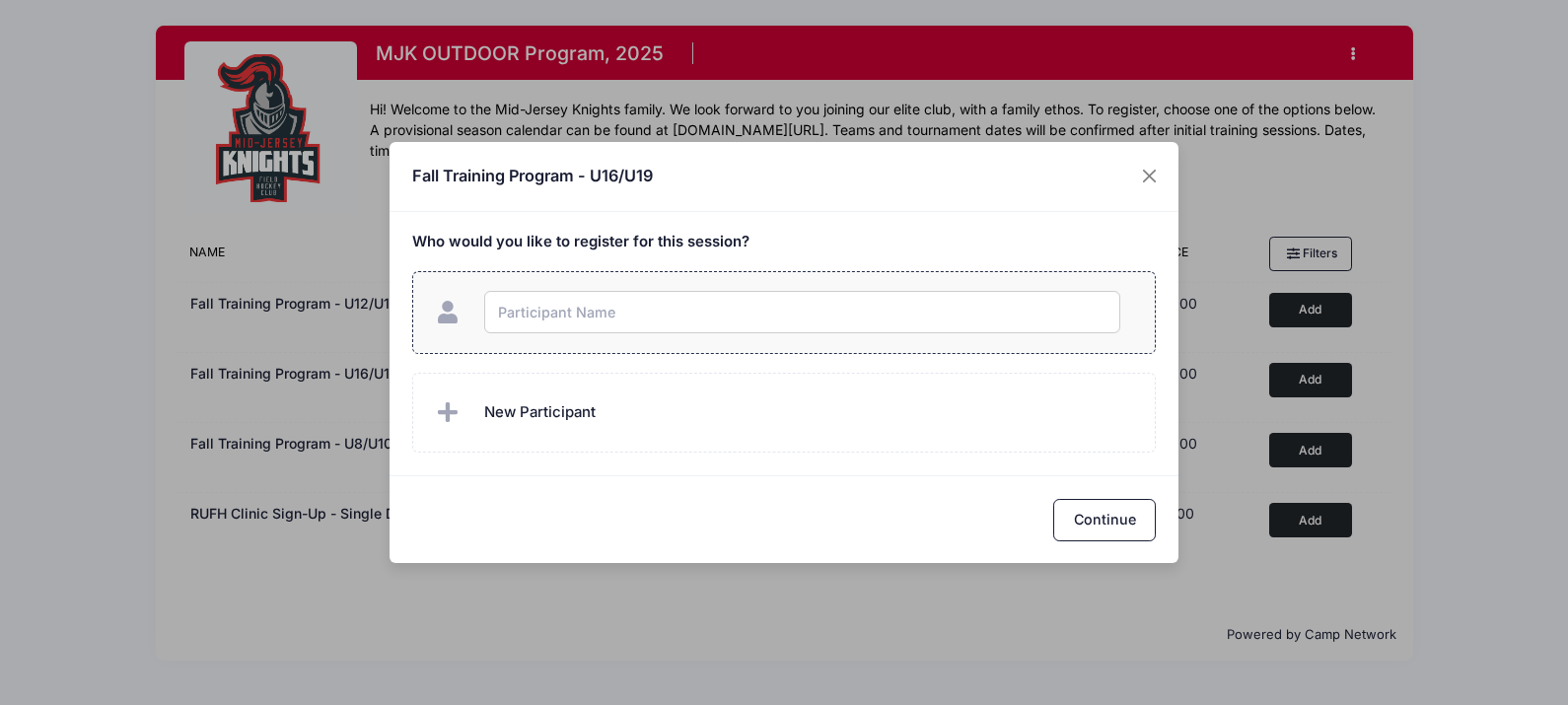
click at [518, 318] on input "text" at bounding box center [802, 312] width 637 height 43
drag, startPoint x: 542, startPoint y: 306, endPoint x: 575, endPoint y: 309, distance: 33.1
click at [575, 309] on input "Casey Ann Timler" at bounding box center [802, 312] width 637 height 43
type input "[PERSON_NAME]"
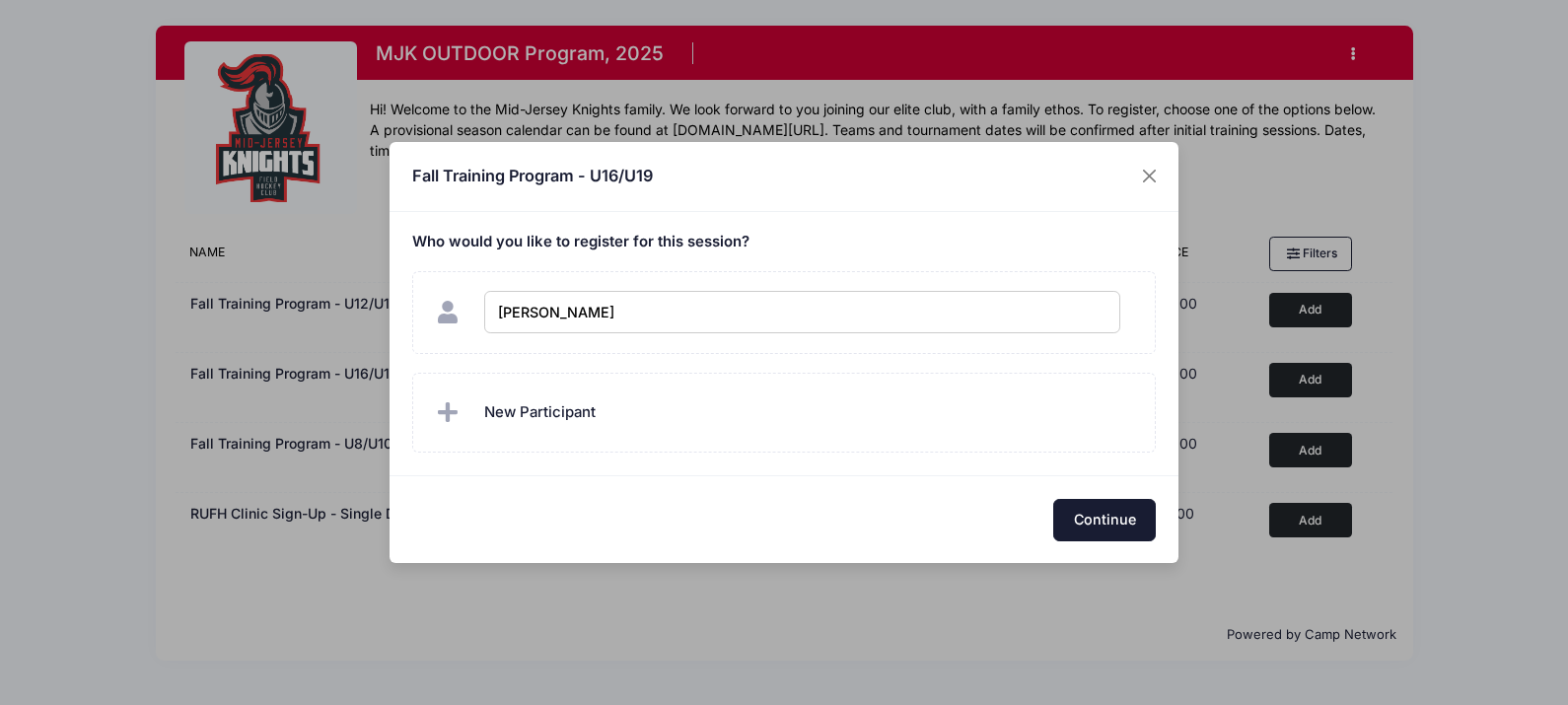
checkbox input "true"
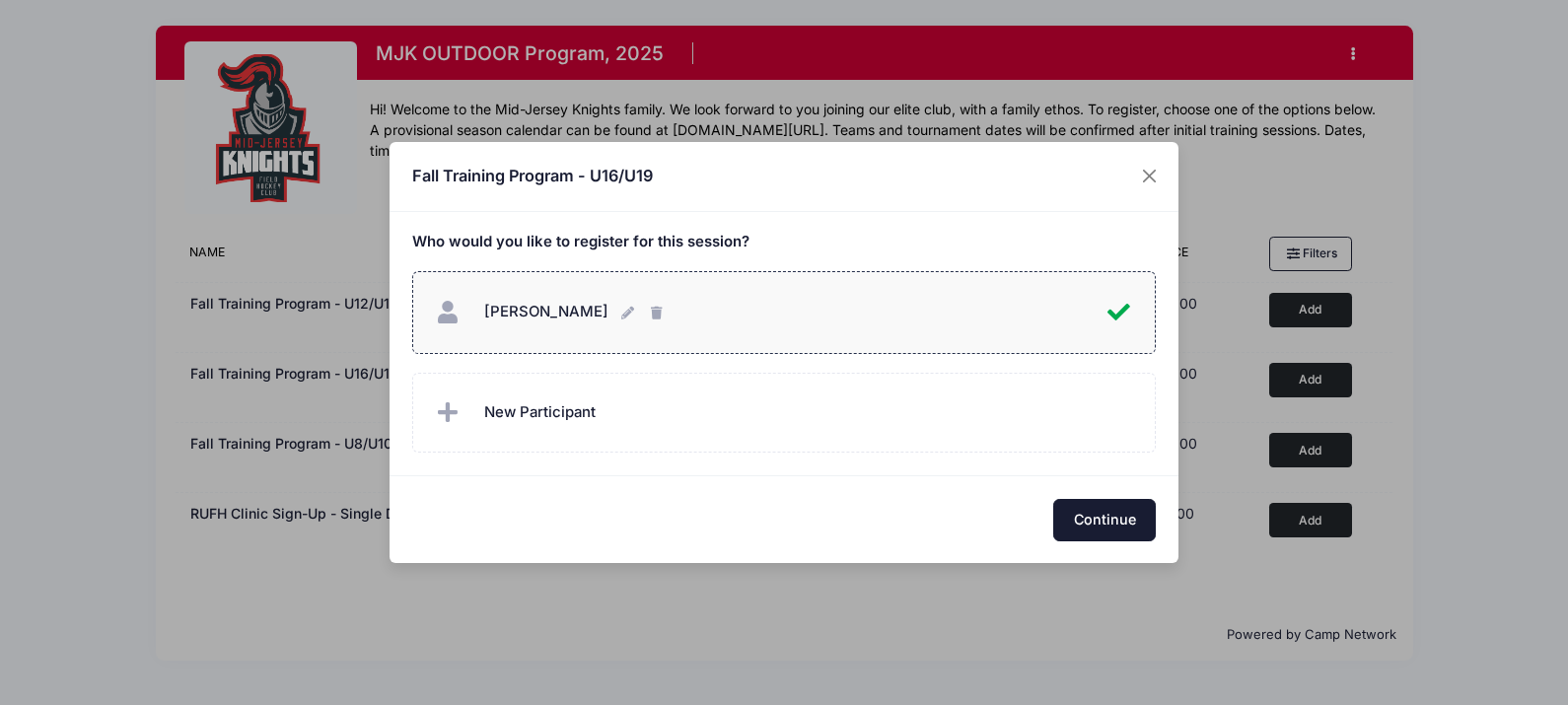
click at [1121, 520] on button "Continue" at bounding box center [1104, 520] width 102 height 43
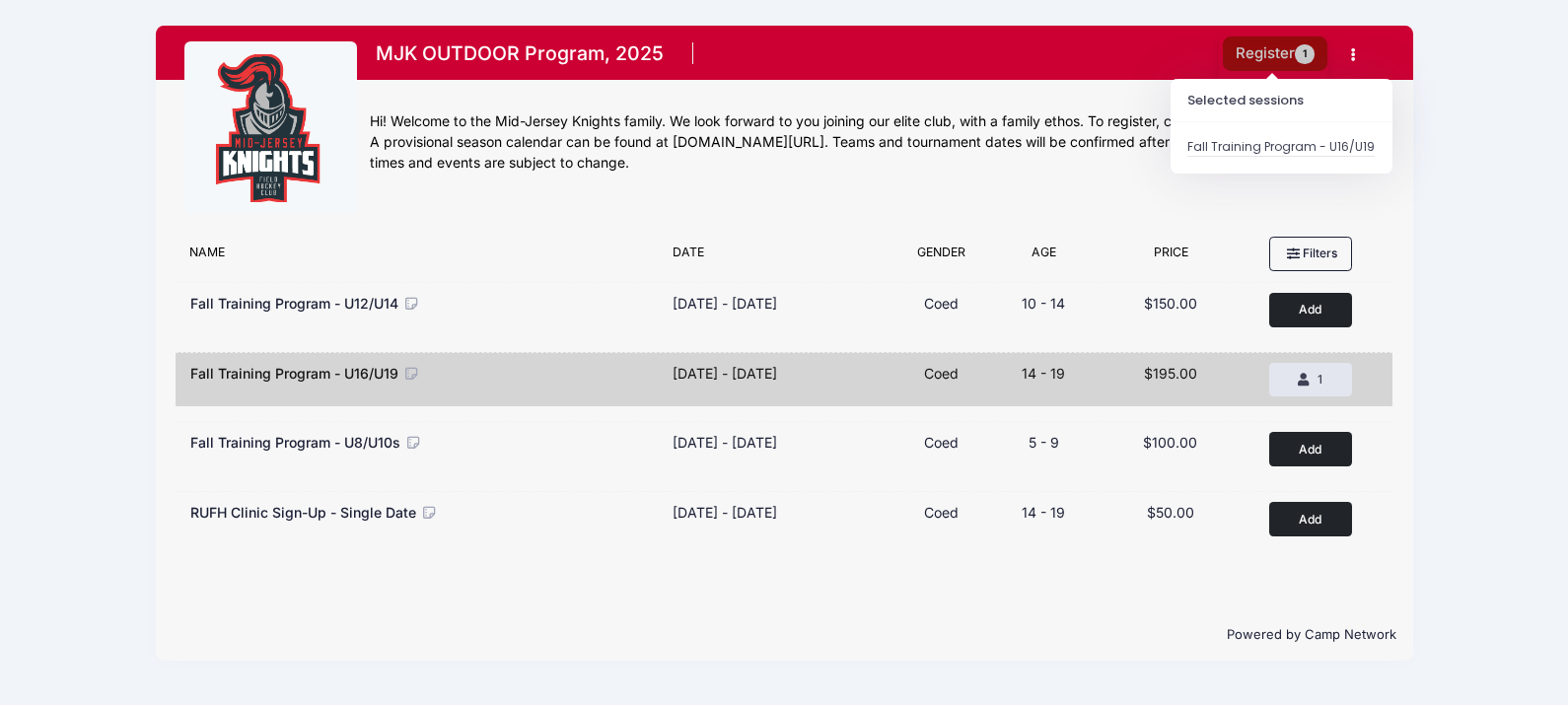
click at [1282, 51] on button "Register 1" at bounding box center [1275, 54] width 104 height 35
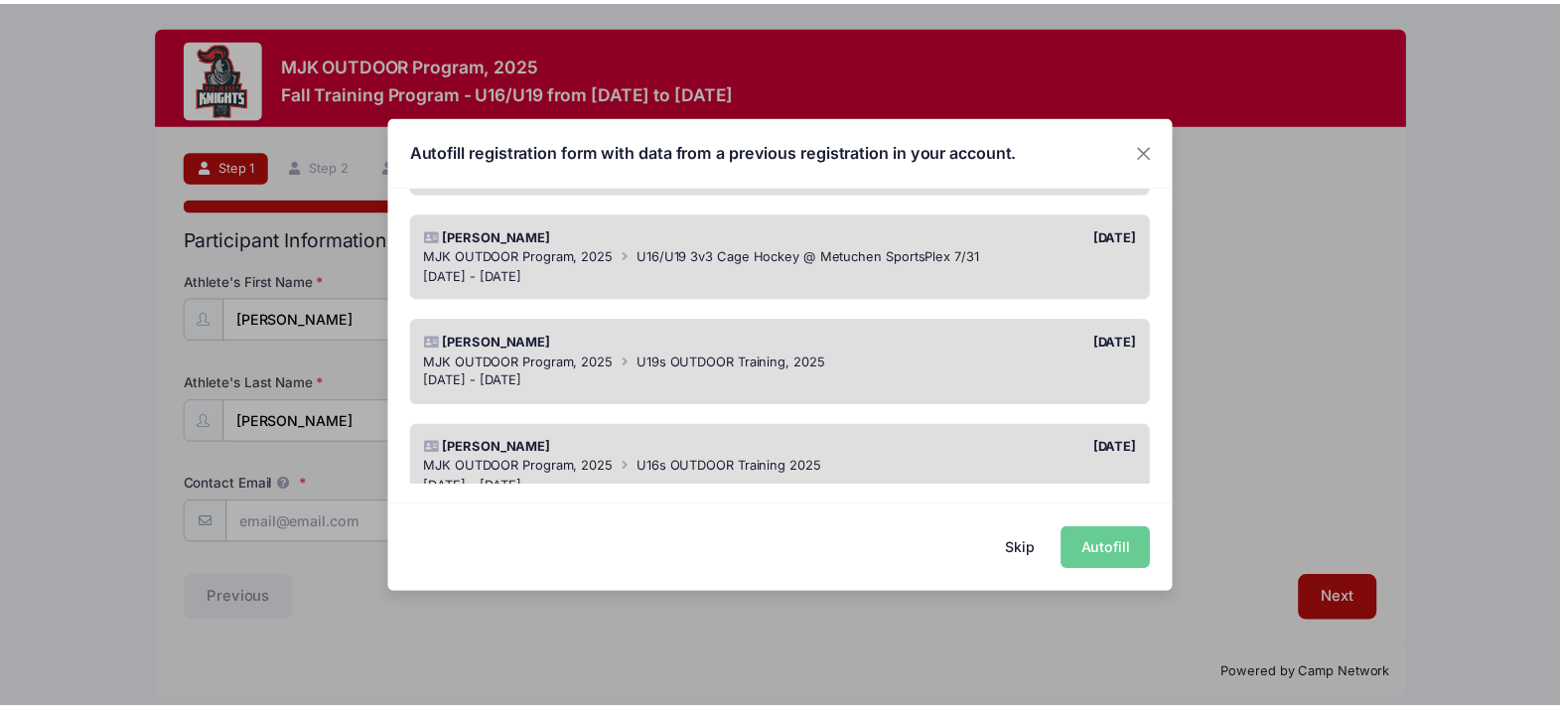
scroll to position [372, 0]
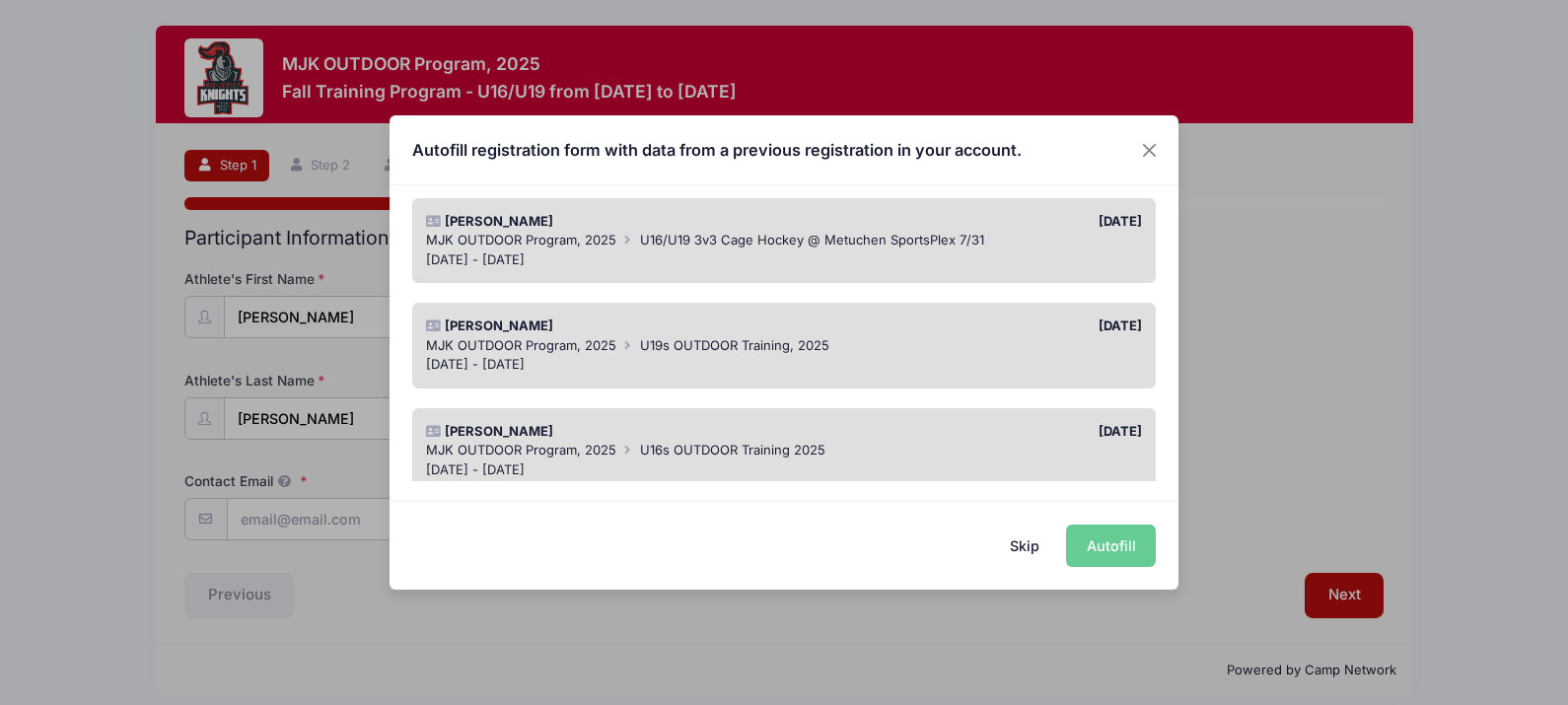
click at [1096, 540] on div "Skip Autofill" at bounding box center [784, 545] width 789 height 87
click at [1018, 544] on button "Skip" at bounding box center [1025, 545] width 71 height 43
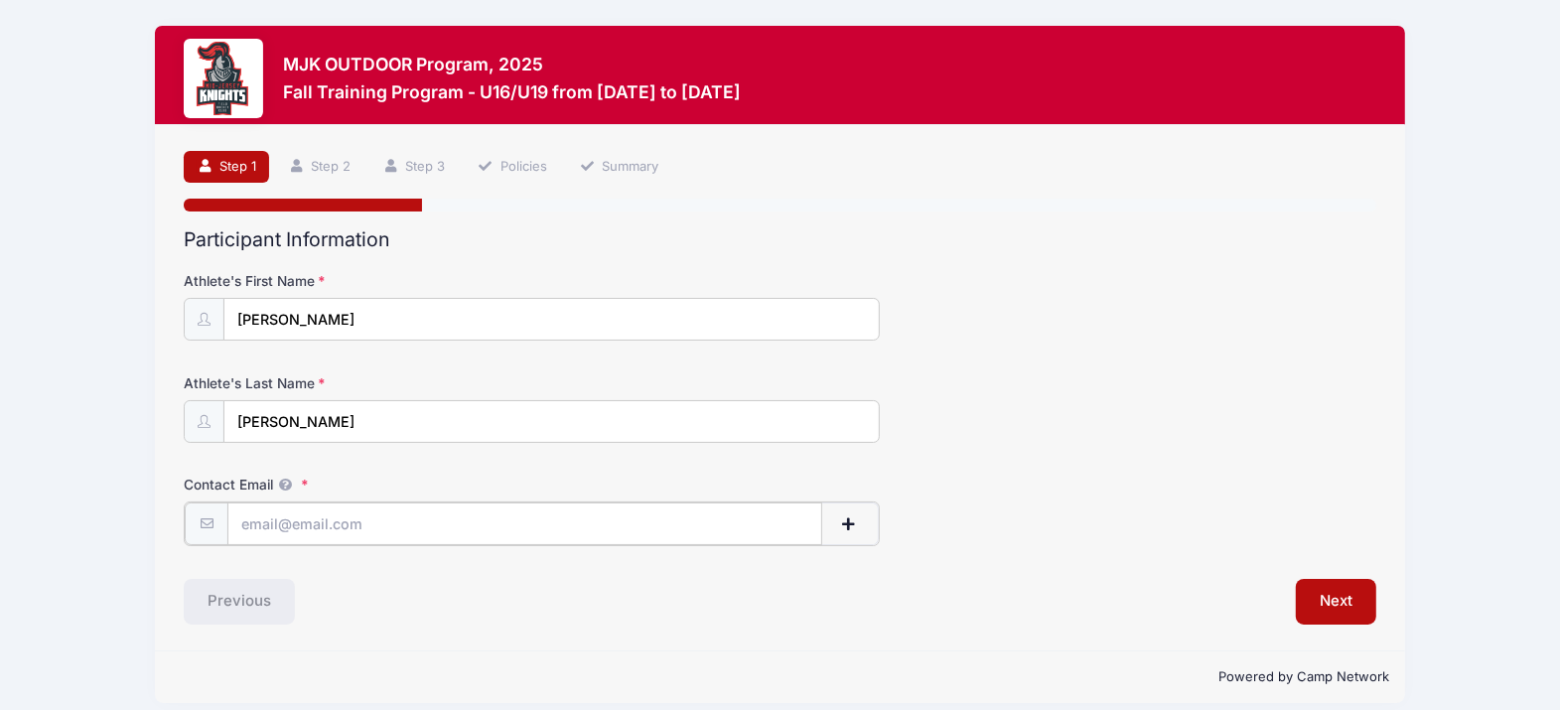
click at [296, 538] on input "Contact Email" at bounding box center [524, 524] width 594 height 43
type input "cetimler@gmail.com"
click at [846, 526] on span "button" at bounding box center [849, 525] width 18 height 14
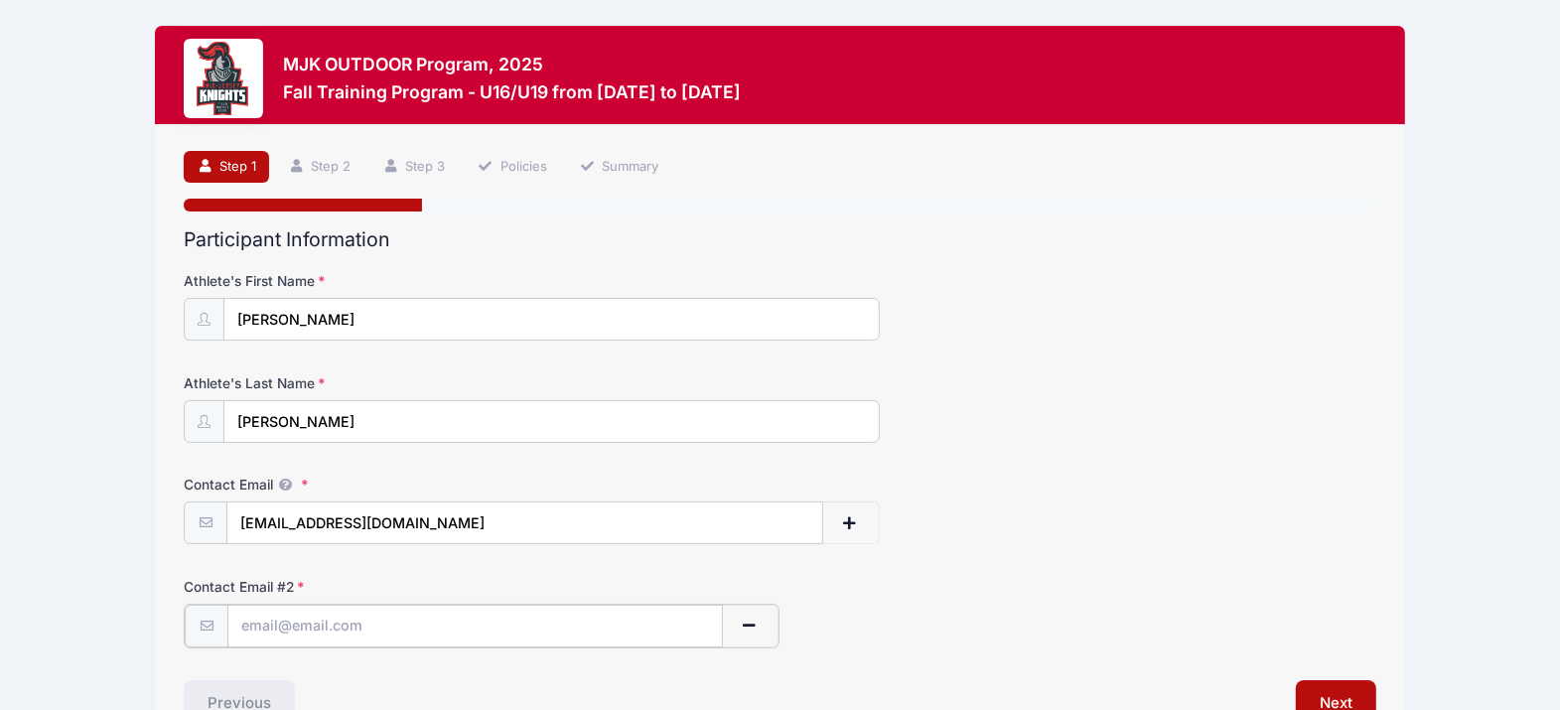
click at [333, 622] on input "text" at bounding box center [474, 626] width 495 height 43
type input "chrissyt71@verizon.net"
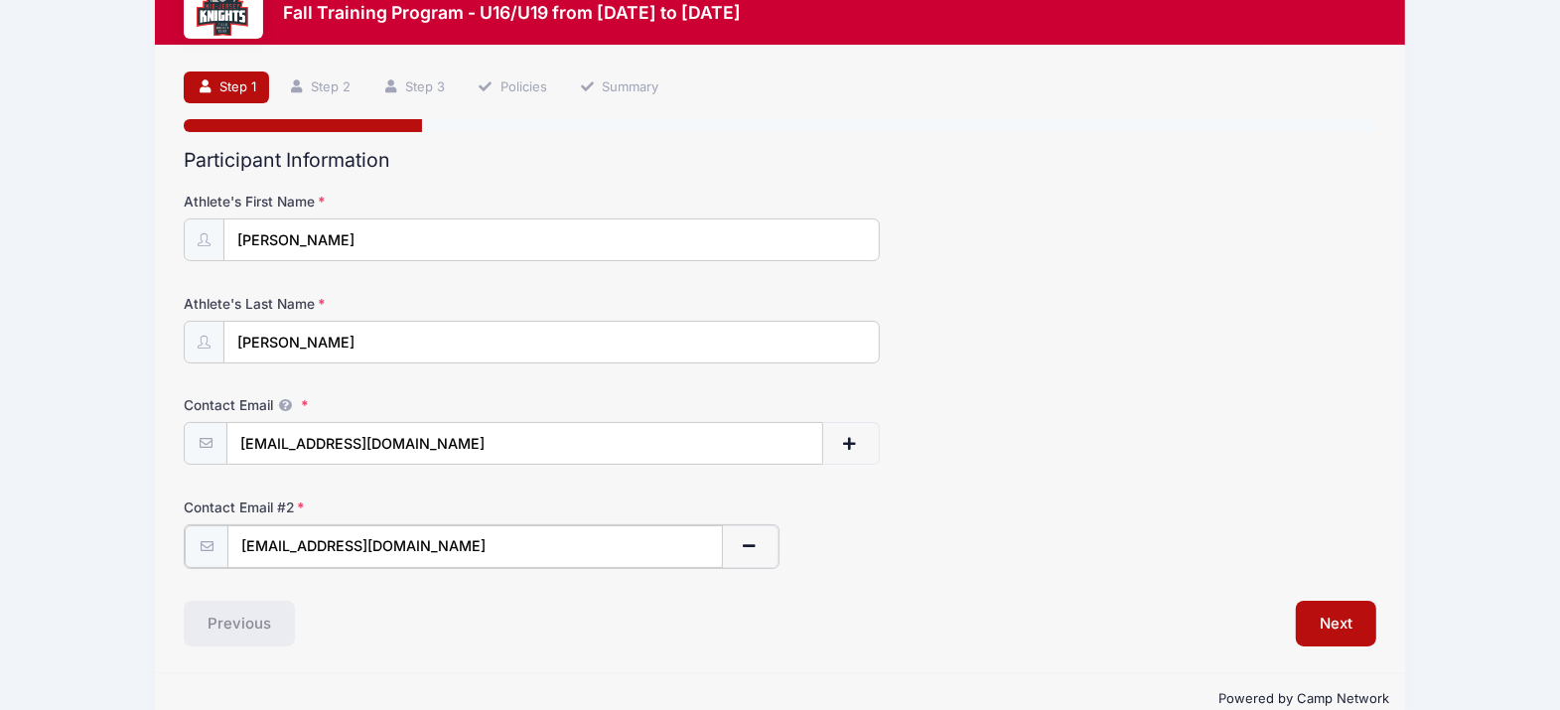
scroll to position [122, 0]
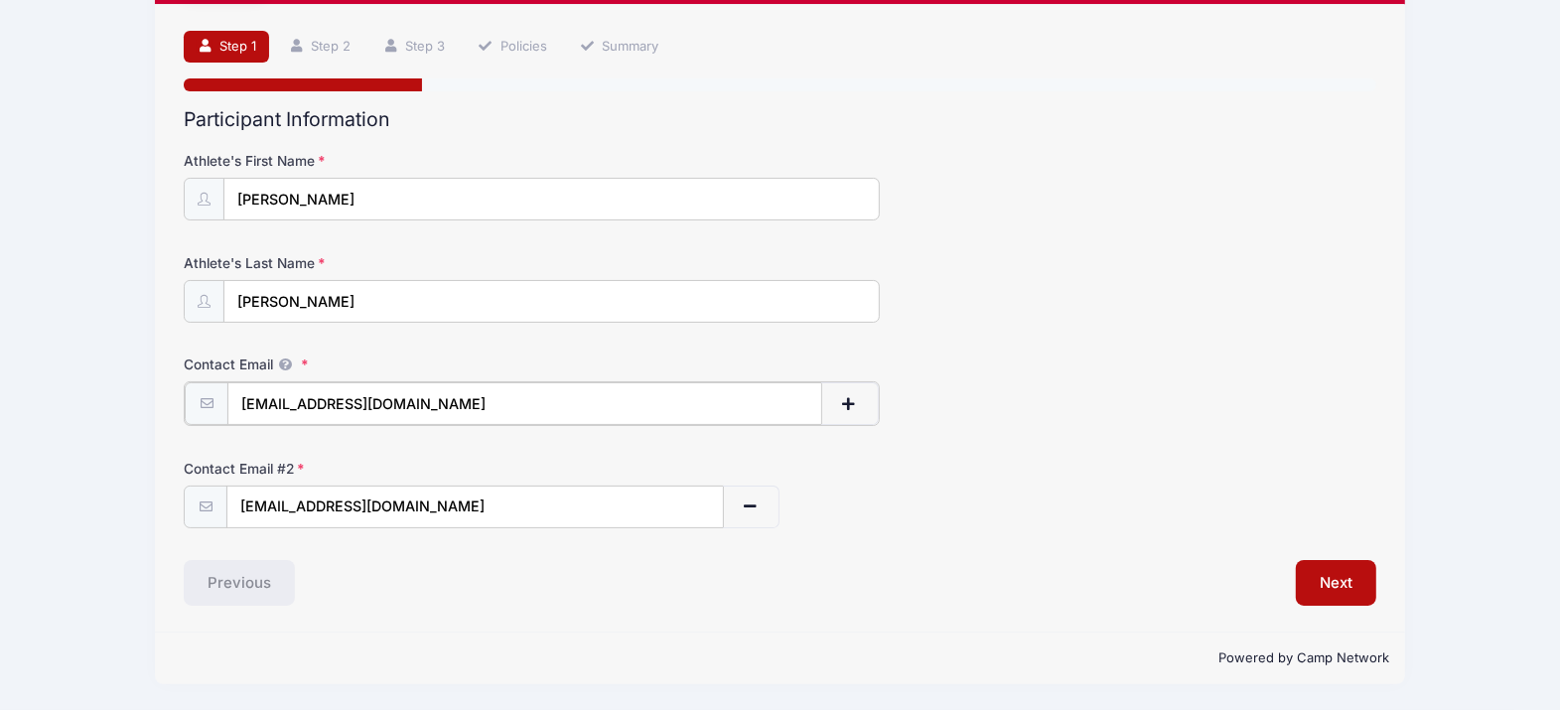
click at [852, 399] on span "button" at bounding box center [849, 404] width 18 height 14
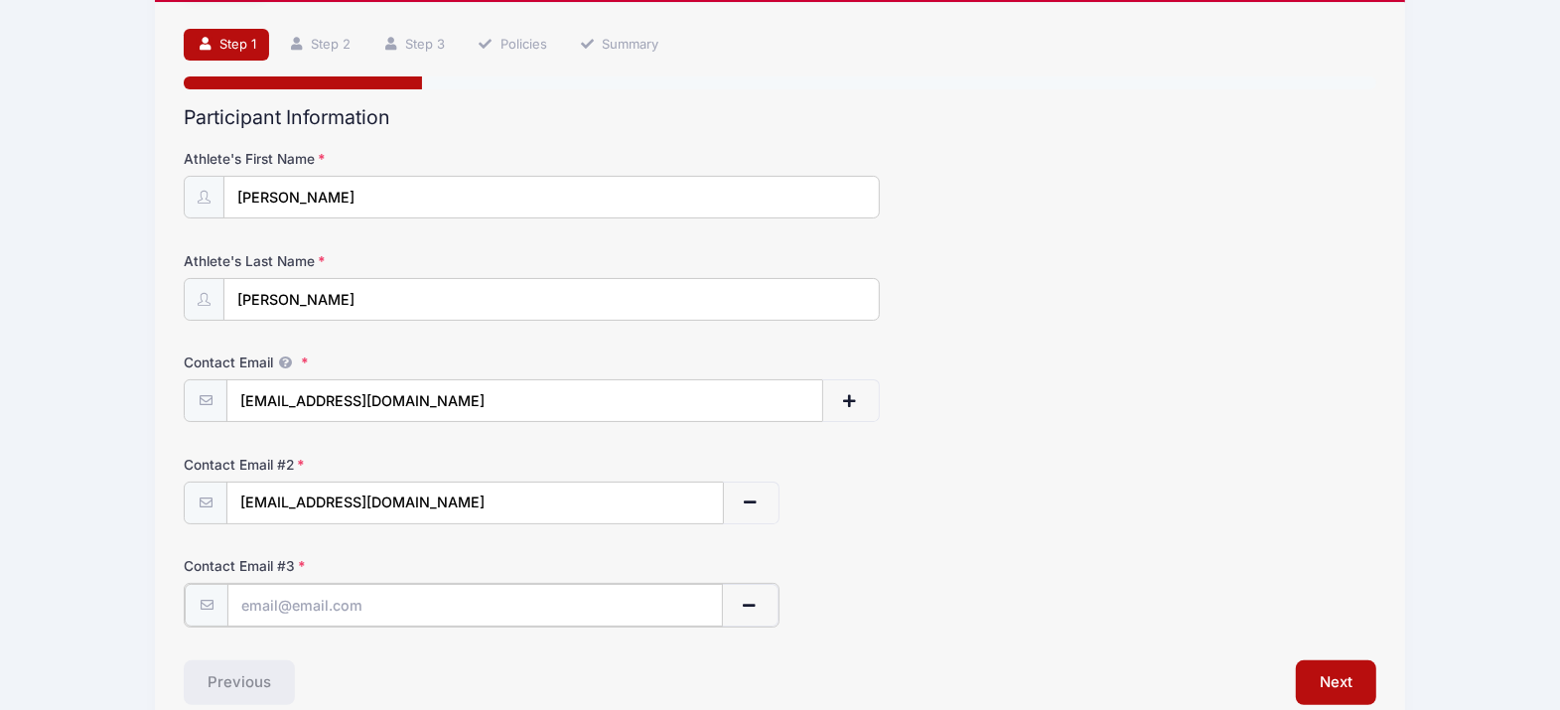
click at [246, 622] on input "text" at bounding box center [474, 605] width 495 height 43
type input "jaypt@verizon.net"
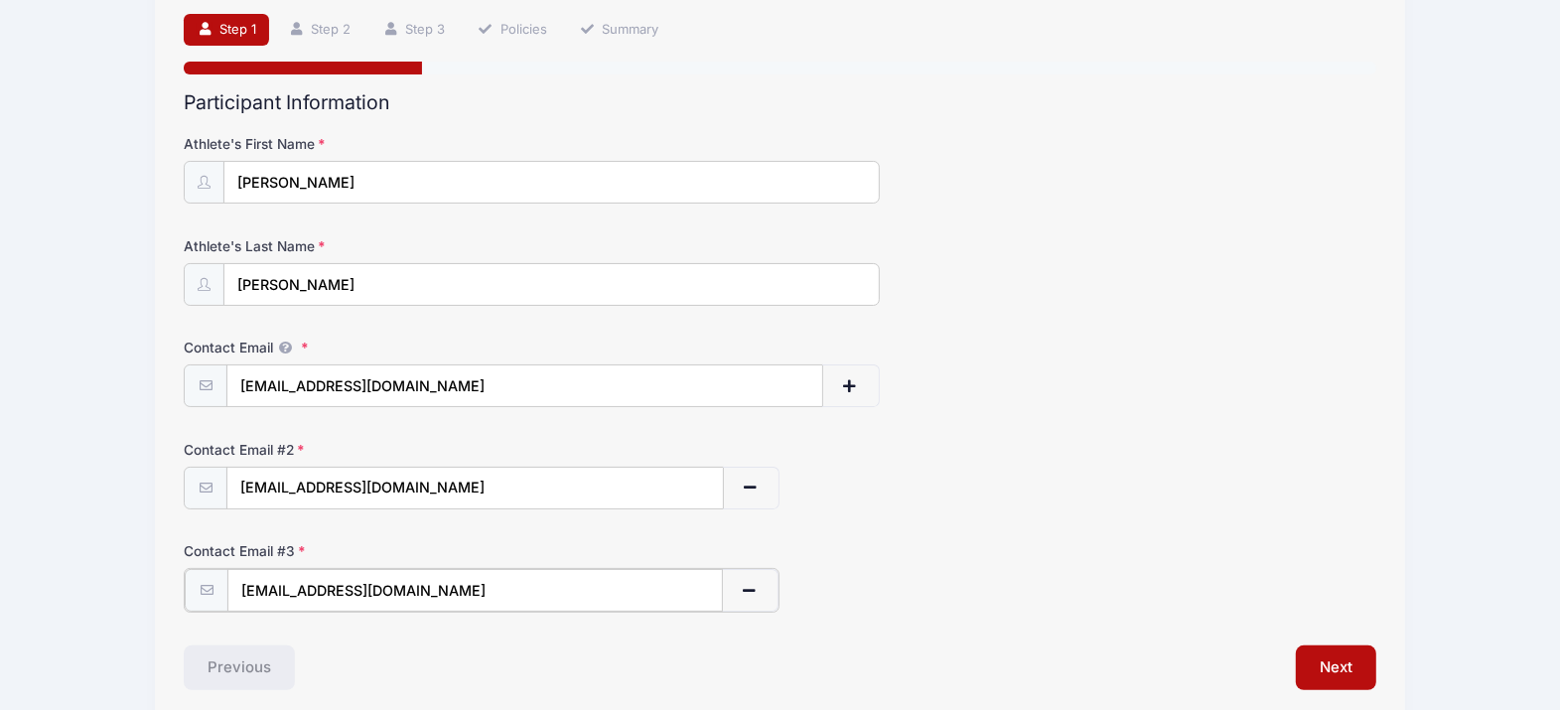
scroll to position [0, 0]
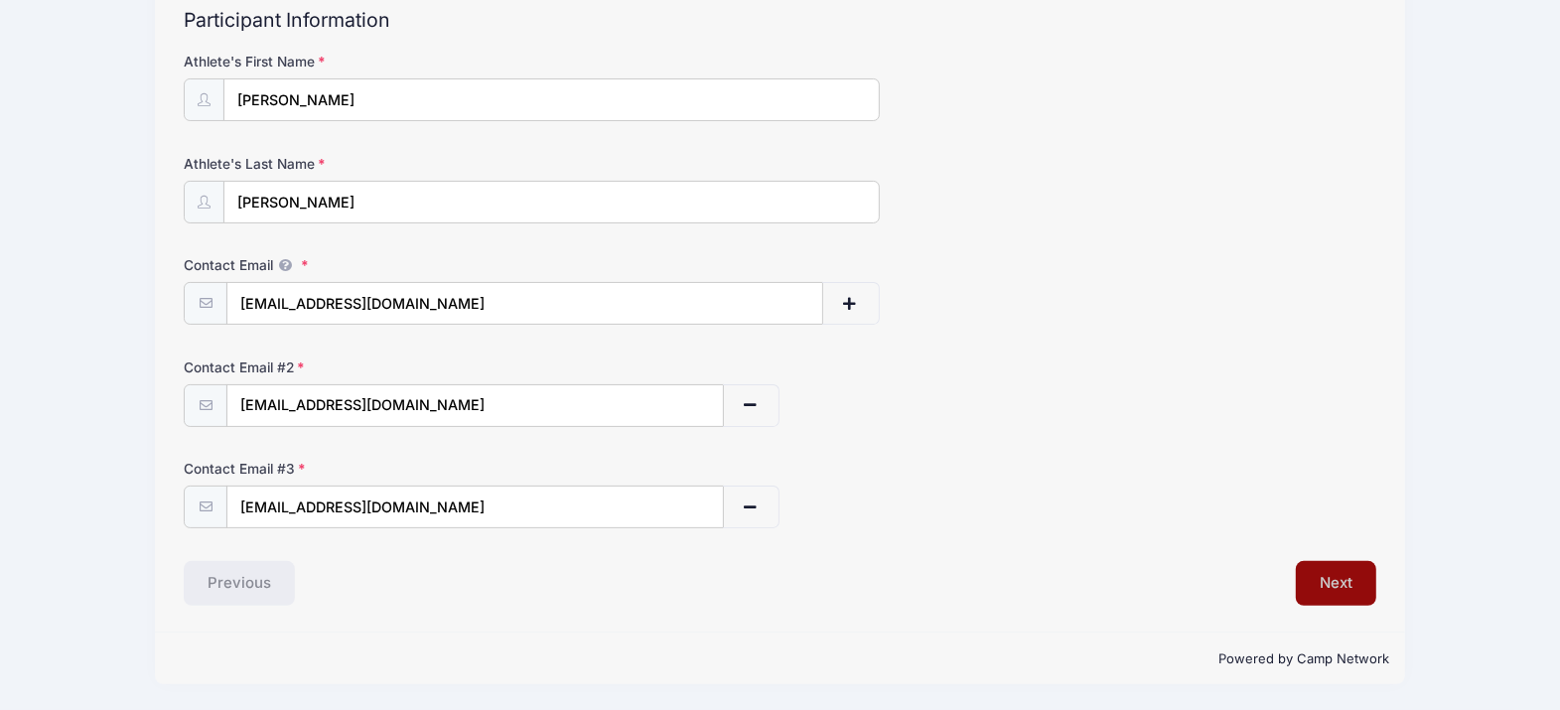
click at [1371, 571] on button "Next" at bounding box center [1336, 584] width 80 height 46
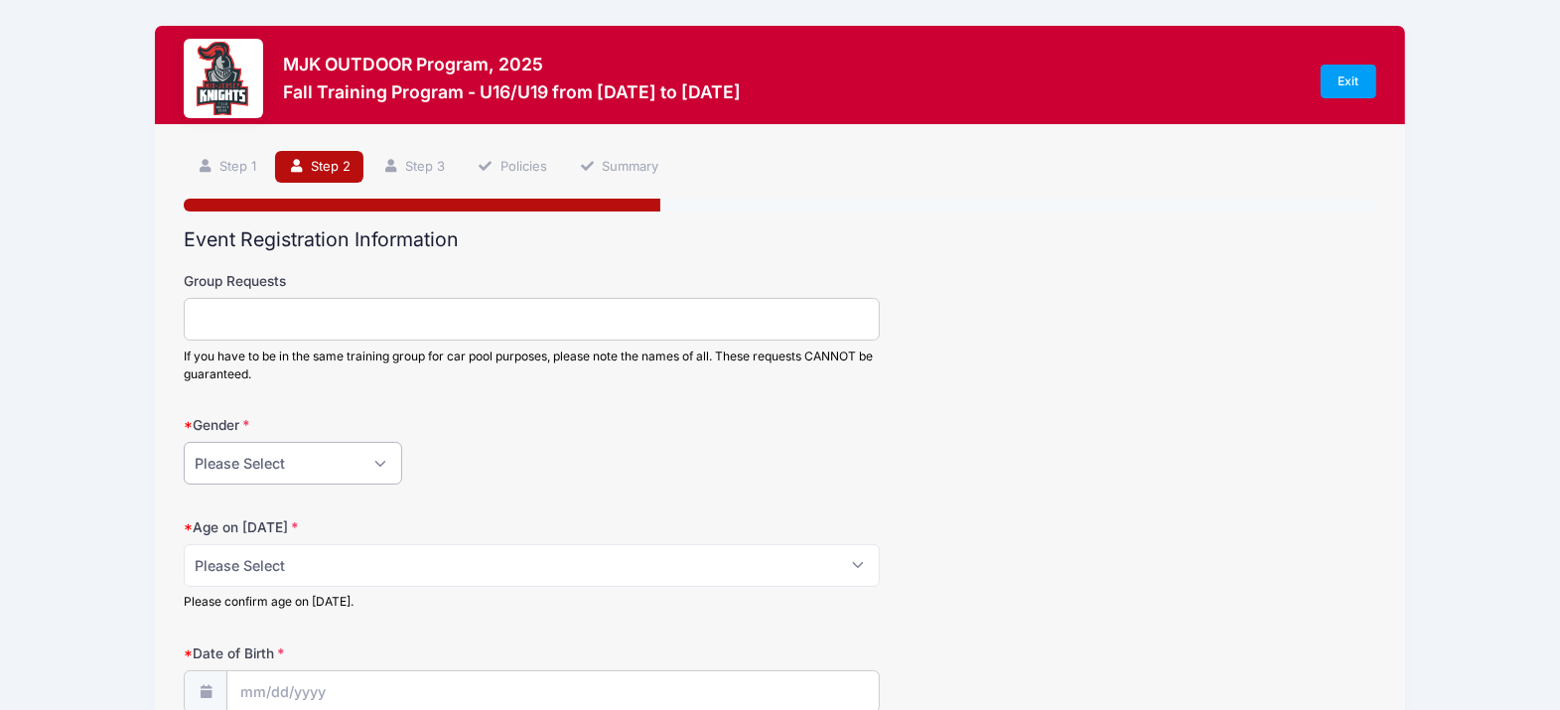
click at [268, 467] on select "Please Select Female Male" at bounding box center [293, 463] width 219 height 43
select select "Female"
click at [184, 443] on select "Please Select Female Male" at bounding box center [293, 463] width 219 height 43
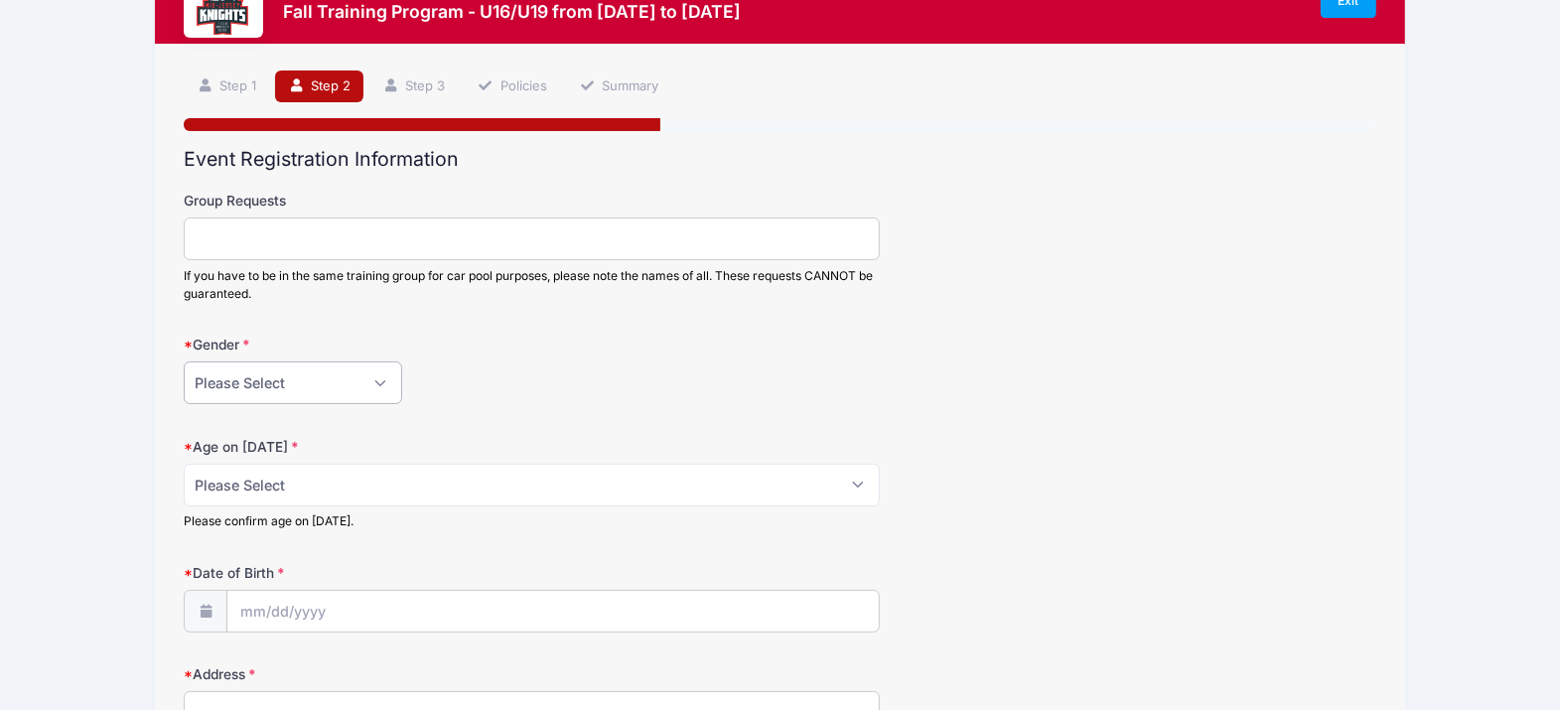
scroll to position [124, 0]
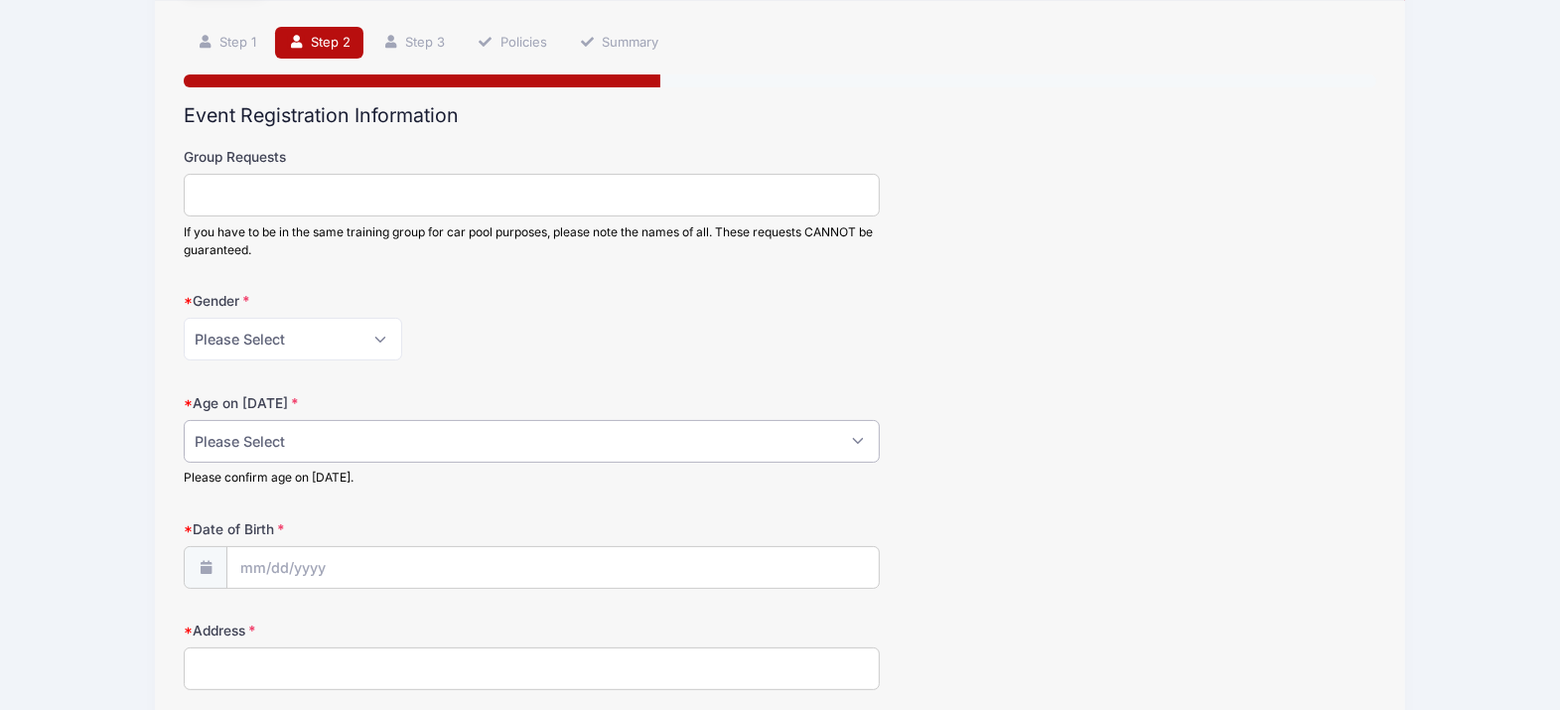
click at [334, 438] on select "Please Select 1 2 3 4 5 6 7 8 9 10 11 12 13 14 15 16 17 18" at bounding box center [531, 441] width 695 height 43
select select "15"
click at [184, 421] on select "Please Select 1 2 3 4 5 6 7 8 9 10 11 12 13 14 15 16 17 18" at bounding box center [531, 441] width 695 height 43
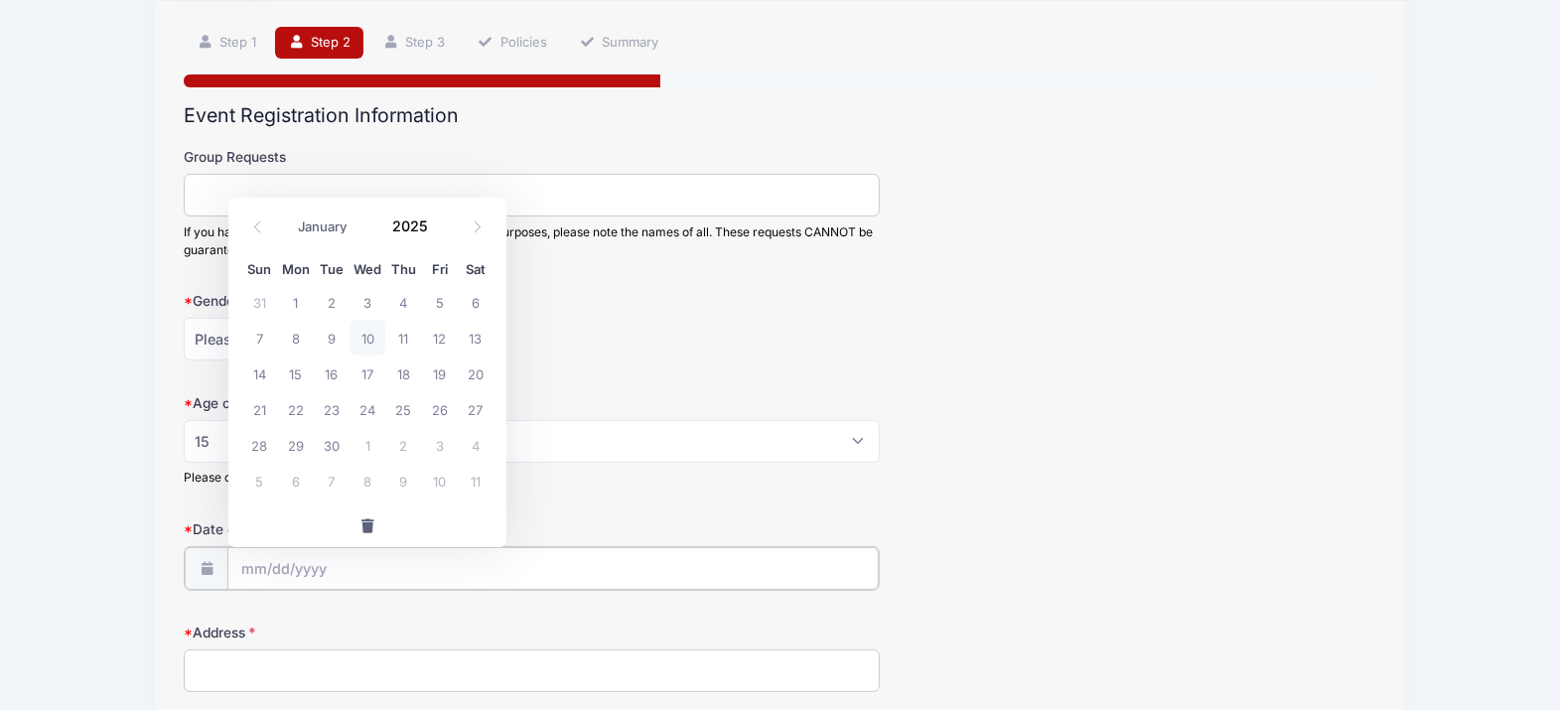
click at [275, 574] on input "Date of Birth" at bounding box center [552, 568] width 651 height 43
click at [338, 231] on select "January February March April May June July August September October November De…" at bounding box center [332, 228] width 88 height 26
select select "3"
click at [288, 215] on select "January February March April May June July August September October November De…" at bounding box center [332, 228] width 88 height 26
click at [407, 223] on input "2025" at bounding box center [414, 227] width 65 height 30
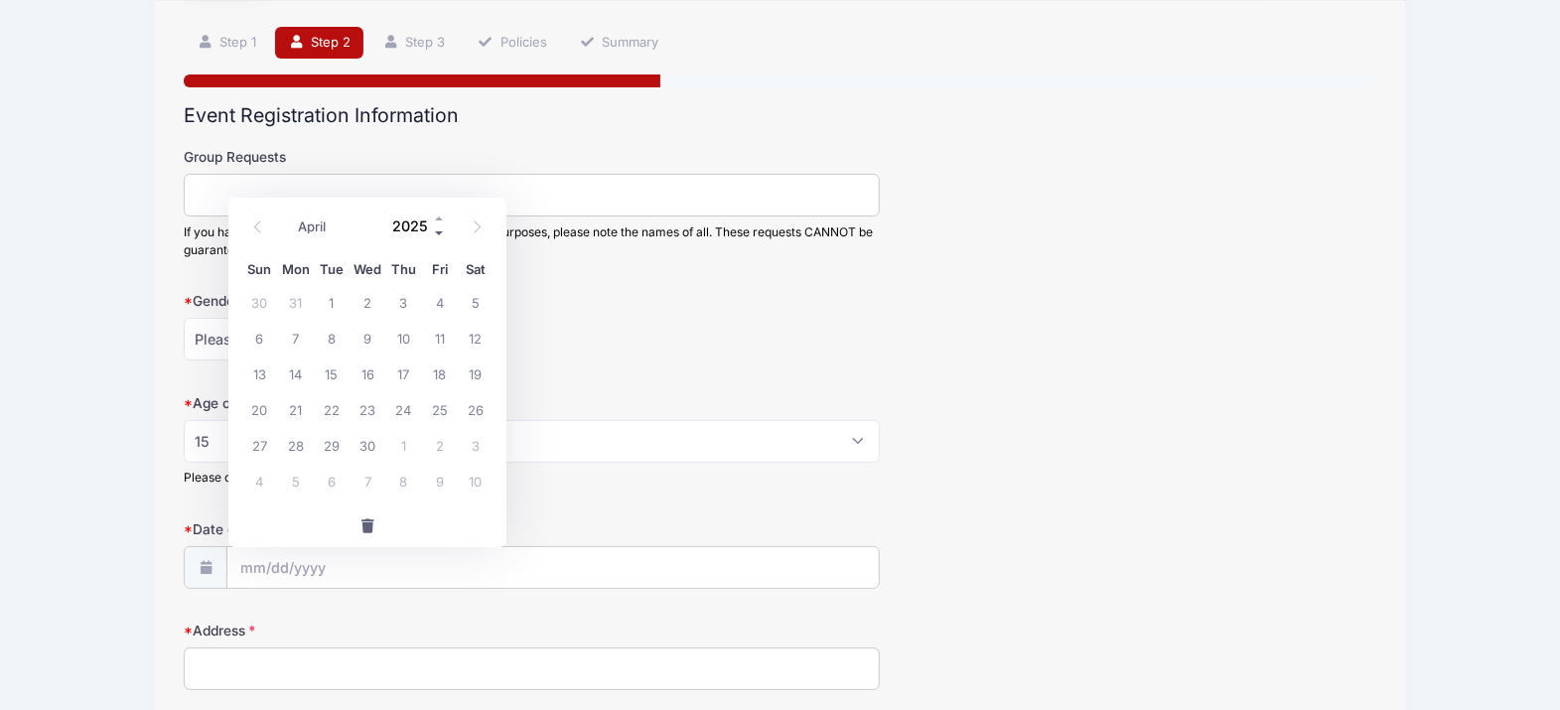
click at [438, 235] on span at bounding box center [440, 233] width 14 height 15
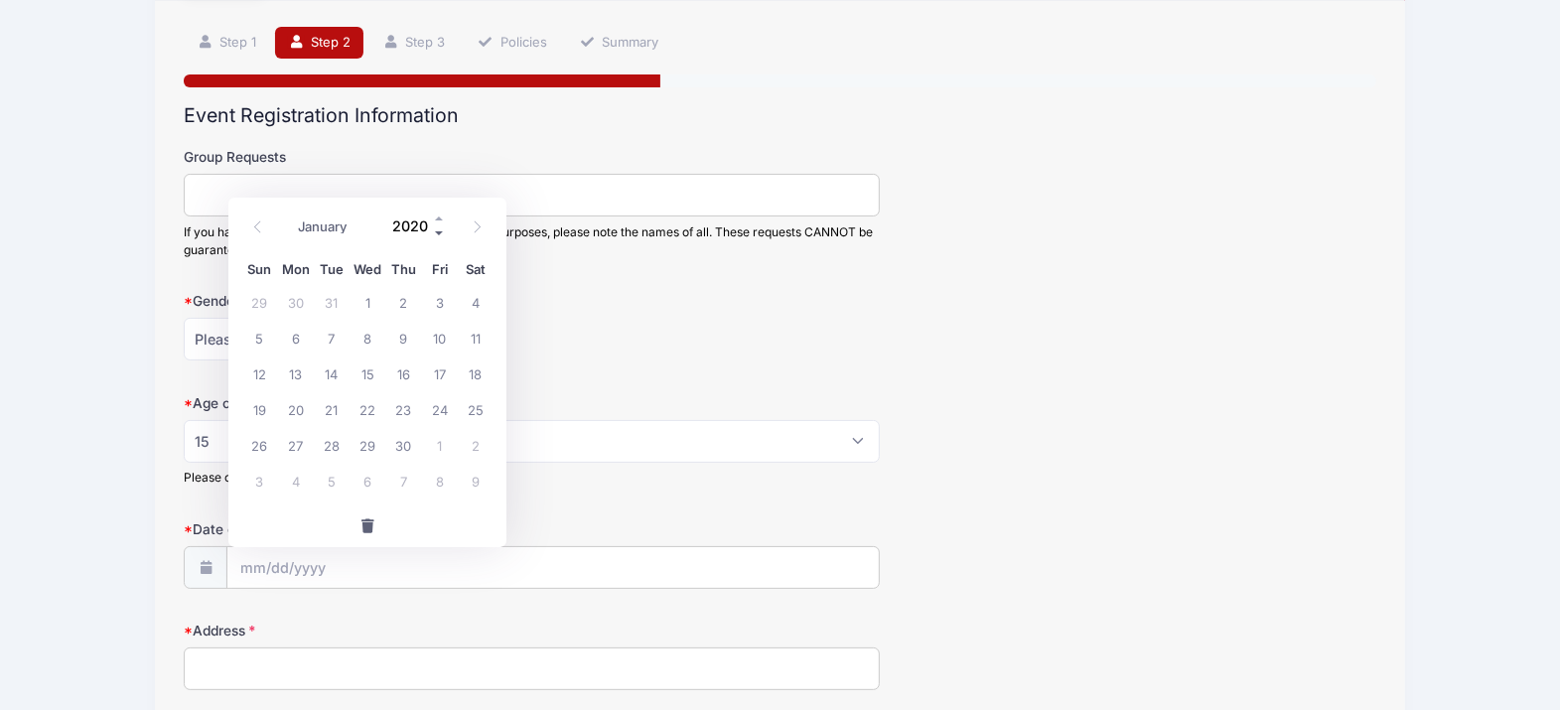
click at [438, 235] on span at bounding box center [440, 233] width 14 height 15
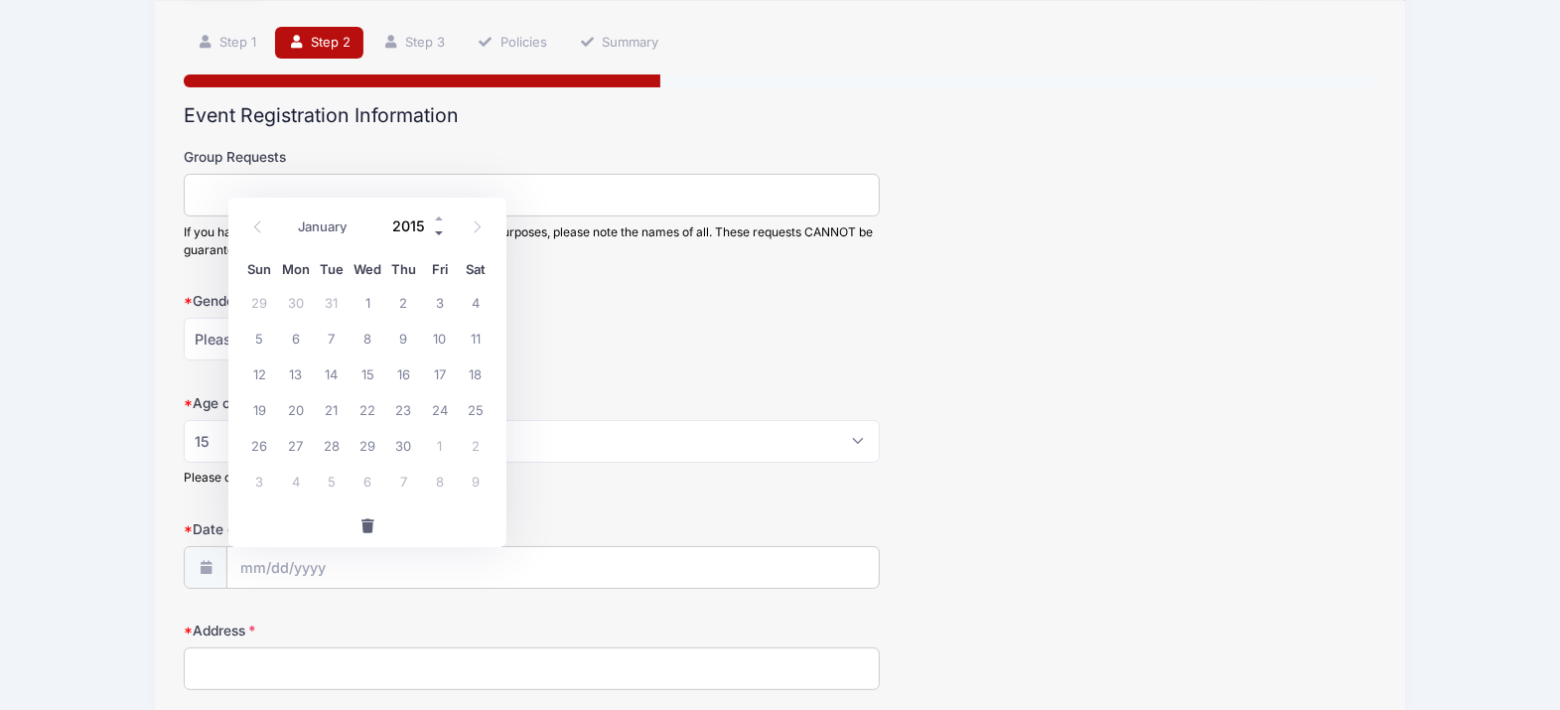
click at [438, 235] on span at bounding box center [440, 233] width 14 height 15
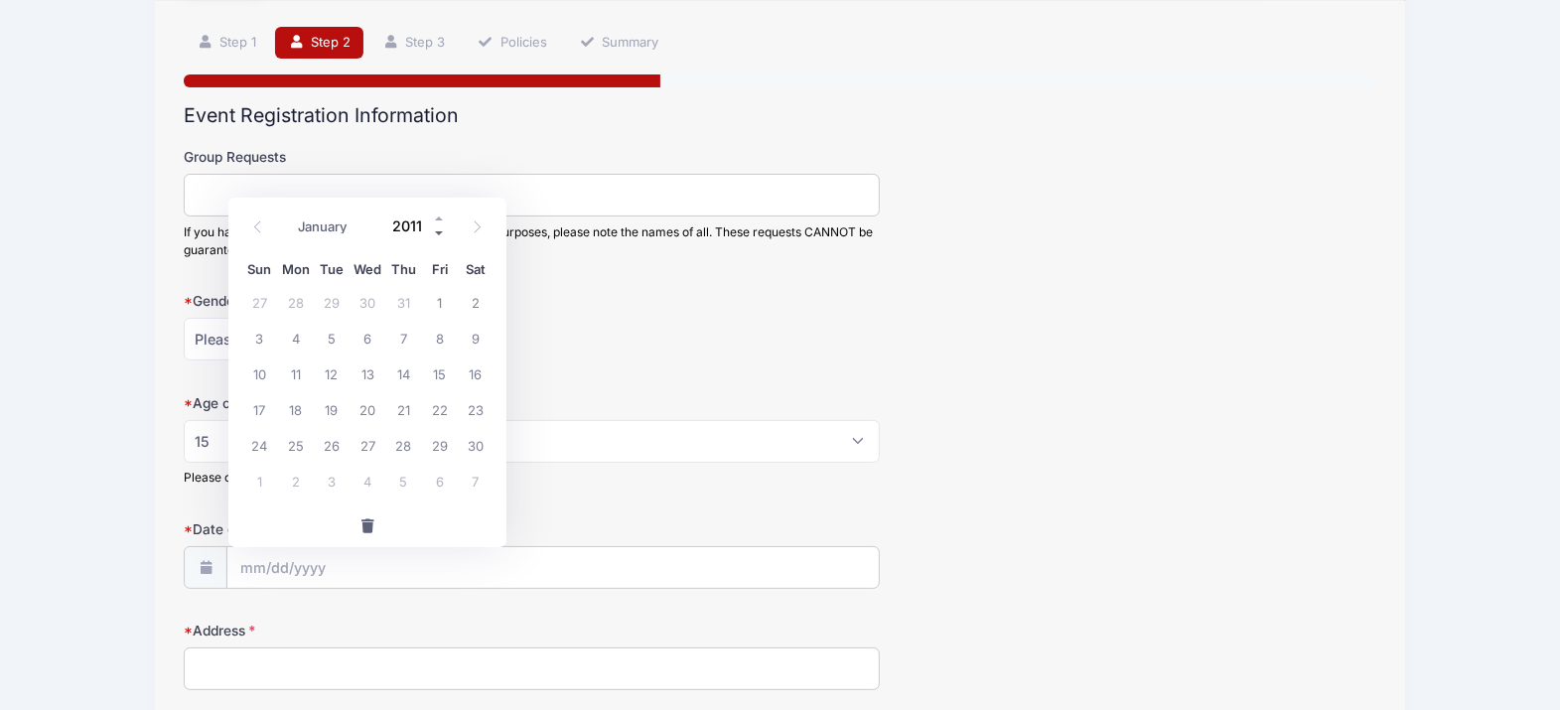
type input "2010"
click at [291, 409] on span "19" at bounding box center [295, 409] width 36 height 36
type input "04/19/2010"
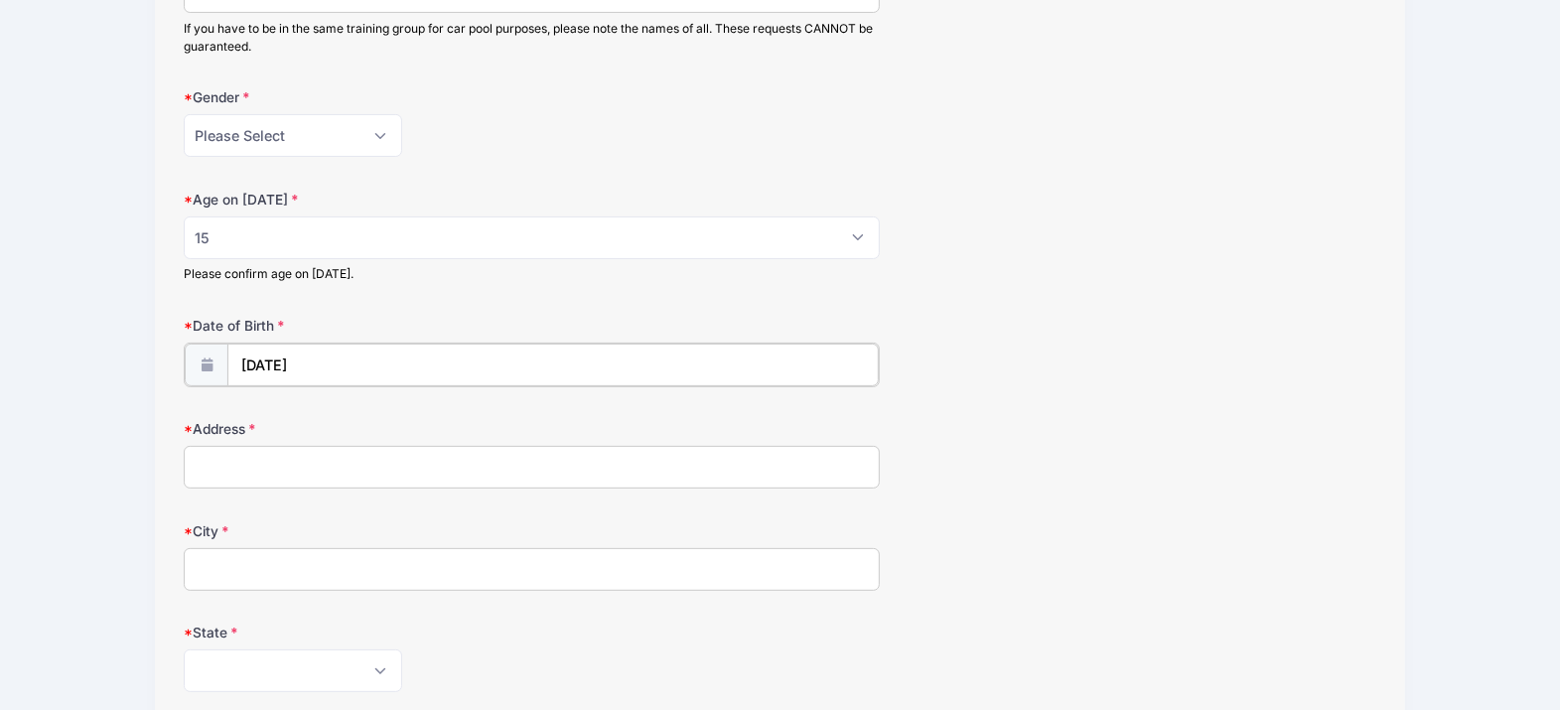
scroll to position [372, 0]
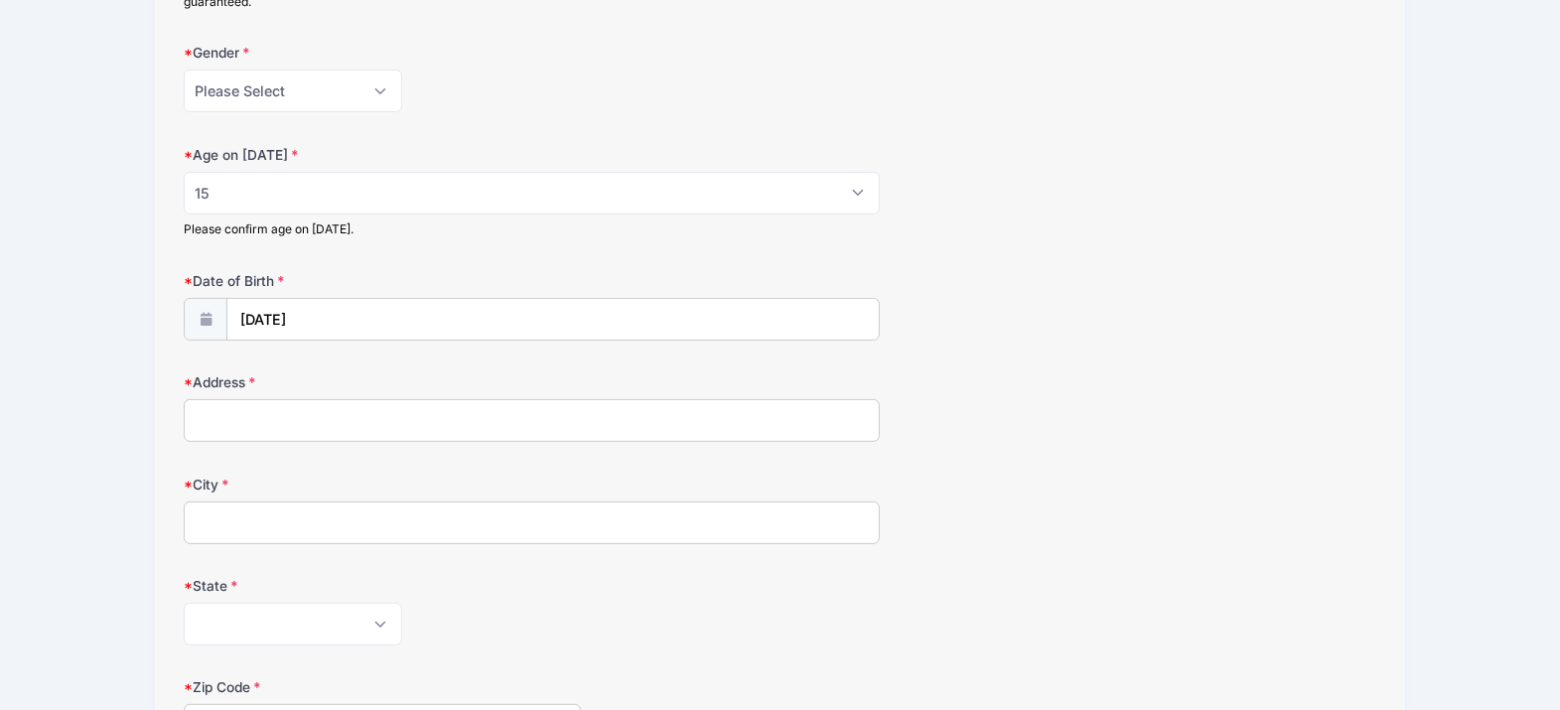
click at [236, 438] on input "Address" at bounding box center [531, 420] width 695 height 43
type input "43 Snowbourn Pl"
type input "Hillsborough"
type input "08844"
type input "43 Snowbourn Place"
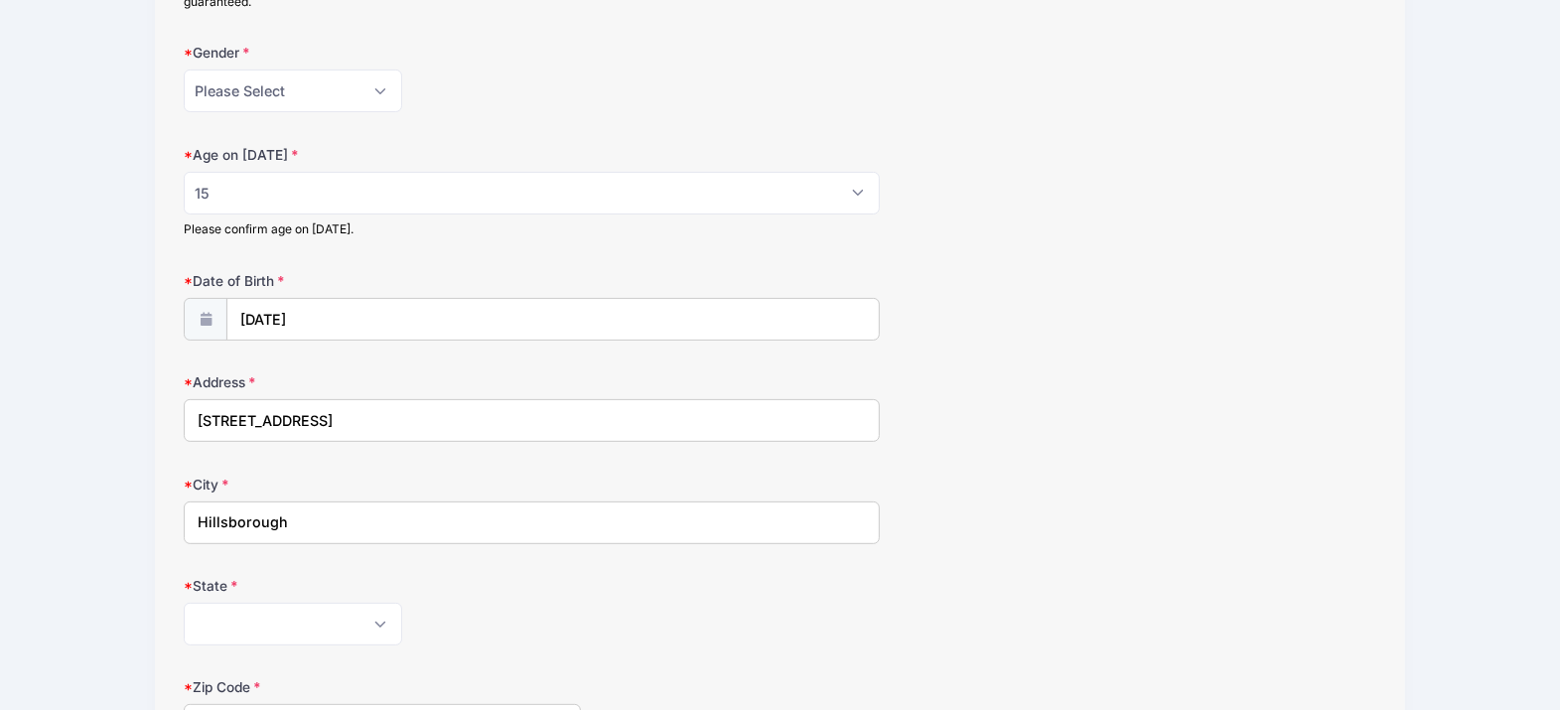
click at [414, 388] on label "Address" at bounding box center [382, 382] width 397 height 20
click at [414, 399] on input "43 Snowbourn Place" at bounding box center [531, 420] width 695 height 43
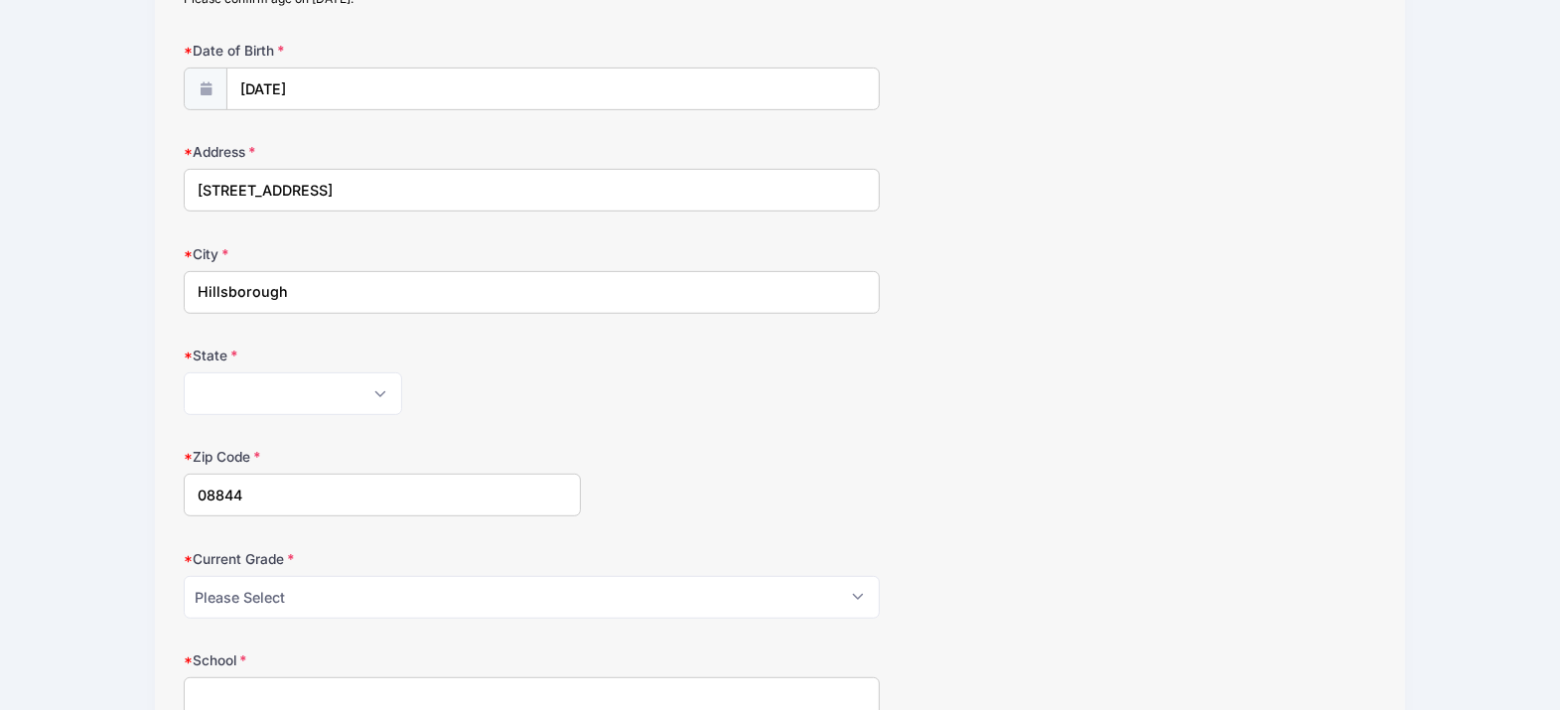
scroll to position [621, 0]
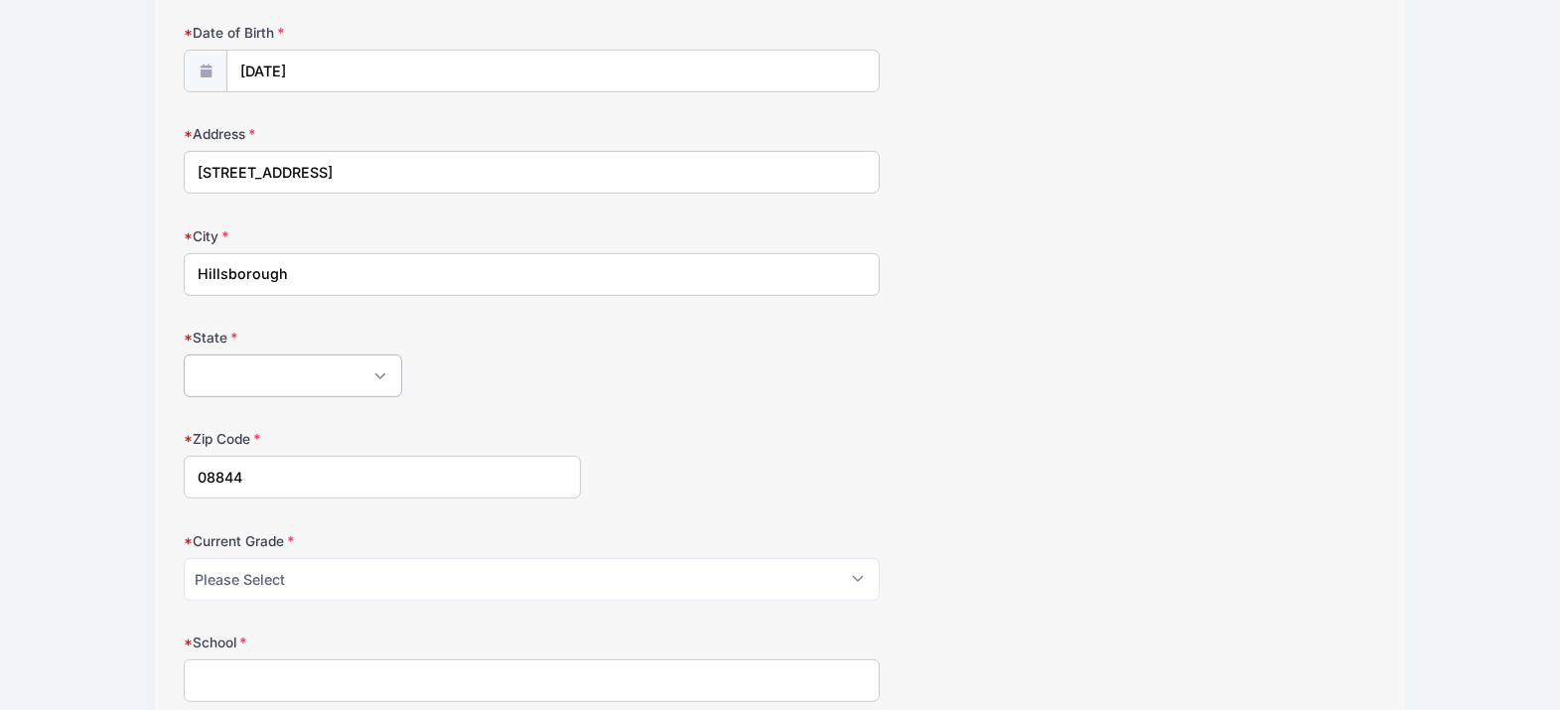
click at [305, 392] on select "Alabama Alaska American Samoa Arizona Arkansas Armed Forces Africa Armed Forces…" at bounding box center [293, 376] width 219 height 43
select select "NJ"
click at [184, 358] on select "Alabama Alaska American Samoa Arizona Arkansas Armed Forces Africa Armed Forces…" at bounding box center [293, 376] width 219 height 43
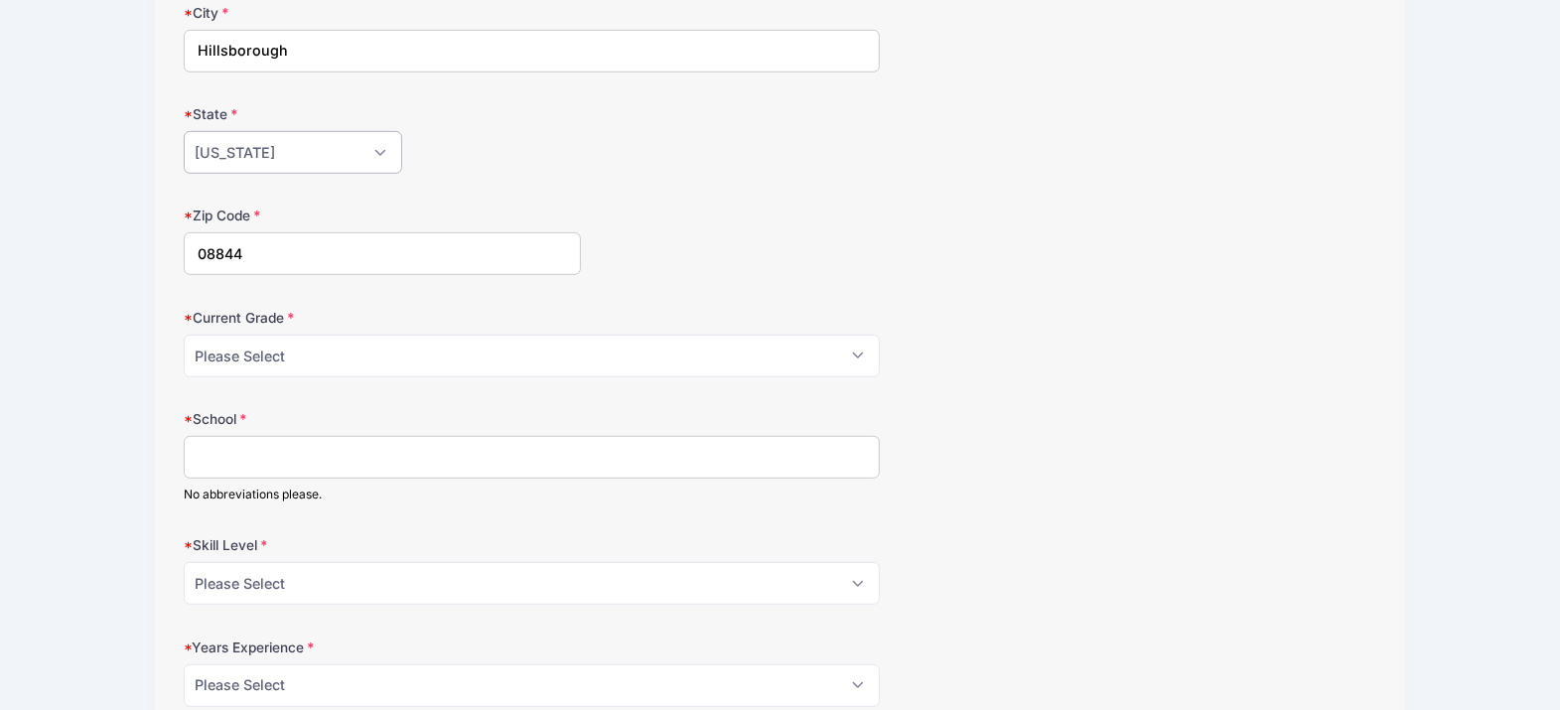
scroll to position [869, 0]
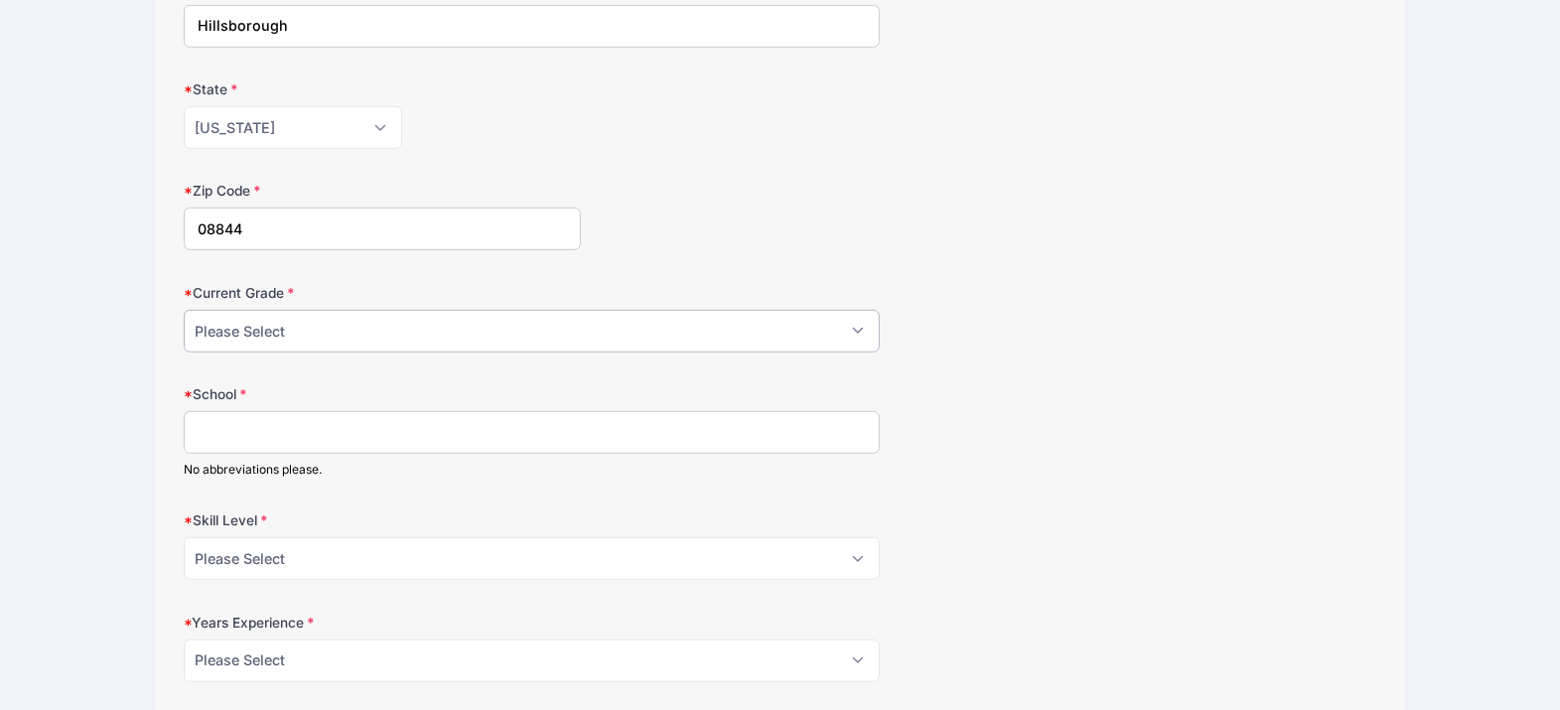
click at [315, 341] on select "Please Select Grade: K Grade: 1st Grade: 2nd Grade: 3rd Grade: 4th 5th Grade: 6…" at bounding box center [531, 331] width 695 height 43
select select "Grade: 10th"
click at [184, 313] on select "Please Select Grade: K Grade: 1st Grade: 2nd Grade: 3rd Grade: 4th 5th Grade: 6…" at bounding box center [531, 331] width 695 height 43
click at [273, 440] on input "School" at bounding box center [531, 432] width 695 height 43
type input "Hillsborough High School"
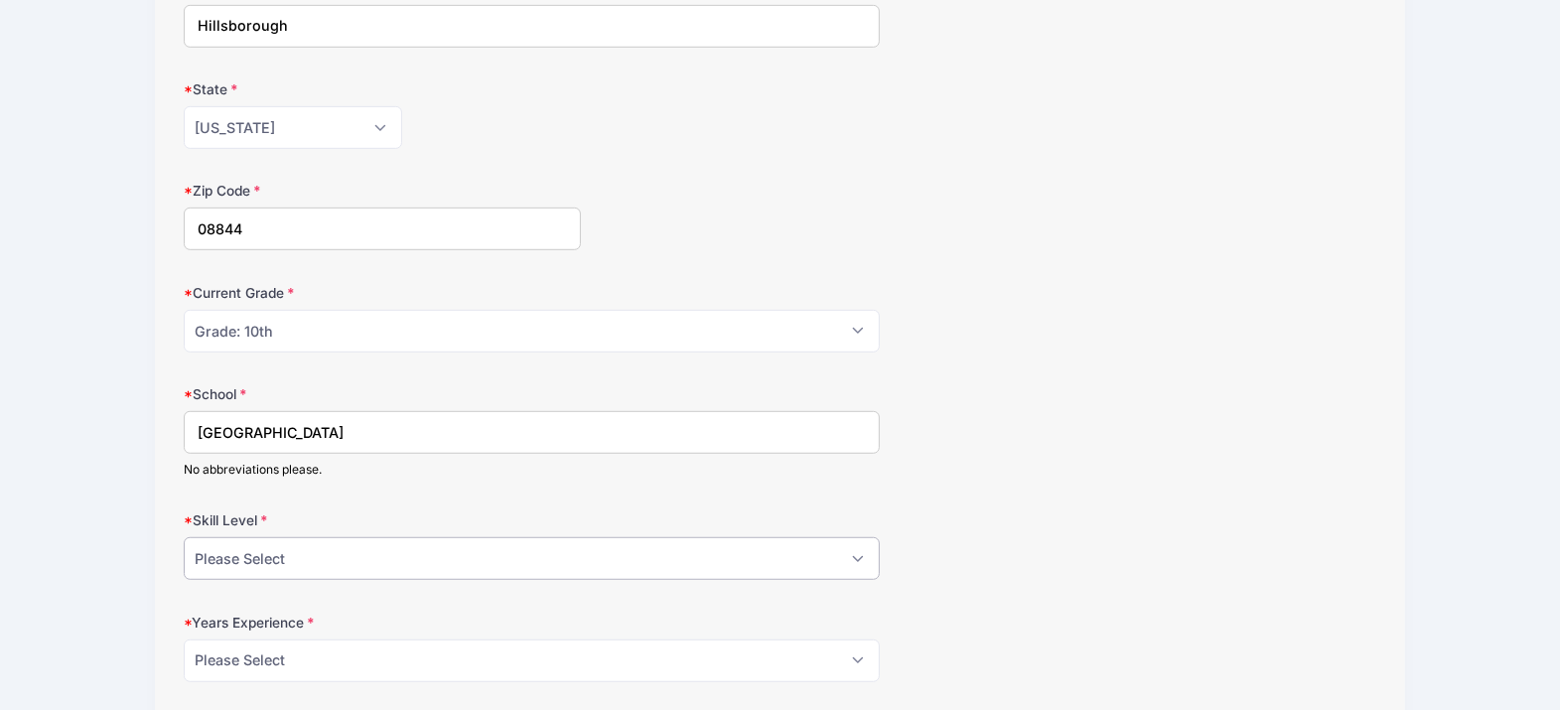
click at [271, 578] on select "Please Select Beginner Intermediate Advanced" at bounding box center [531, 558] width 695 height 43
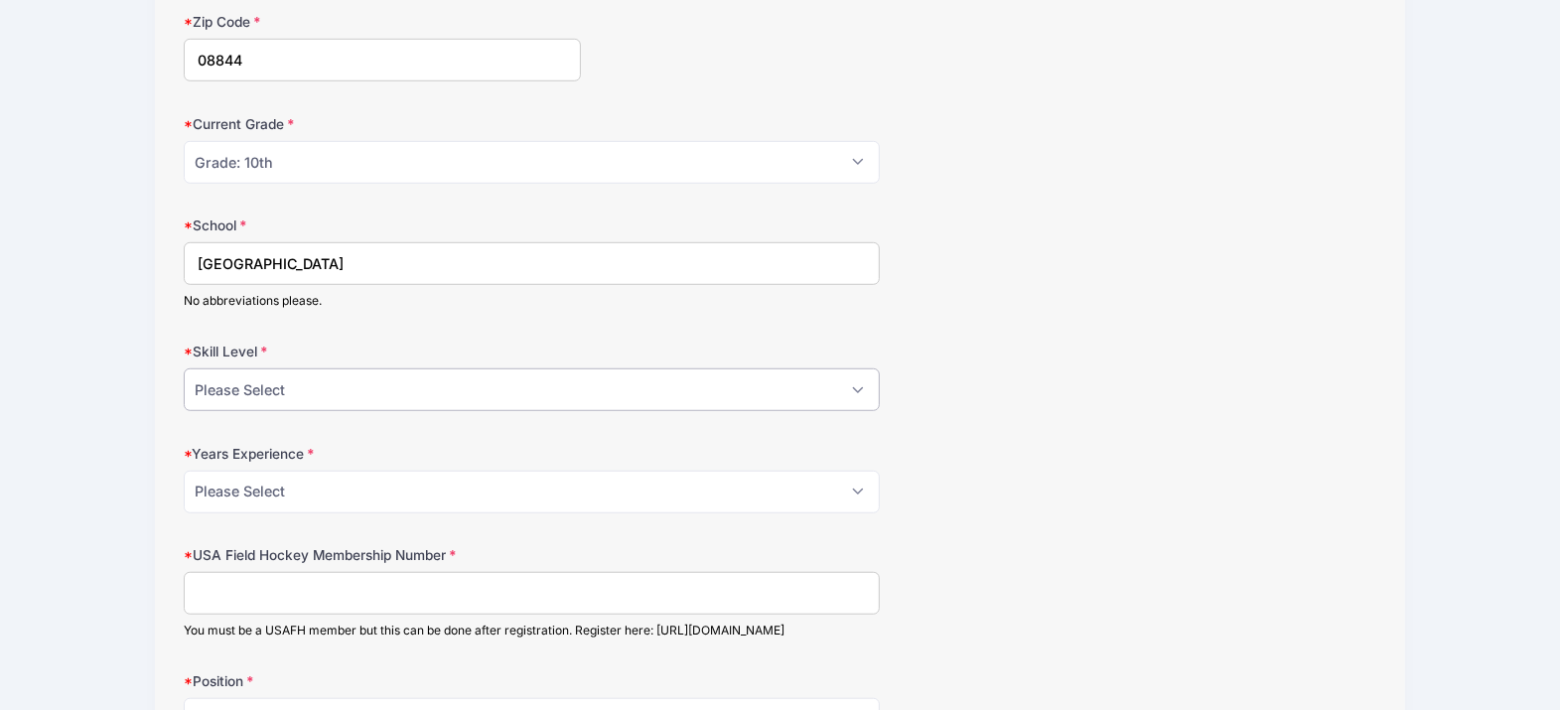
scroll to position [1117, 0]
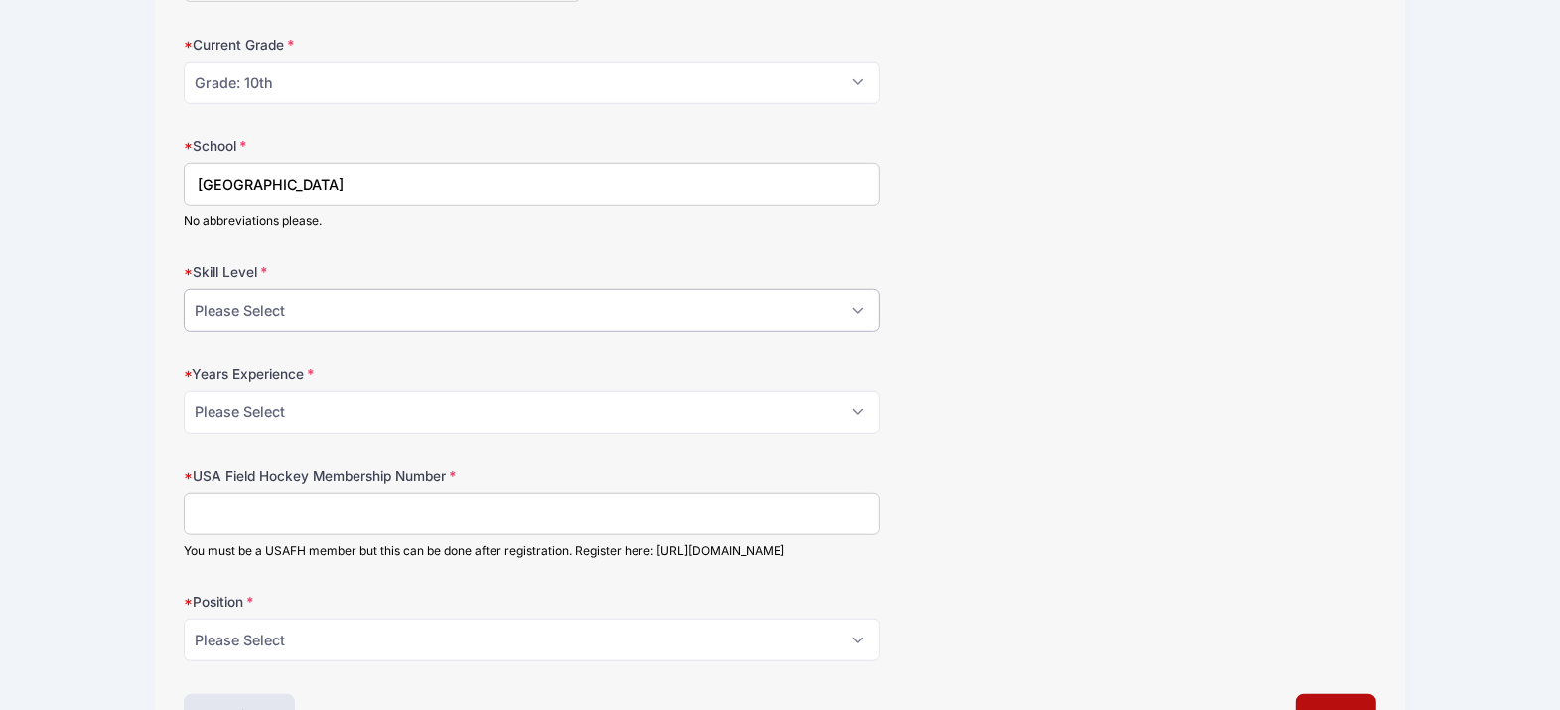
click at [239, 294] on div "Skill Level Please Select Beginner Intermediate Advanced" at bounding box center [780, 297] width 1193 height 70
select select "Intermediate"
click at [184, 294] on select "Please Select Beginner Intermediate Advanced" at bounding box center [531, 310] width 695 height 43
click at [256, 417] on select "Please Select 0 1 2 3 4 5 6 7 8" at bounding box center [531, 412] width 695 height 43
select select "7"
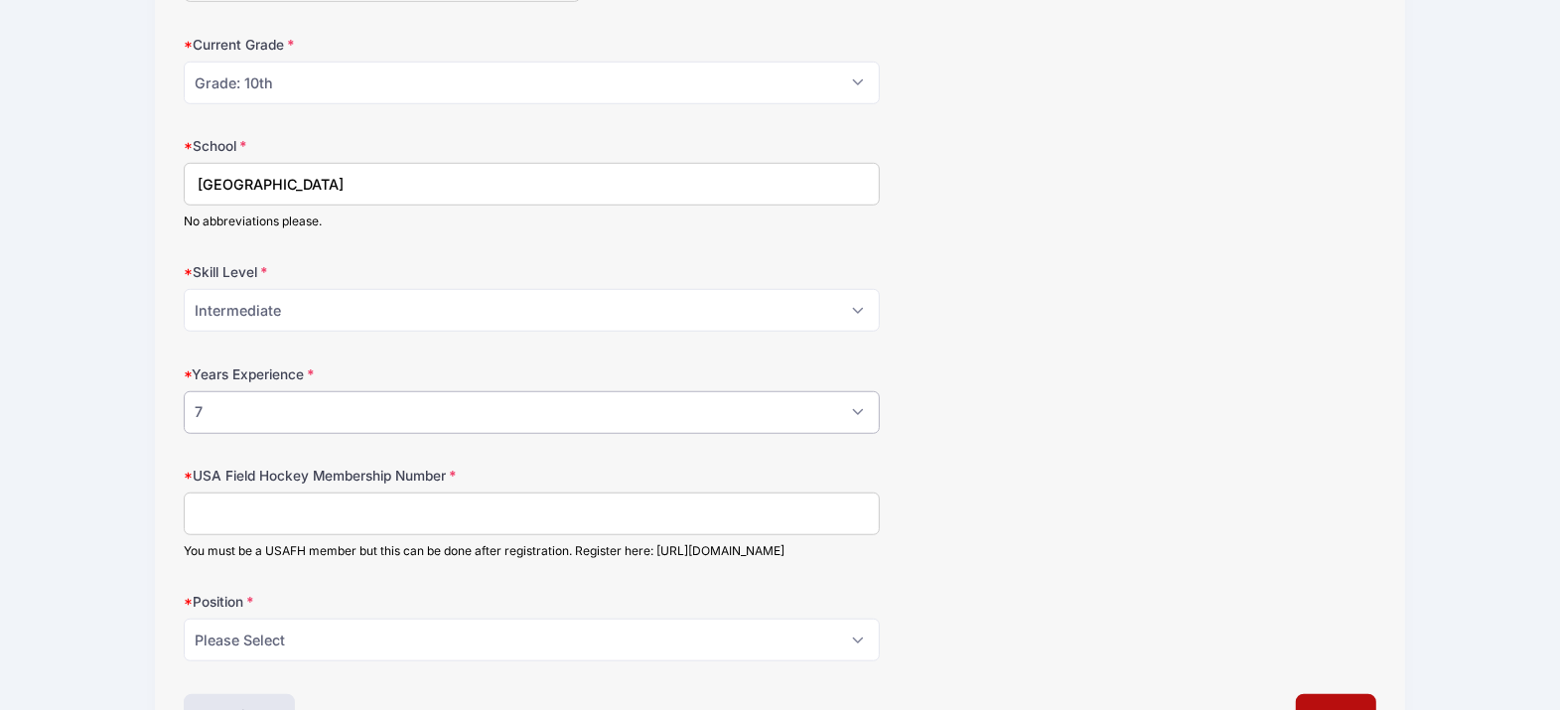
click at [184, 396] on select "Please Select 0 1 2 3 4 5 6 7 8" at bounding box center [531, 412] width 695 height 43
click at [259, 523] on input "USA Field Hockey Membership Number" at bounding box center [531, 514] width 695 height 43
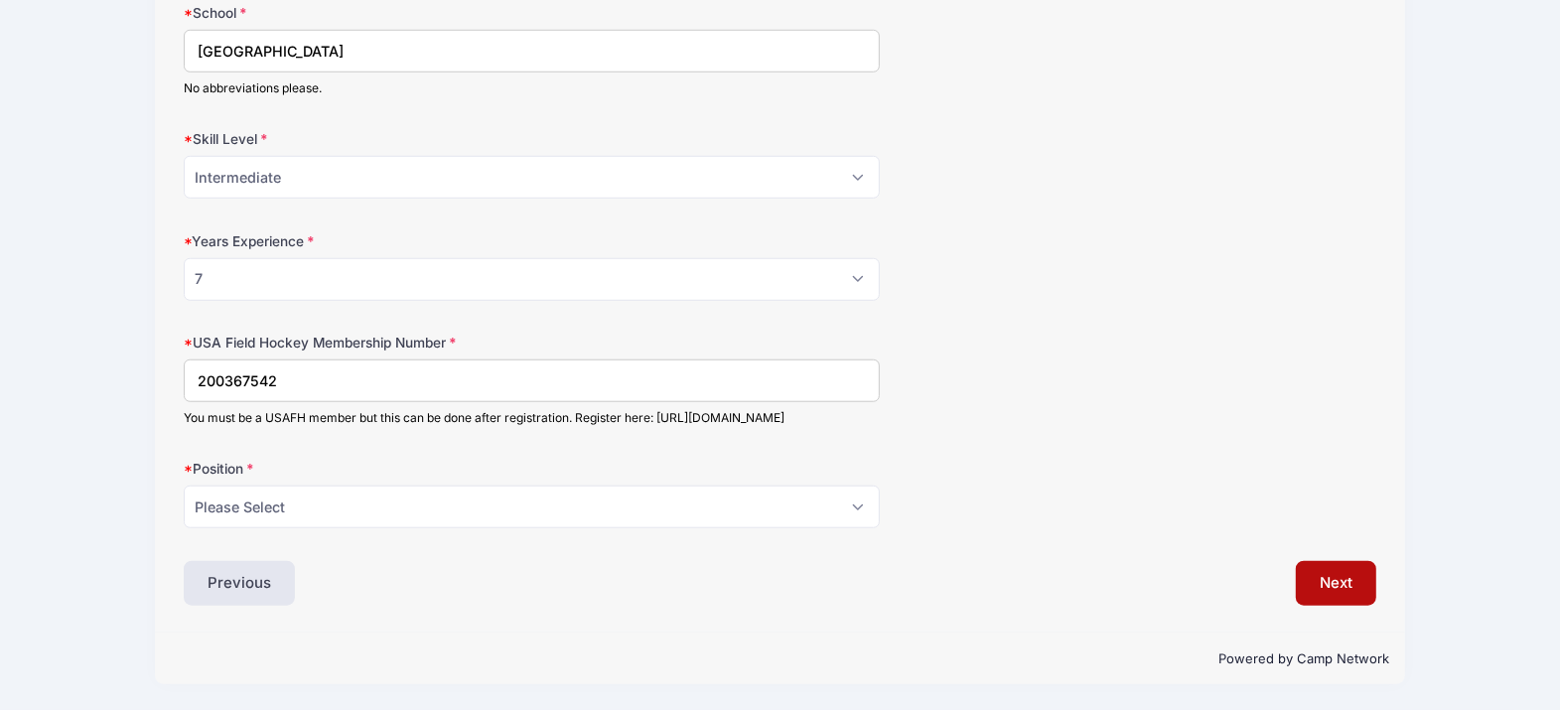
scroll to position [1276, 0]
type input "200367542"
click at [359, 505] on select "Please Select Field Player Goalkeeper" at bounding box center [531, 507] width 695 height 43
click at [354, 497] on select "Please Select Field Player Goalkeeper" at bounding box center [531, 507] width 695 height 43
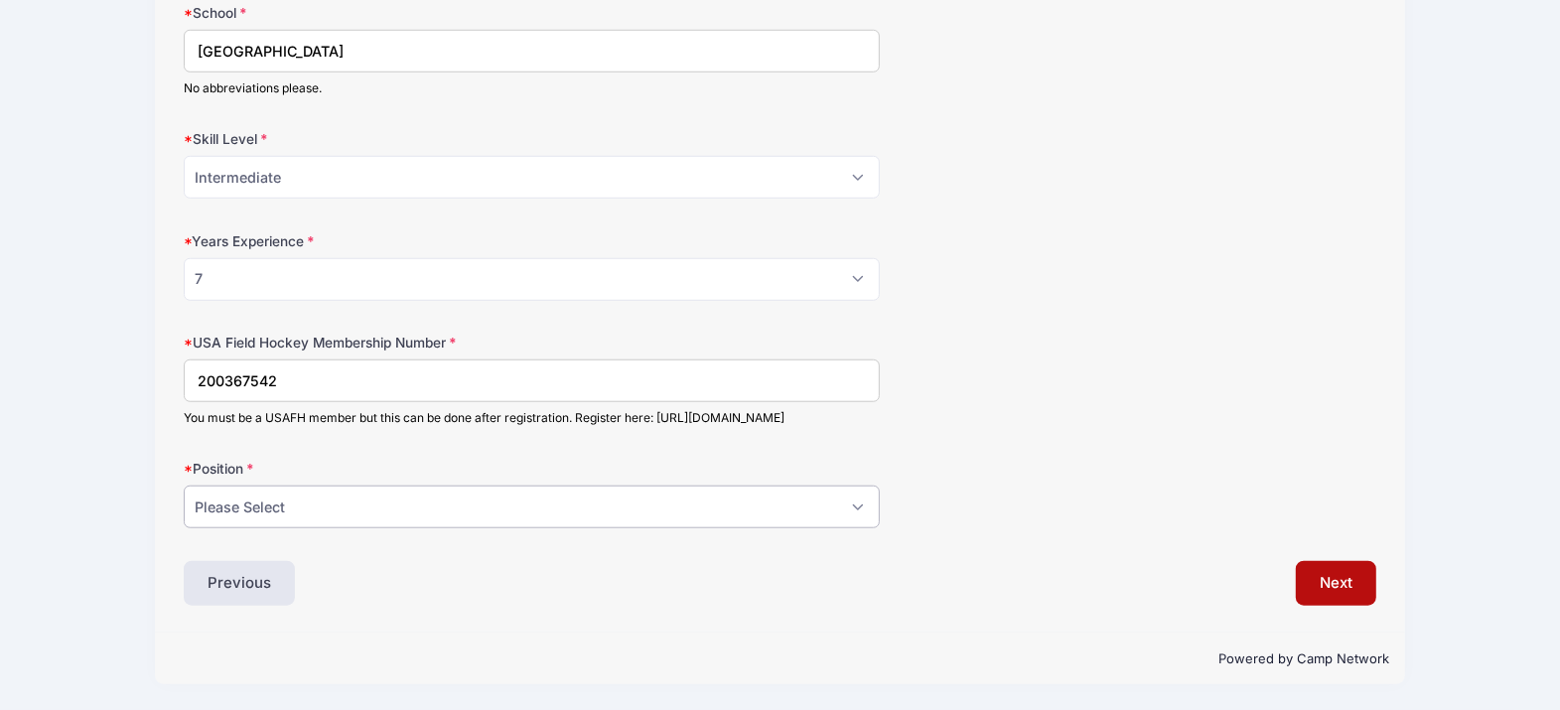
select select "Goalkeeper"
click at [184, 486] on select "Please Select Field Player Goalkeeper" at bounding box center [531, 507] width 695 height 43
click at [219, 360] on input "200367542" at bounding box center [531, 381] width 695 height 43
click at [319, 366] on input "2000367542" at bounding box center [531, 381] width 695 height 43
click at [508, 361] on input "2000367542" at bounding box center [531, 381] width 695 height 43
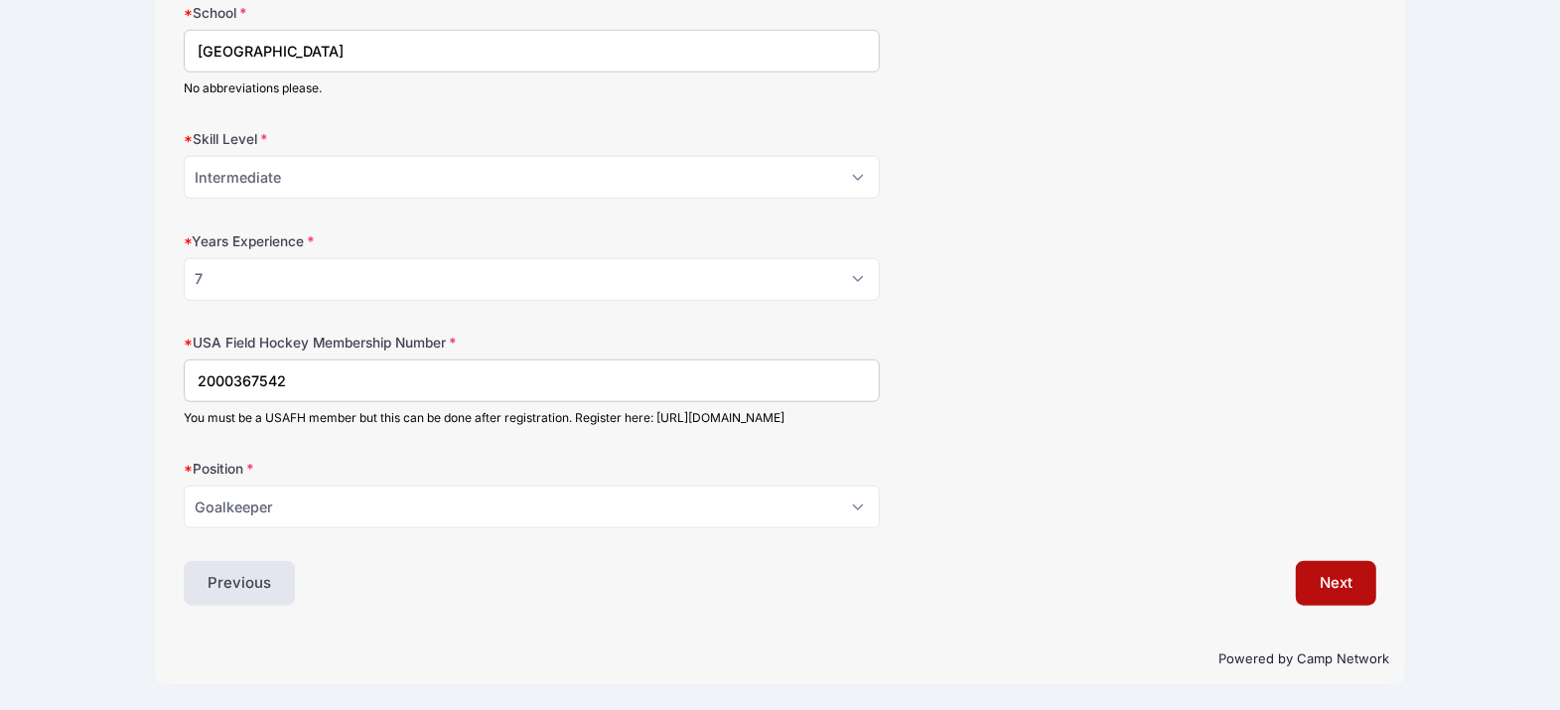
type input "2000367542"
click at [1056, 478] on div "Position Please Select Field Player Goalkeeper" at bounding box center [780, 494] width 1193 height 70
drag, startPoint x: 1356, startPoint y: 587, endPoint x: 1147, endPoint y: 518, distance: 219.6
click at [1354, 587] on button "Next" at bounding box center [1336, 584] width 80 height 46
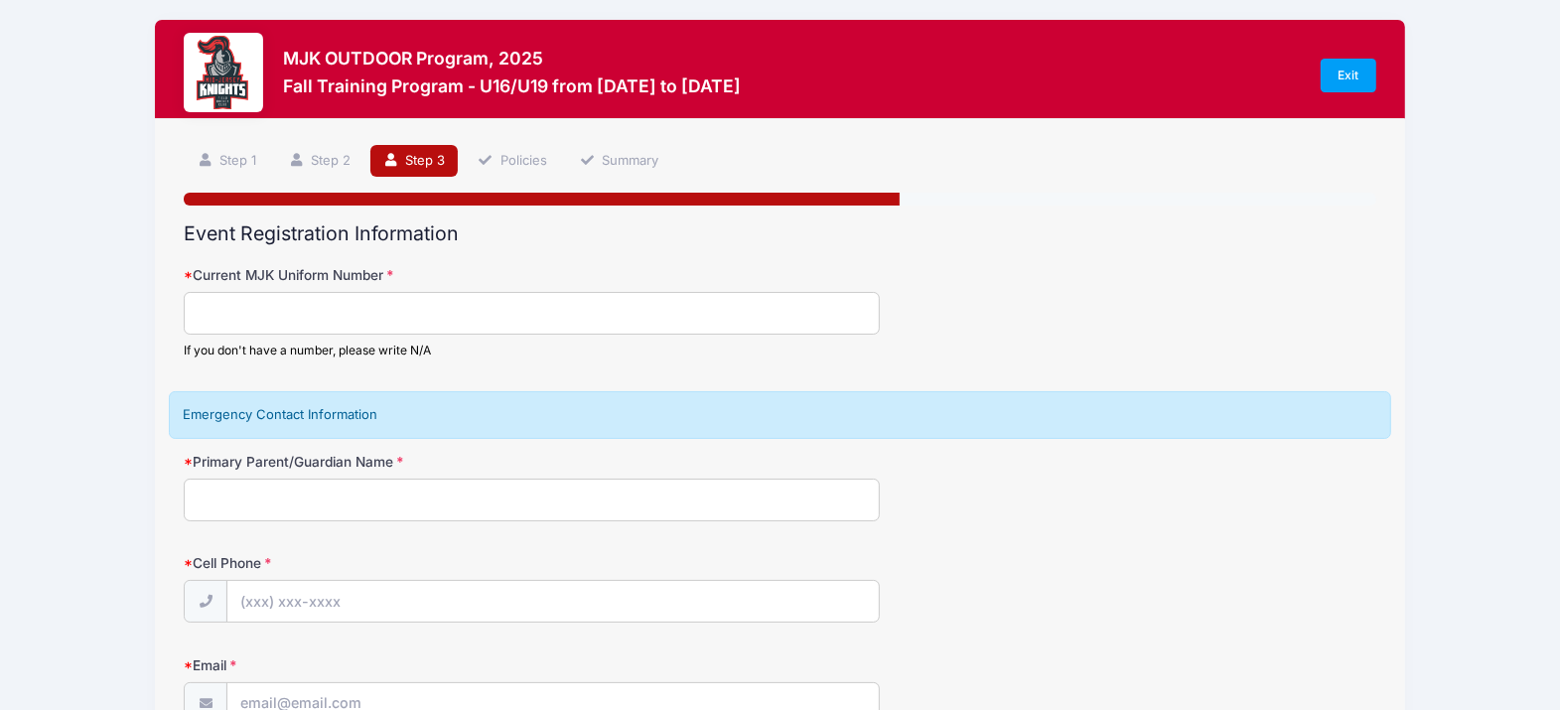
scroll to position [0, 0]
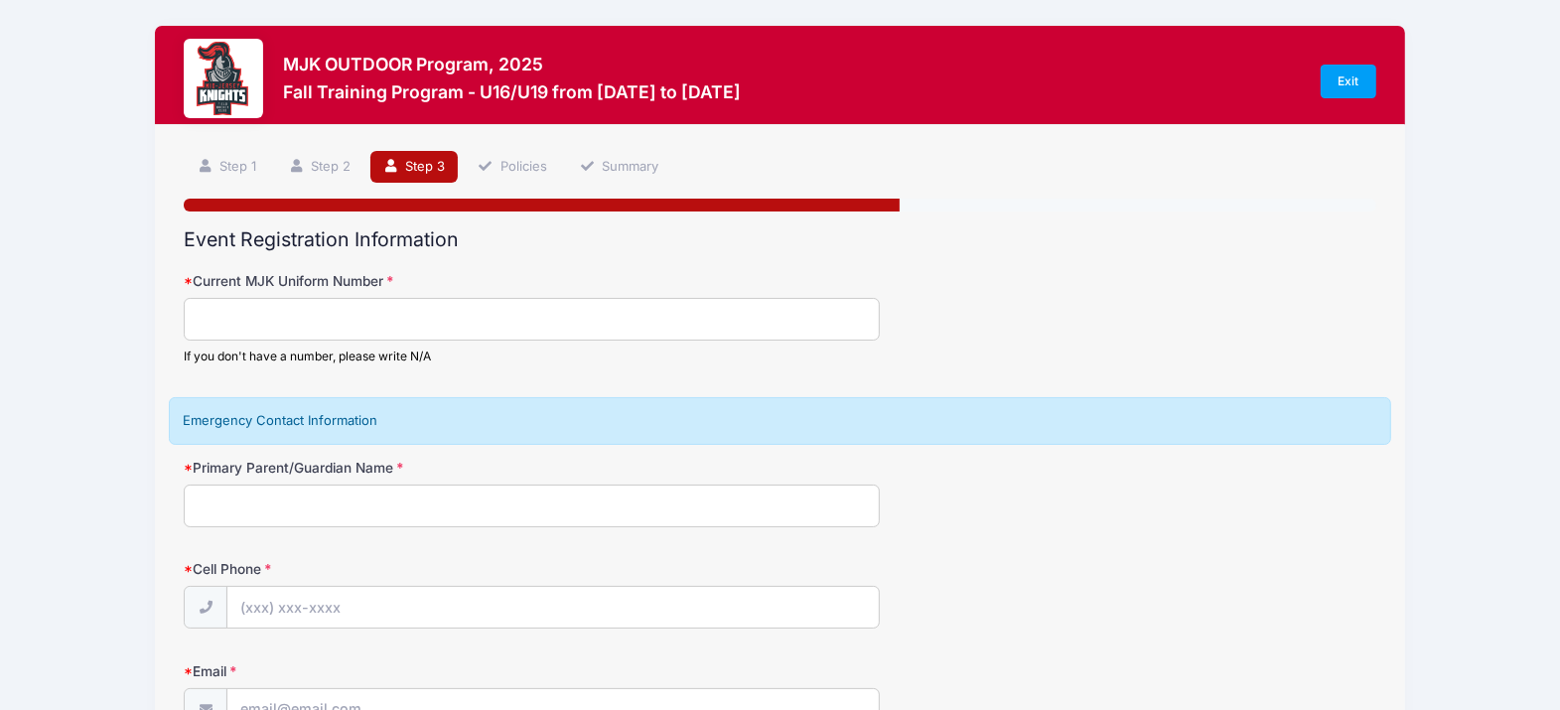
click at [318, 331] on input "Current MJK Uniform Number" at bounding box center [531, 319] width 695 height 43
type input "40"
click at [331, 513] on input "Primary Parent/Guardian Name" at bounding box center [531, 506] width 695 height 43
type input "[PERSON_NAME]"
type input "(201) 424-4353"
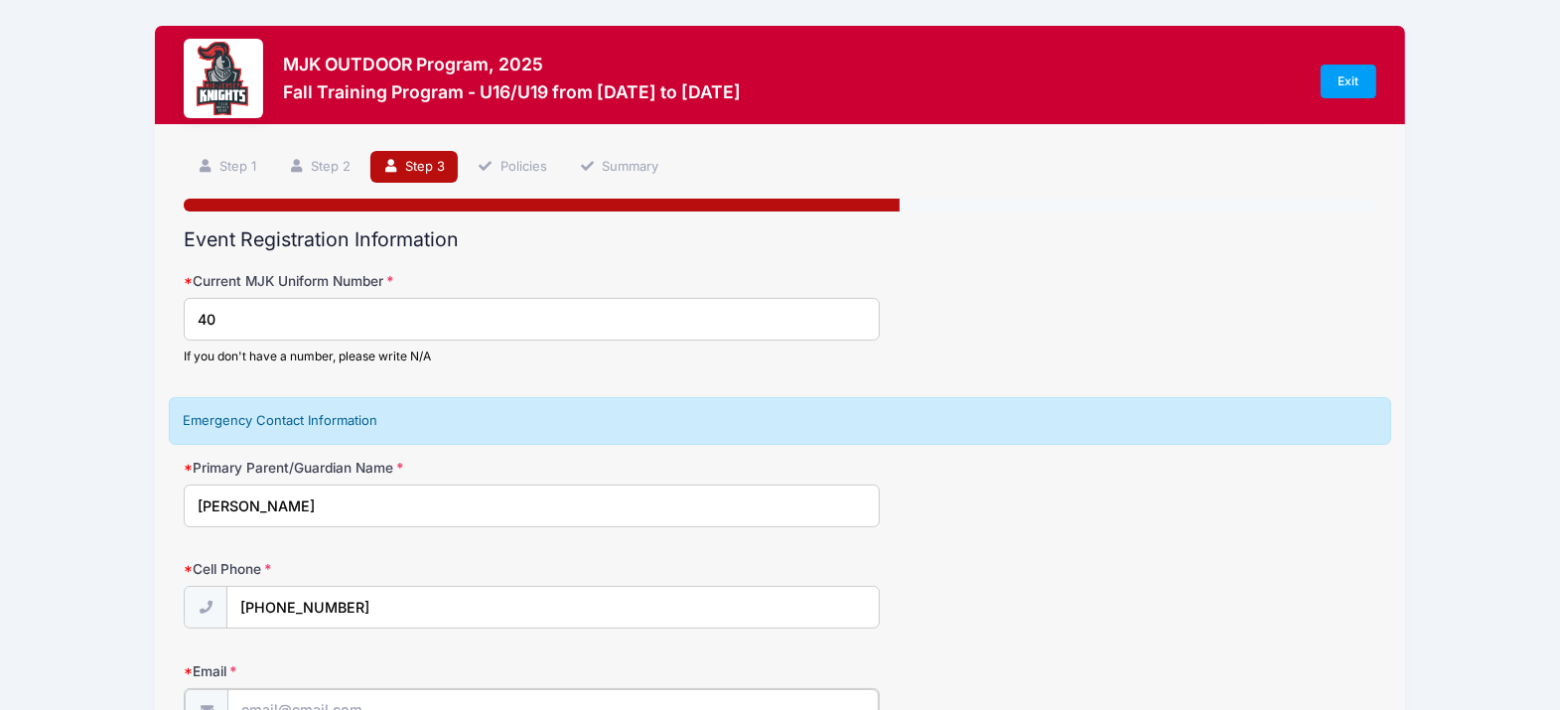
type input "chrissyt71@verizon.net"
type input "John Timler"
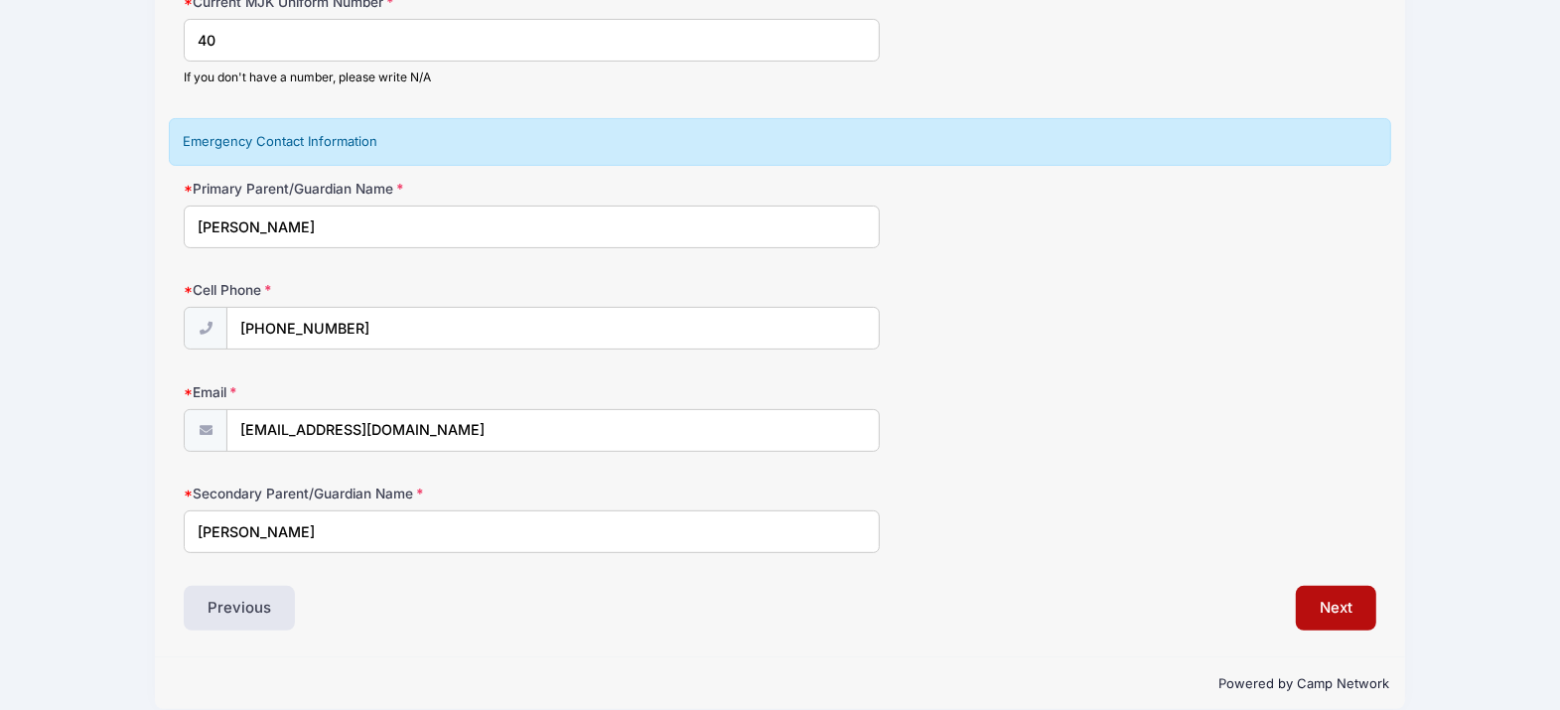
scroll to position [308, 0]
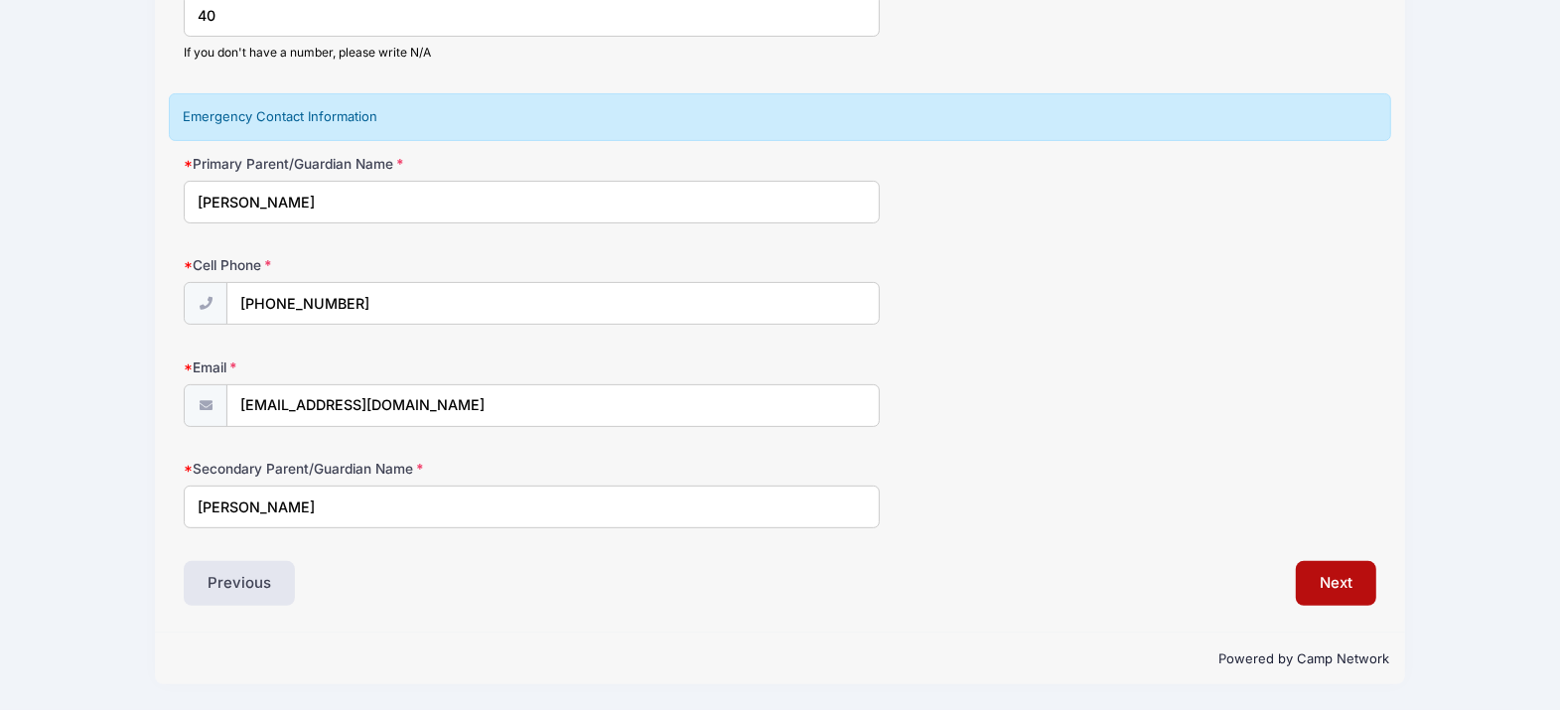
click at [445, 557] on div "Event Registration Information Current MJK Uniform Number 40 If you don't have …" at bounding box center [780, 266] width 1193 height 682
click at [1040, 498] on div "Secondary Parent/Guardian Name John Timler" at bounding box center [780, 494] width 1193 height 70
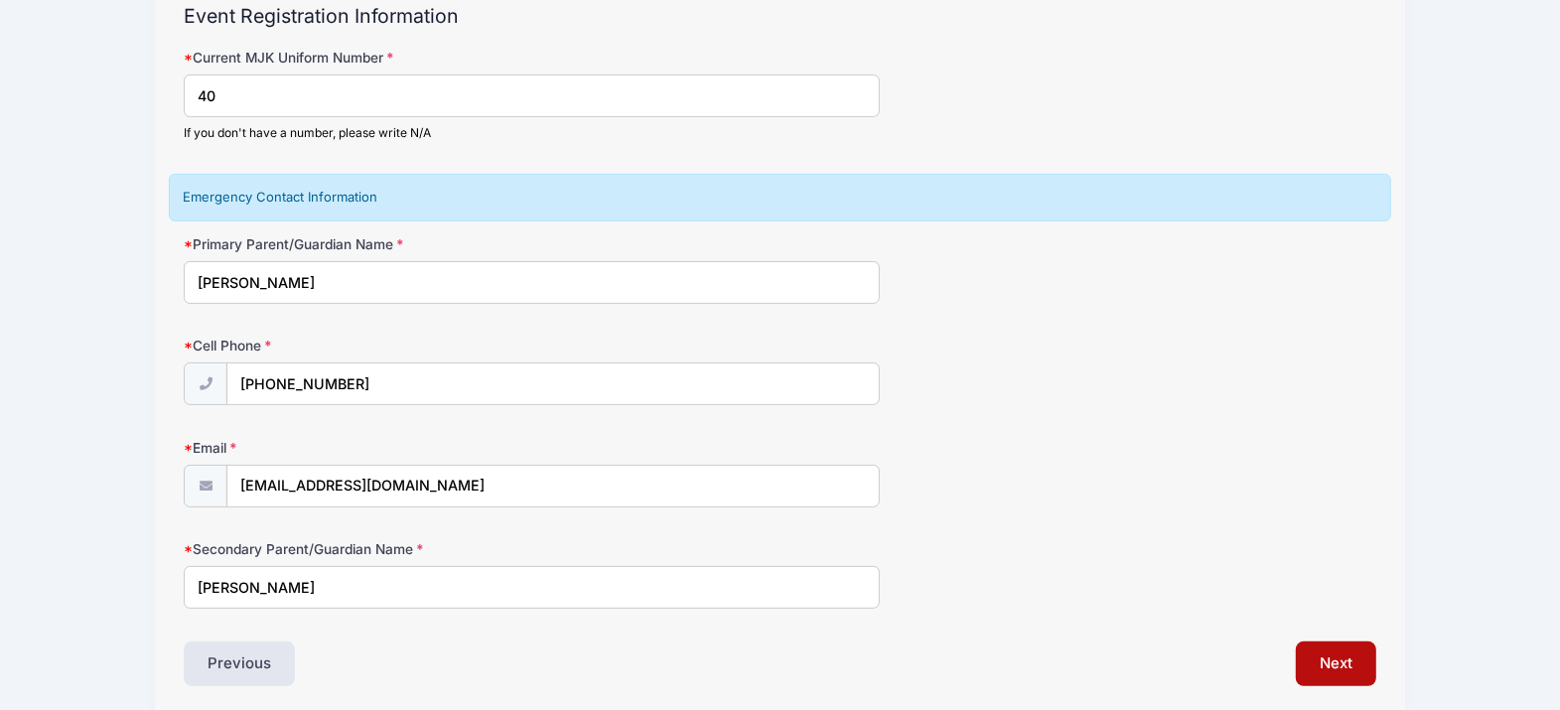
scroll to position [0, 0]
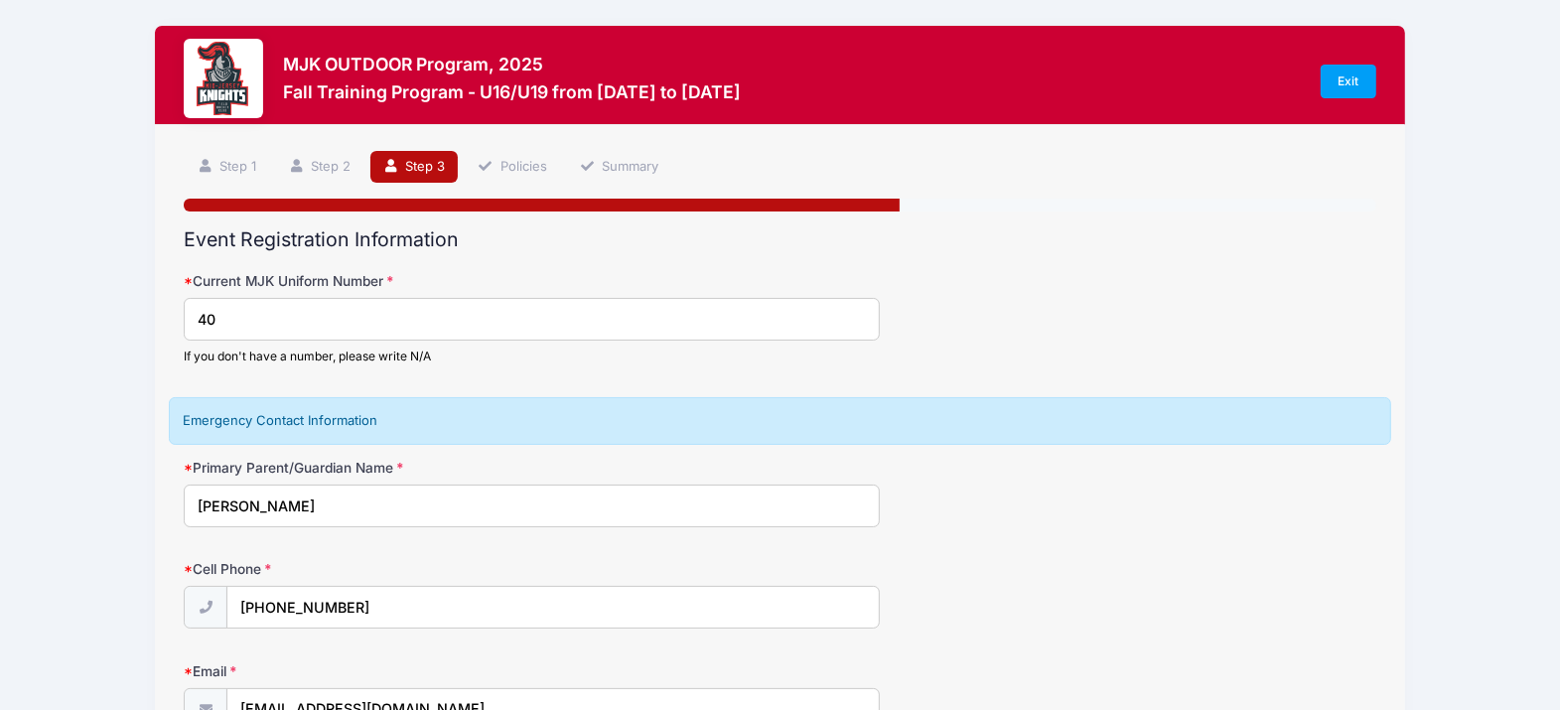
click at [1006, 497] on div "Primary Parent/Guardian Name Christine Timler" at bounding box center [780, 493] width 1193 height 70
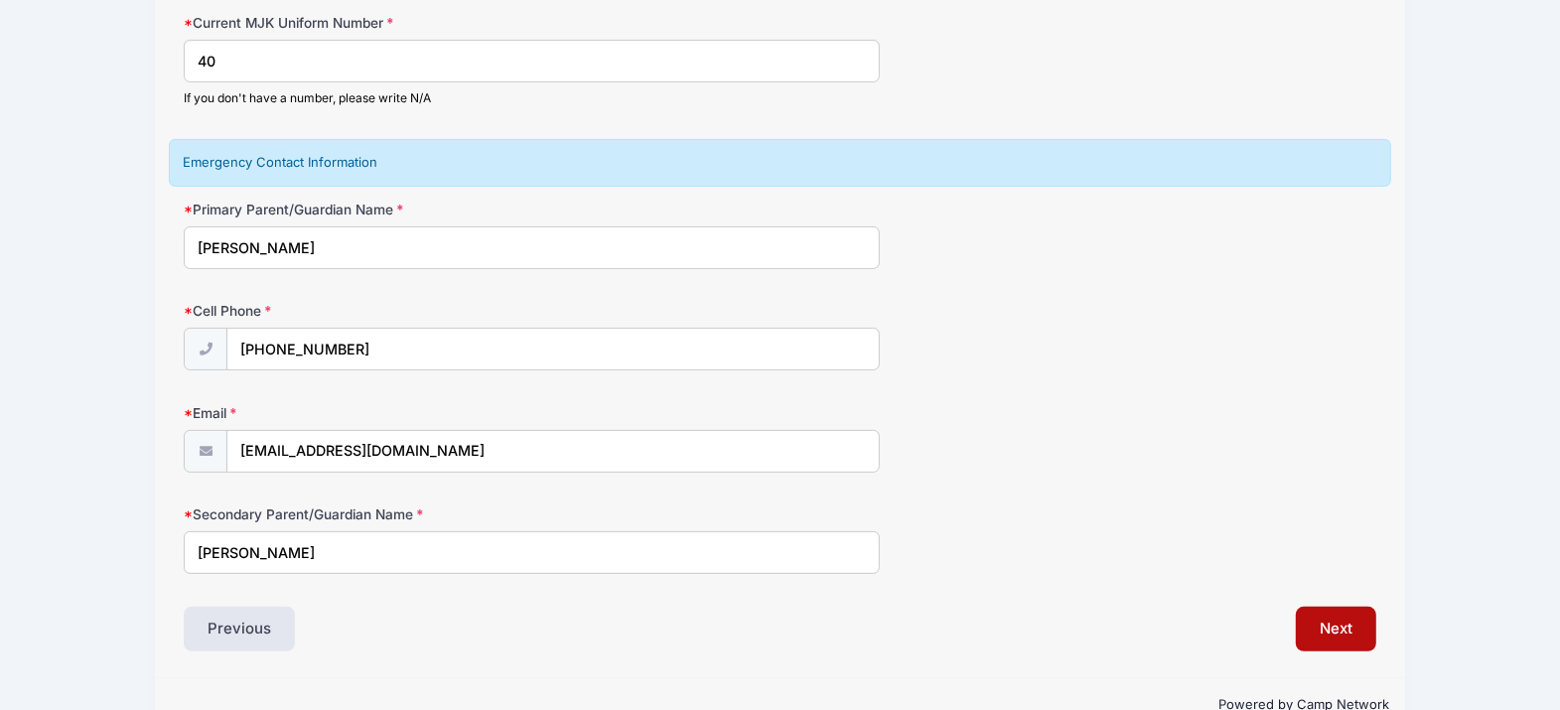
scroll to position [308, 0]
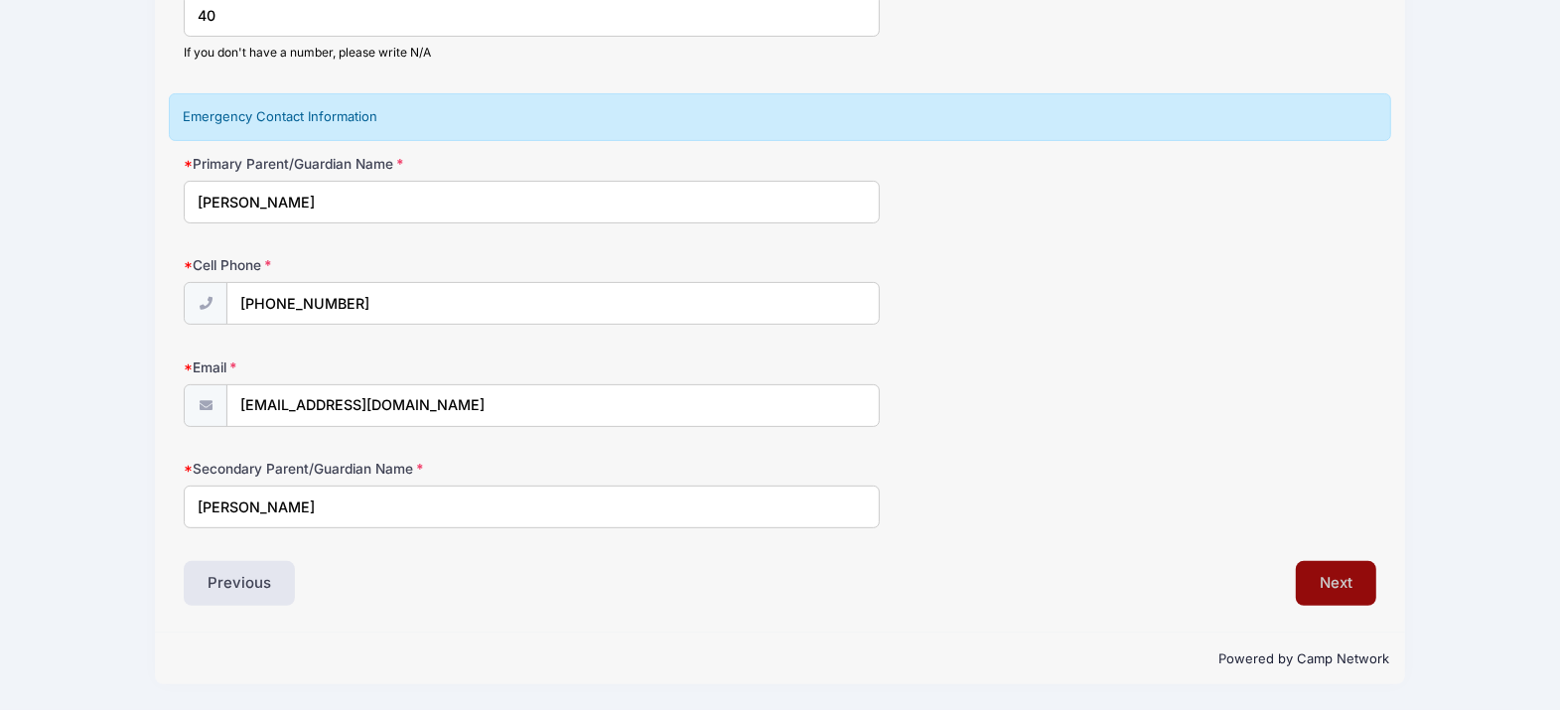
click at [1336, 576] on button "Next" at bounding box center [1336, 584] width 80 height 46
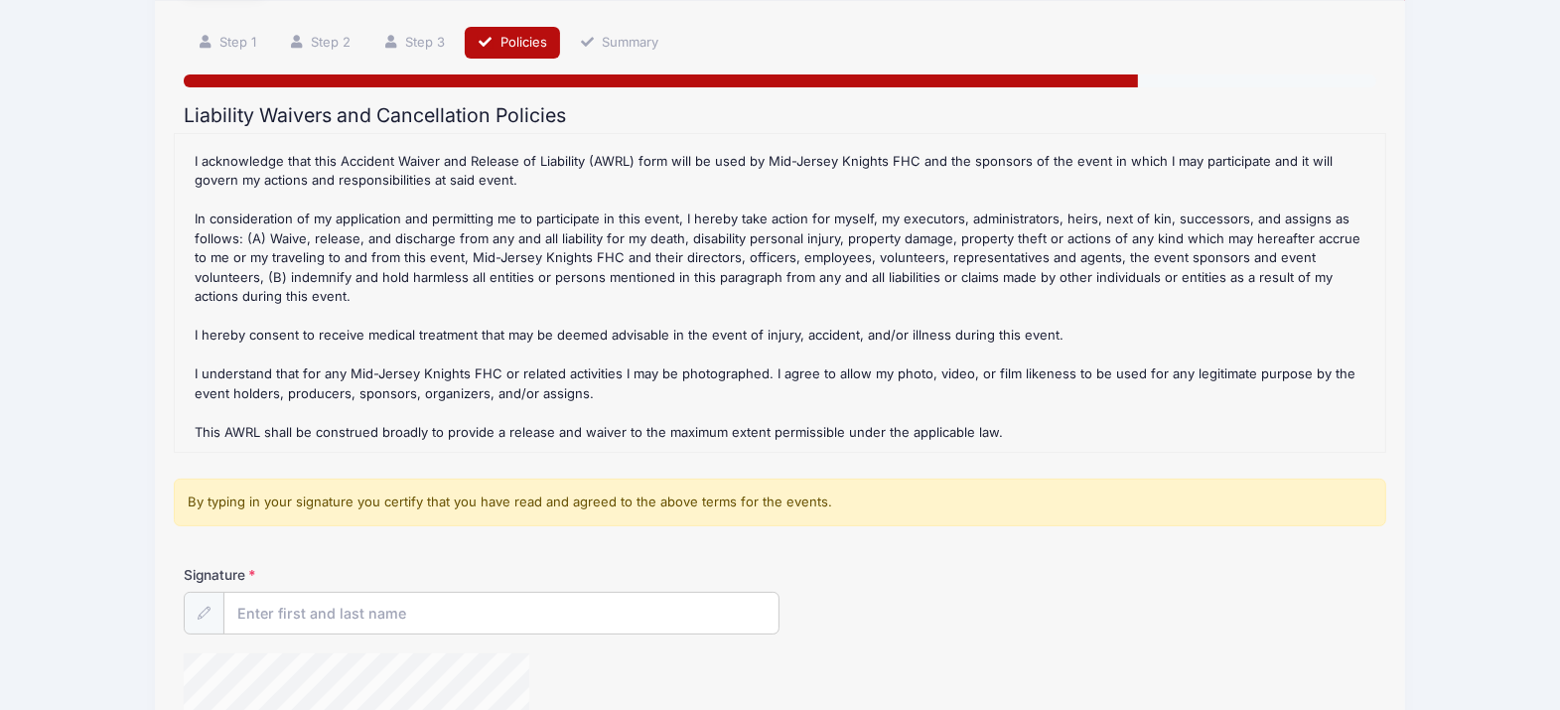
scroll to position [364, 0]
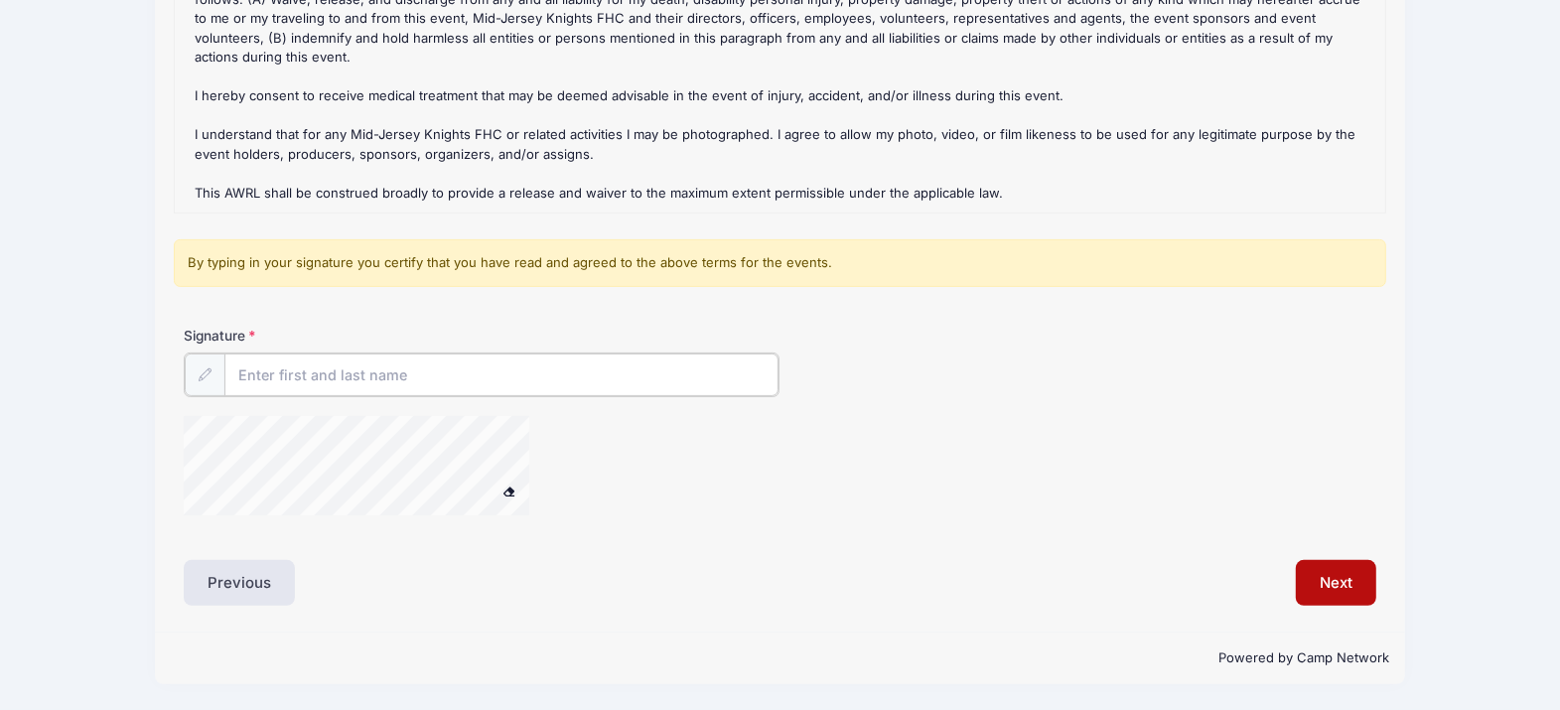
click at [363, 363] on input "Signature" at bounding box center [501, 375] width 554 height 43
type input "Christine E Timler"
click at [546, 459] on div at bounding box center [382, 468] width 397 height 105
click at [1342, 594] on button "Next" at bounding box center [1336, 583] width 80 height 46
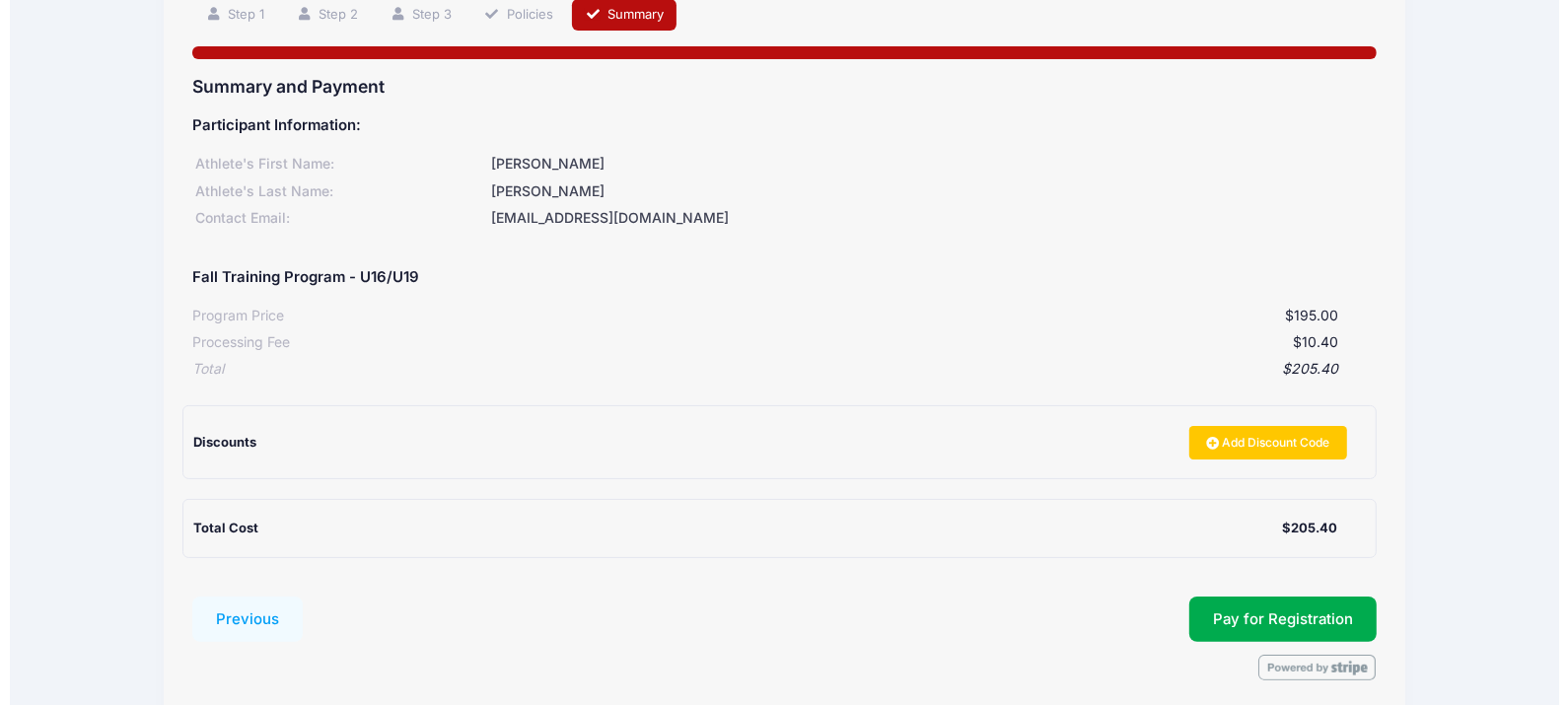
scroll to position [108, 0]
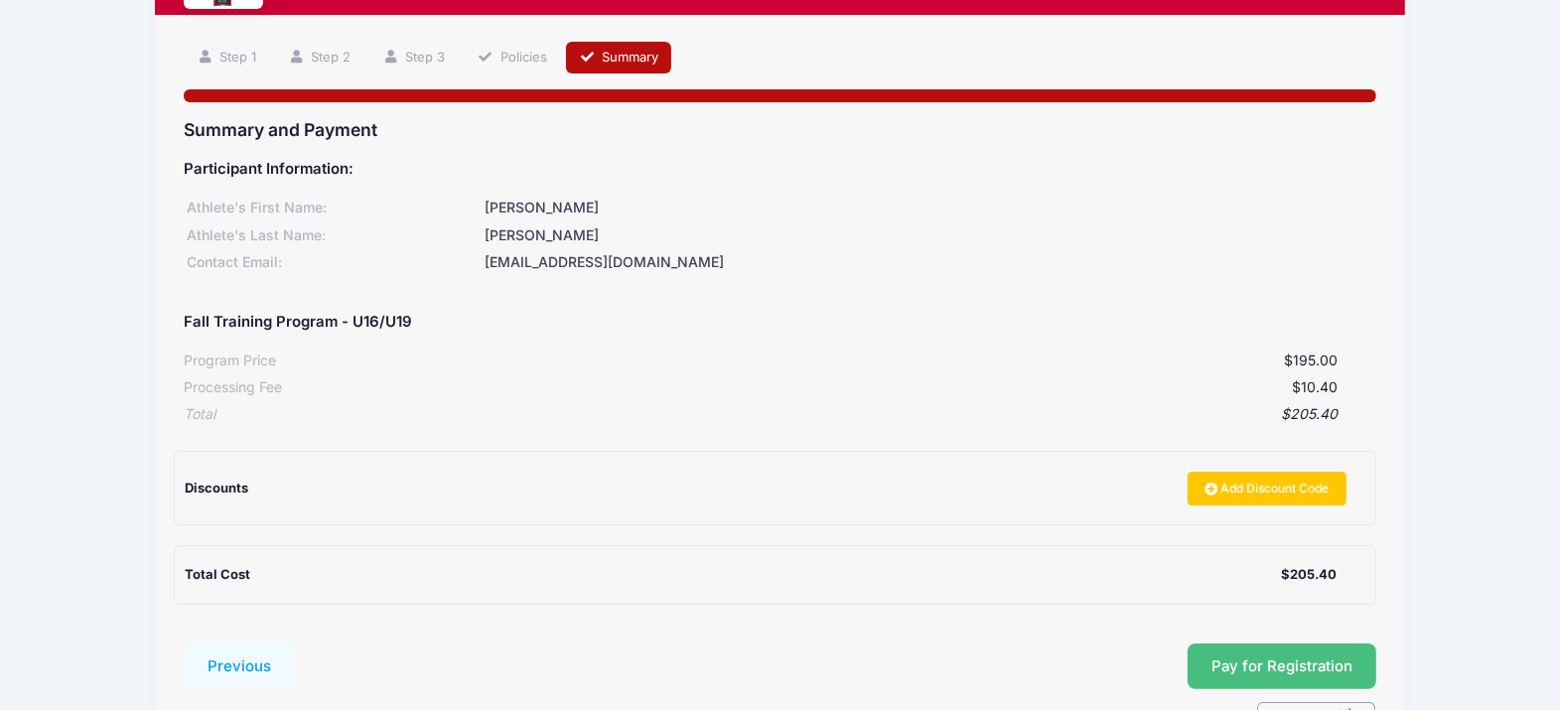
click at [1298, 658] on button "Pay for Registration" at bounding box center [1282, 667] width 189 height 46
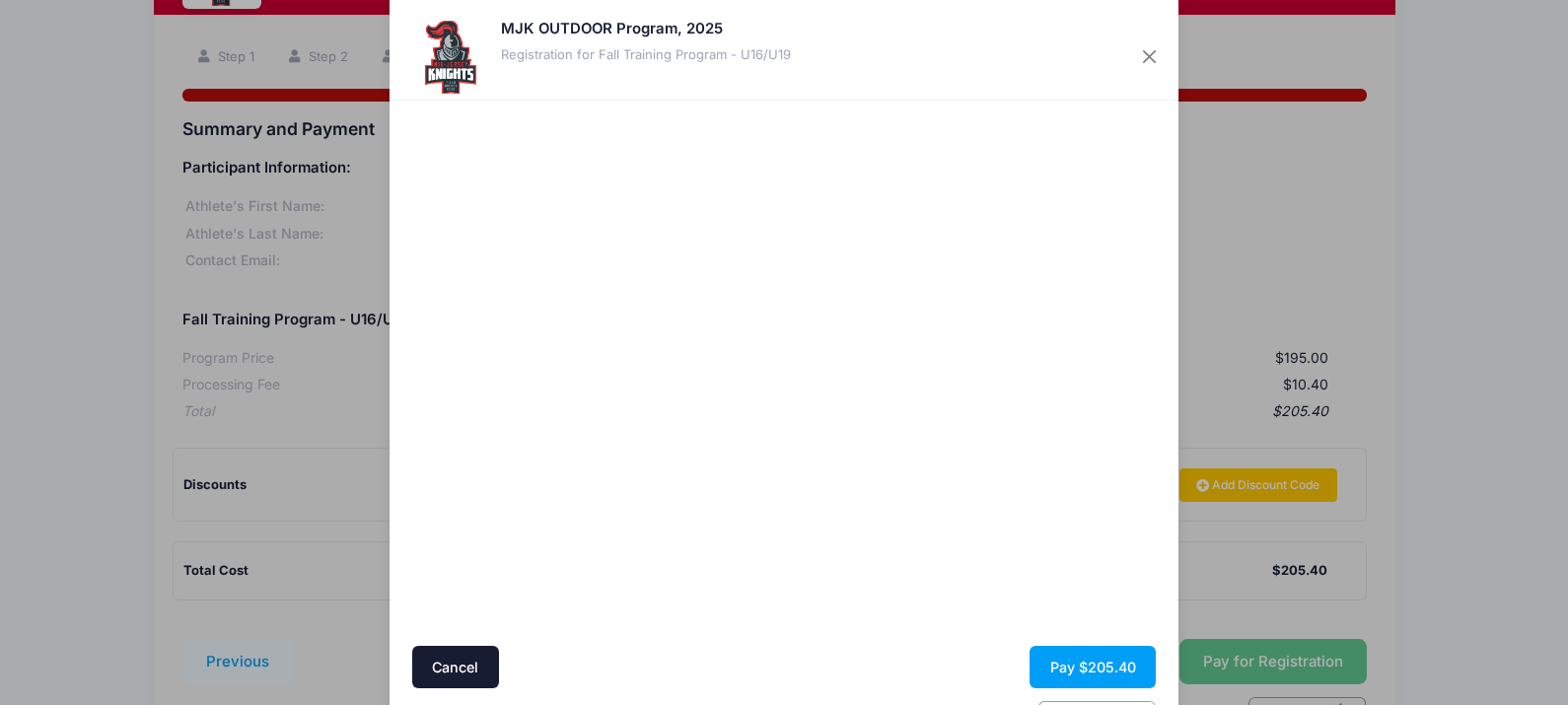
scroll to position [0, 0]
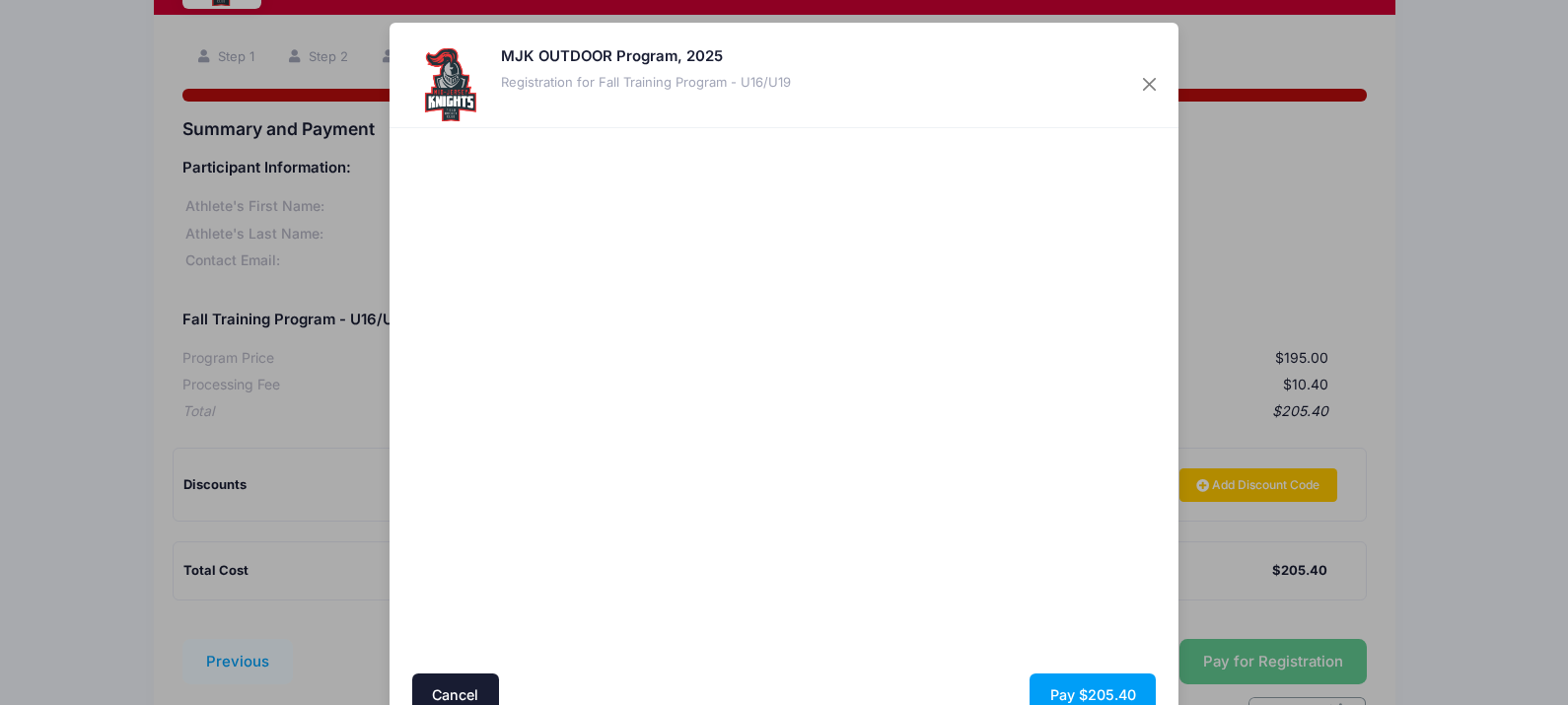
click at [935, 544] on div at bounding box center [976, 401] width 363 height 526
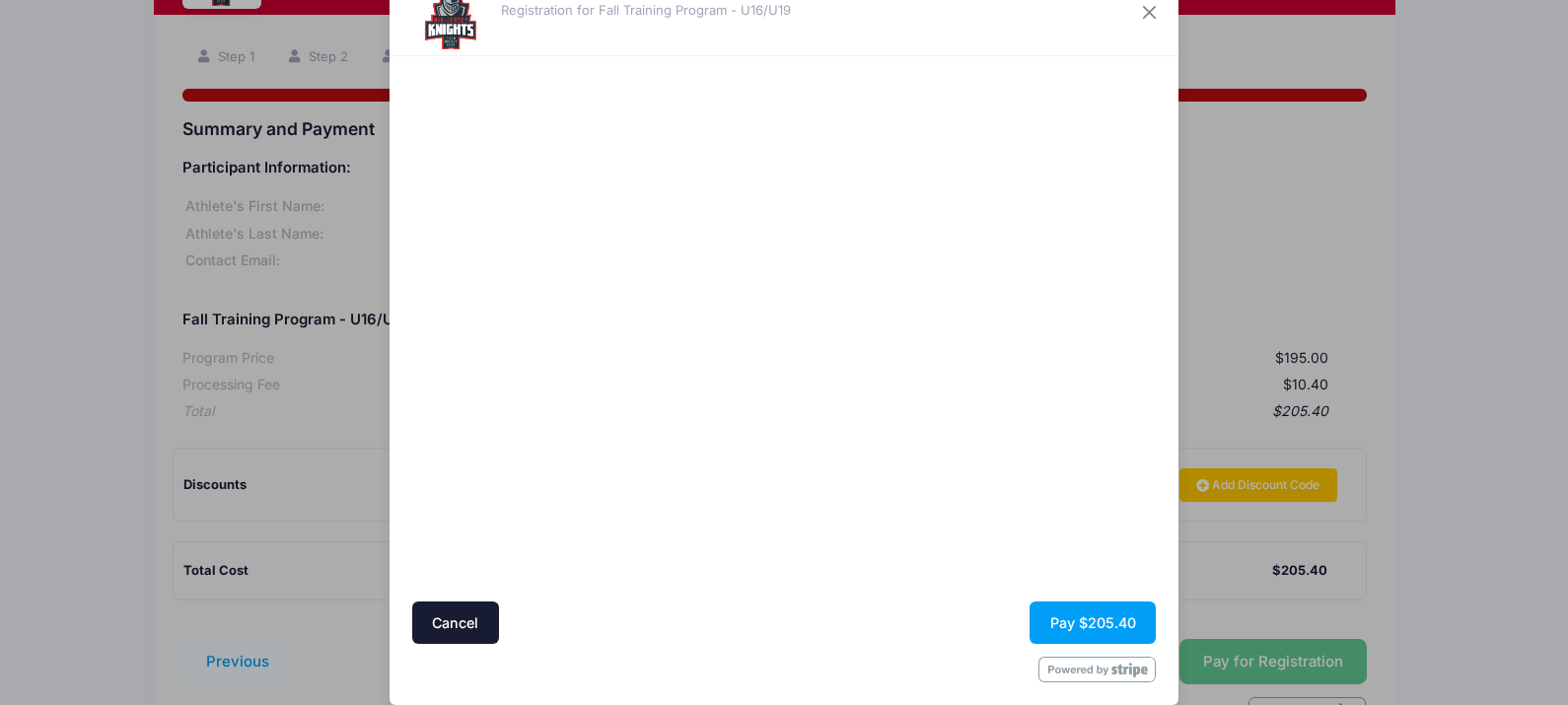
scroll to position [93, 0]
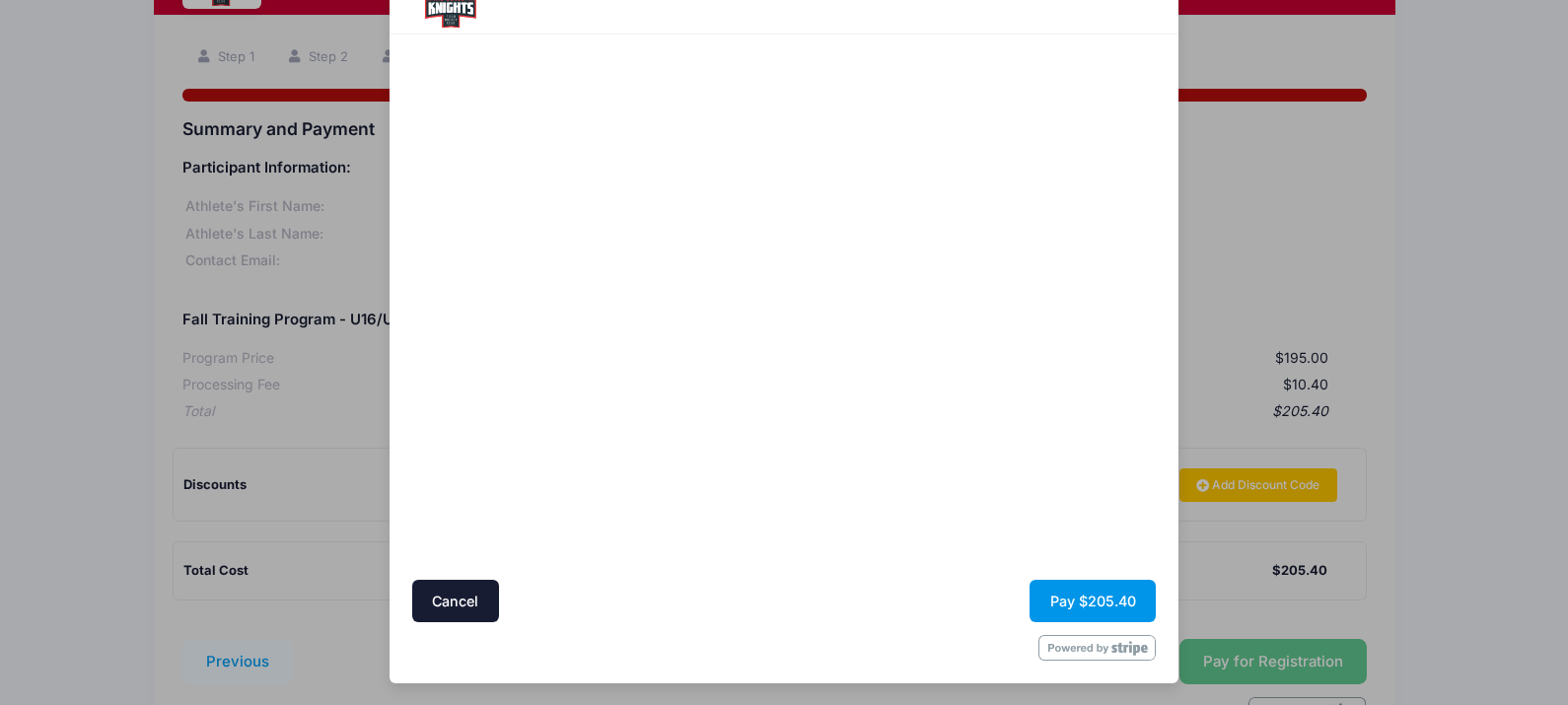
click at [1082, 602] on button "Pay $205.40" at bounding box center [1092, 601] width 126 height 43
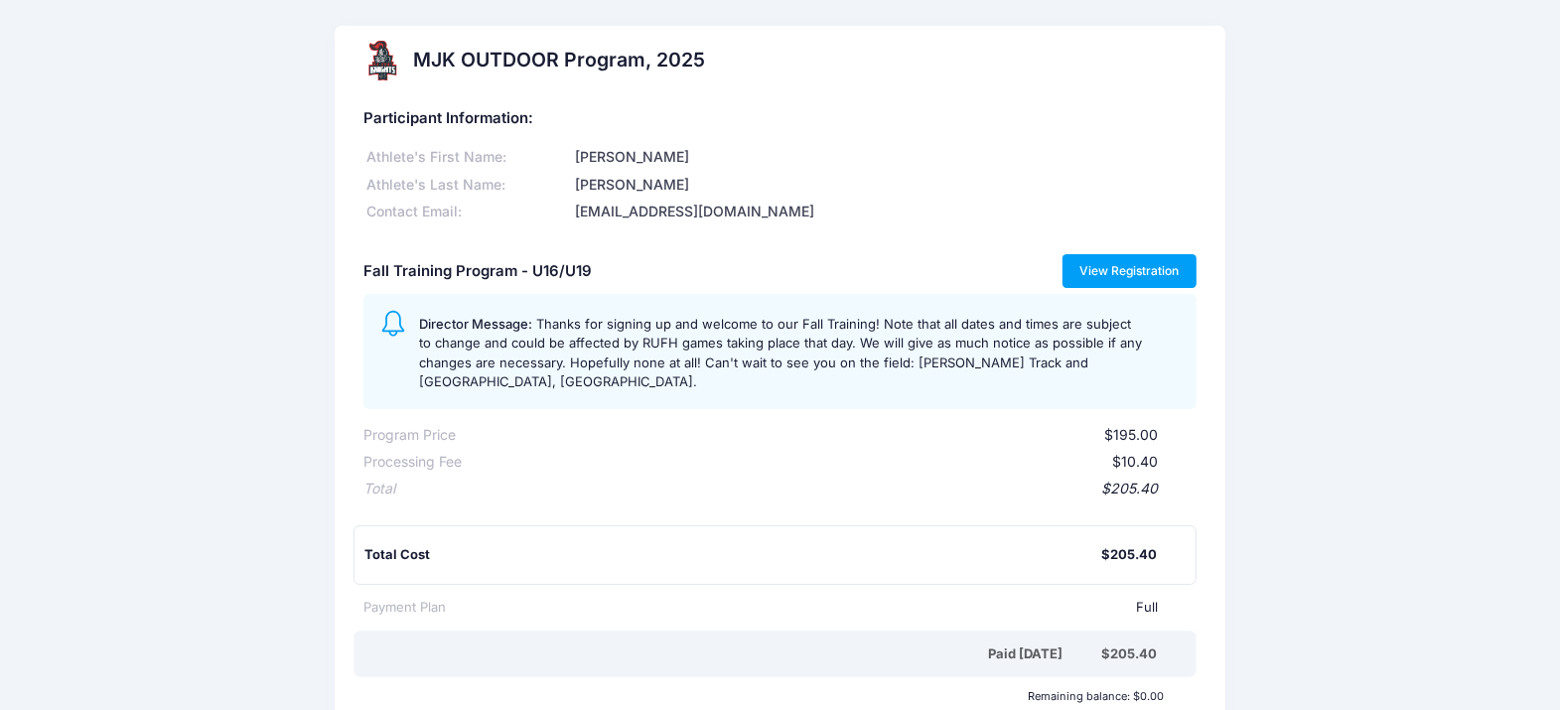
click at [1124, 263] on link "View Registration" at bounding box center [1130, 271] width 134 height 34
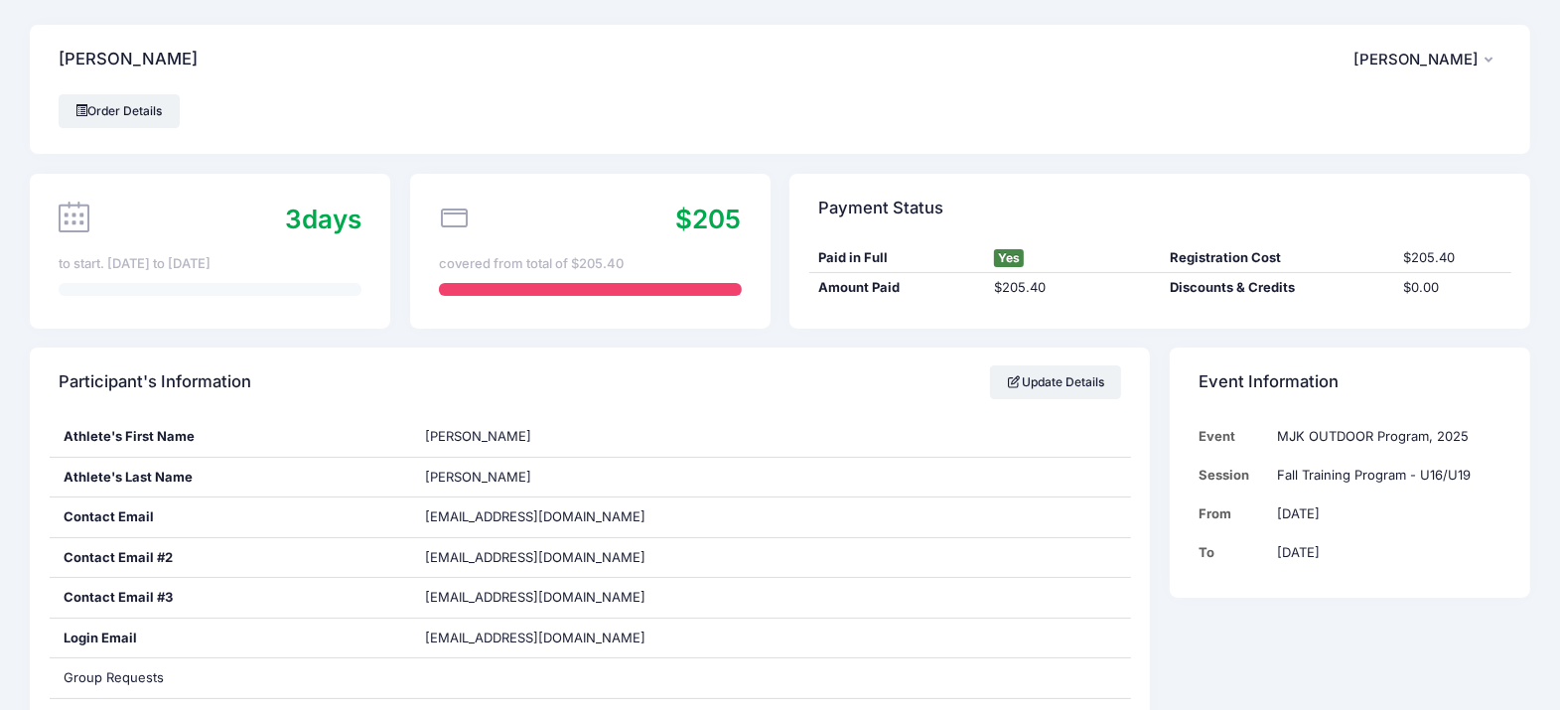
click at [1475, 71] on button "CT Christine Timler" at bounding box center [1428, 60] width 148 height 46
click at [1352, 105] on link "My Account" at bounding box center [1377, 113] width 229 height 38
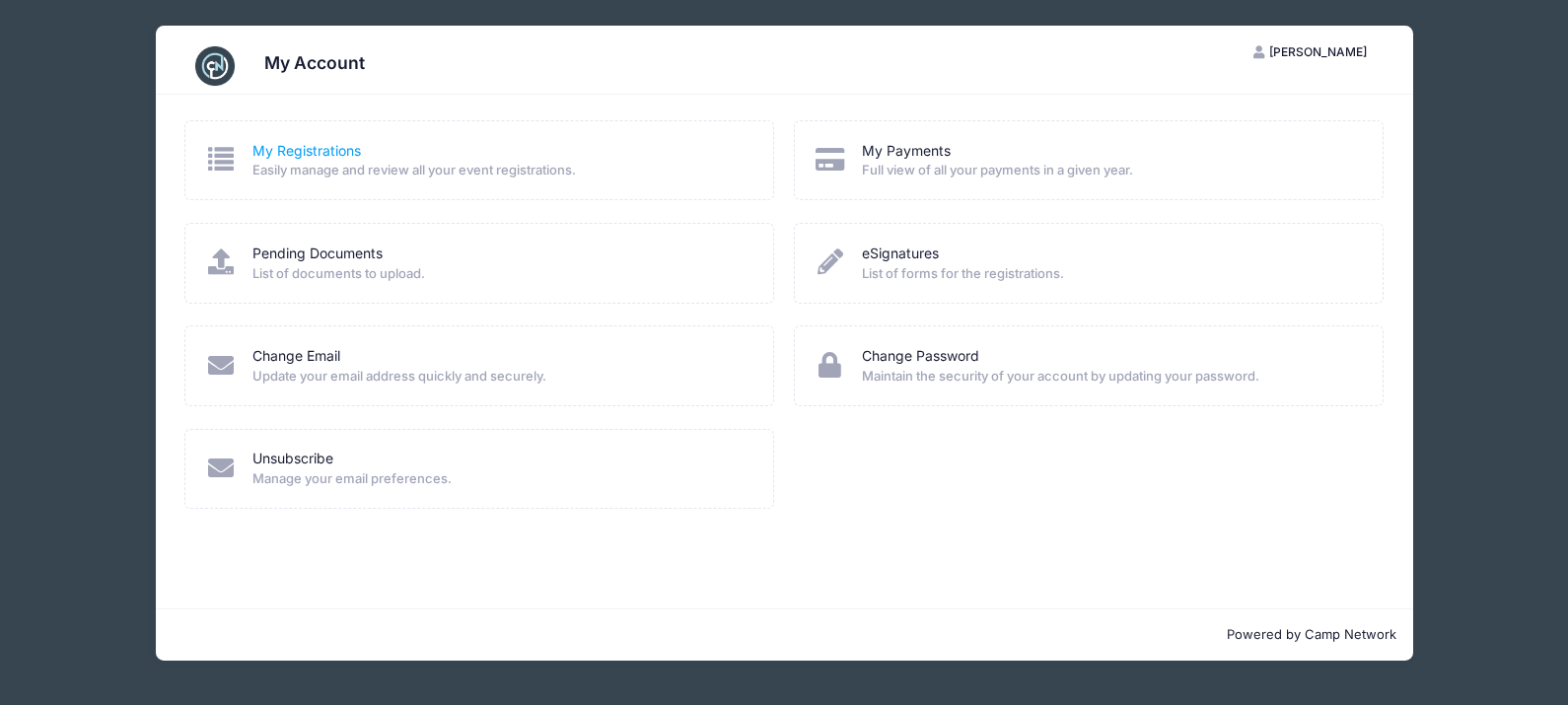
click at [267, 145] on link "My Registrations" at bounding box center [306, 151] width 108 height 21
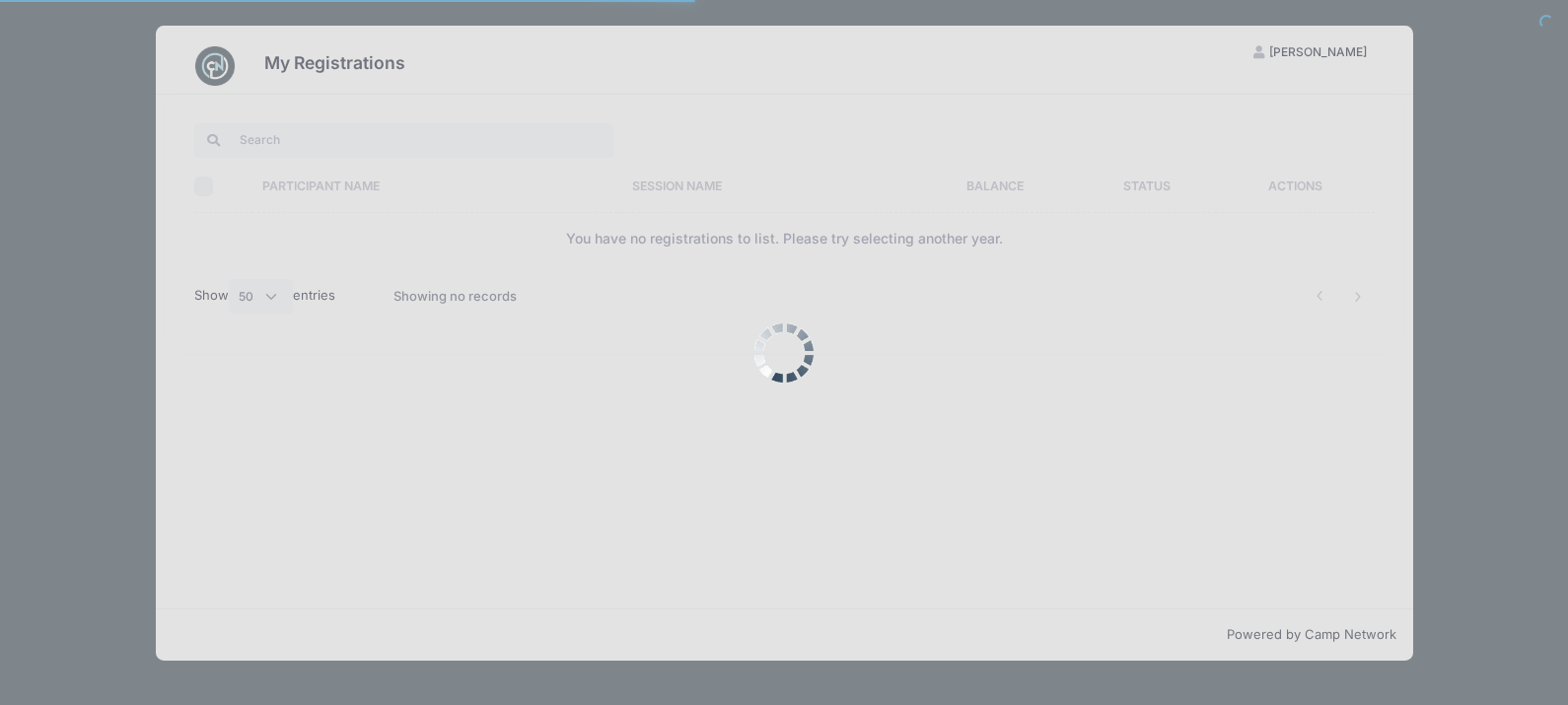
select select "50"
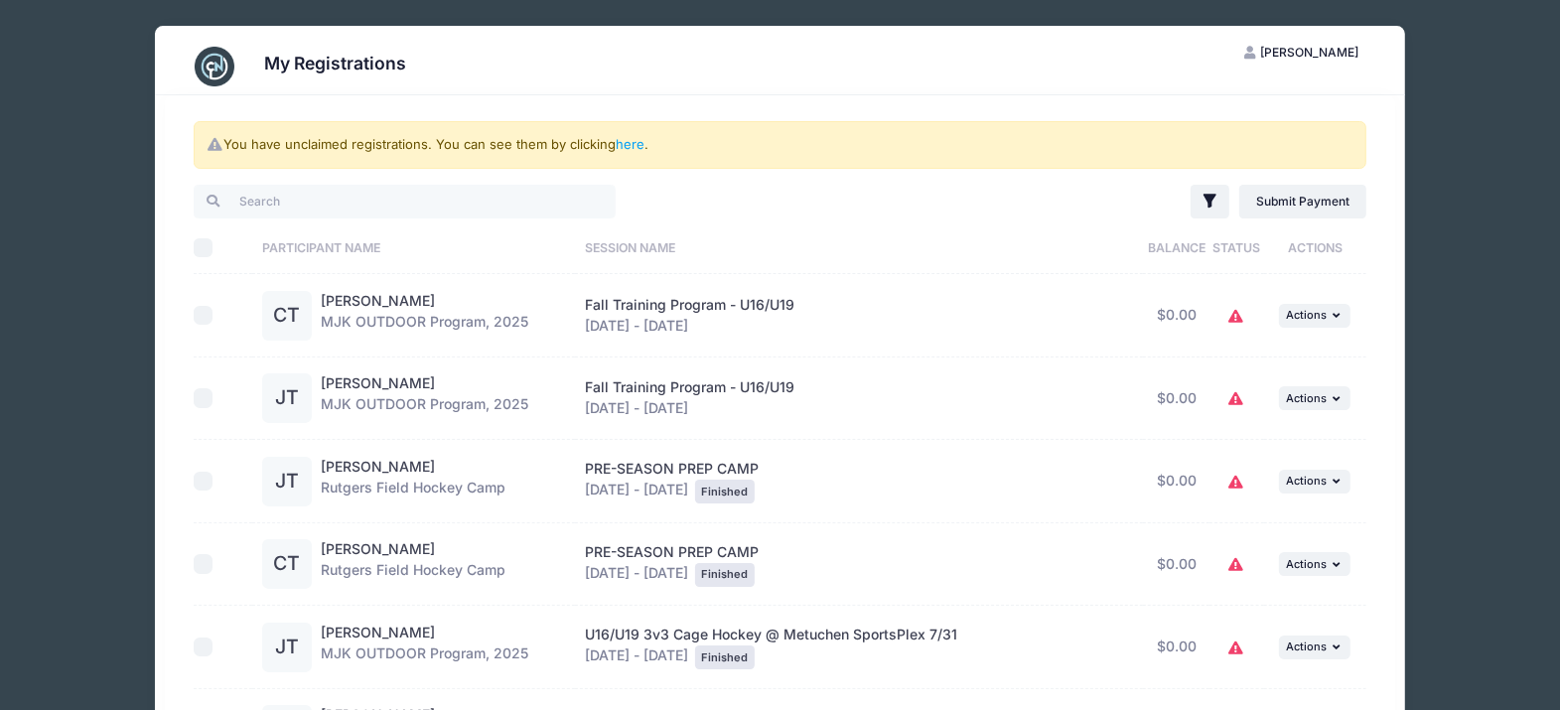
click at [1229, 317] on icon at bounding box center [1237, 317] width 16 height 0
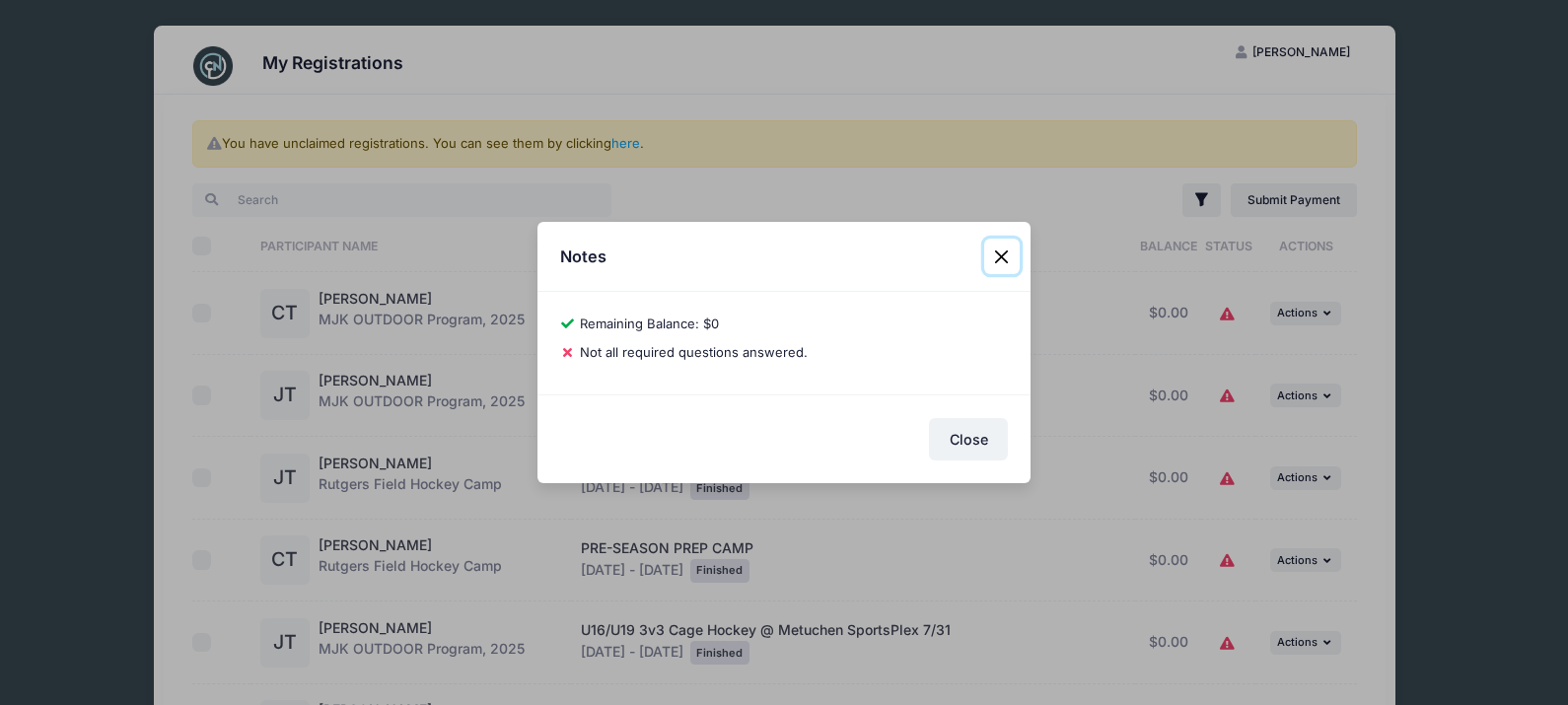
click at [1003, 251] on button "Close" at bounding box center [1002, 256] width 36 height 36
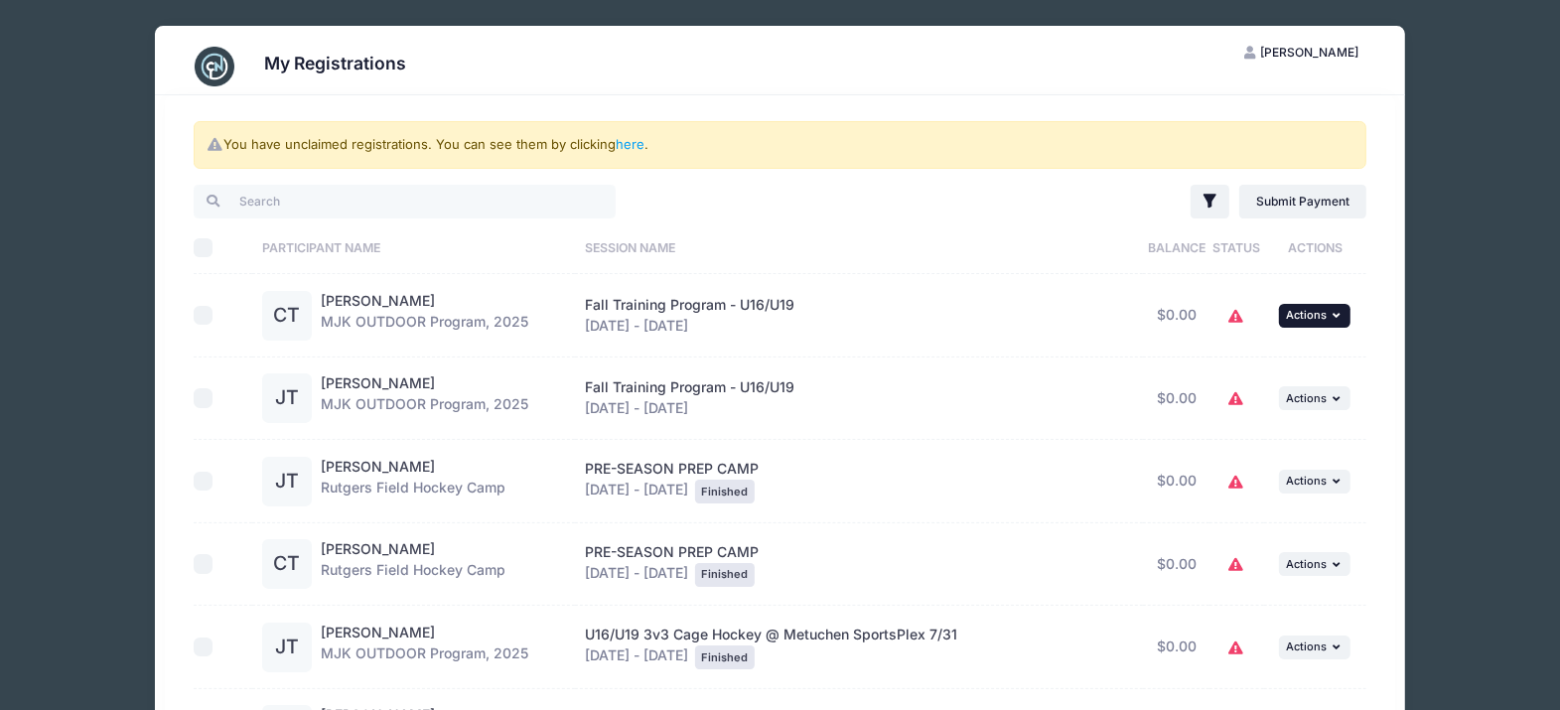
click at [1333, 314] on icon "button" at bounding box center [1339, 315] width 12 height 11
click at [209, 51] on img at bounding box center [215, 67] width 40 height 40
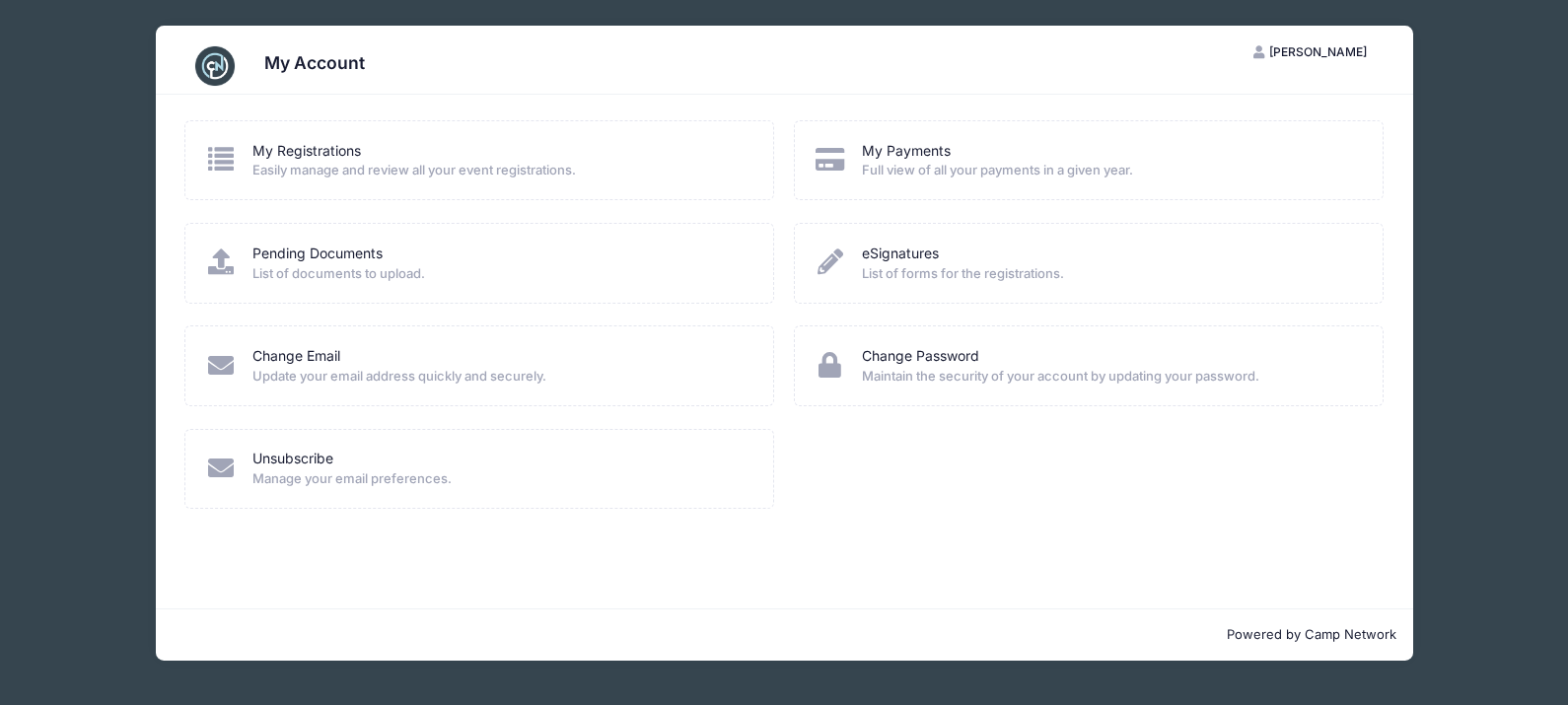
click at [1308, 60] on button "CT [PERSON_NAME]" at bounding box center [1311, 53] width 148 height 34
click at [1176, 153] on link "Logout" at bounding box center [1261, 153] width 227 height 38
